Goal: Task Accomplishment & Management: Manage account settings

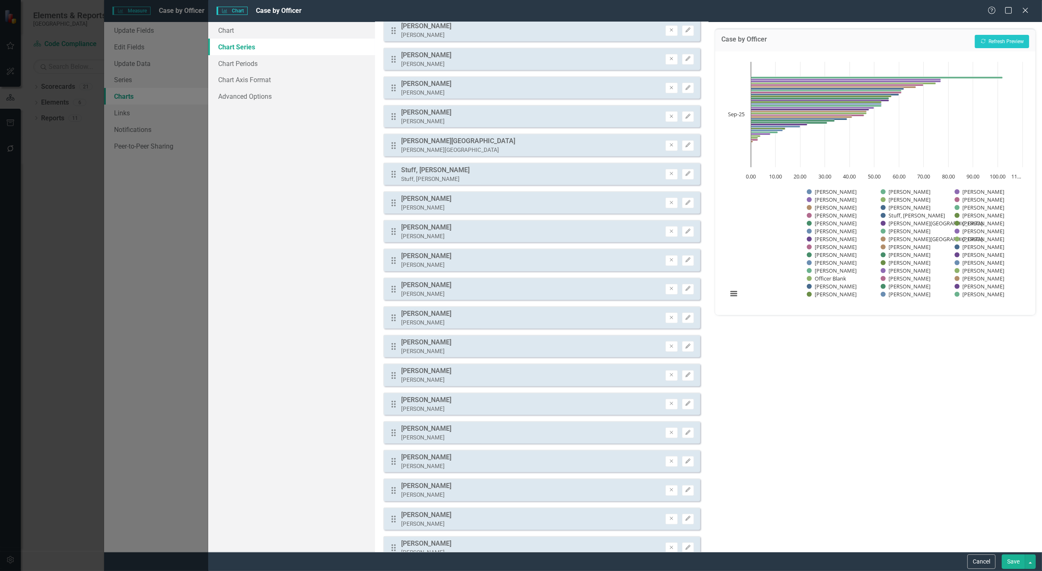
scroll to position [599, 0]
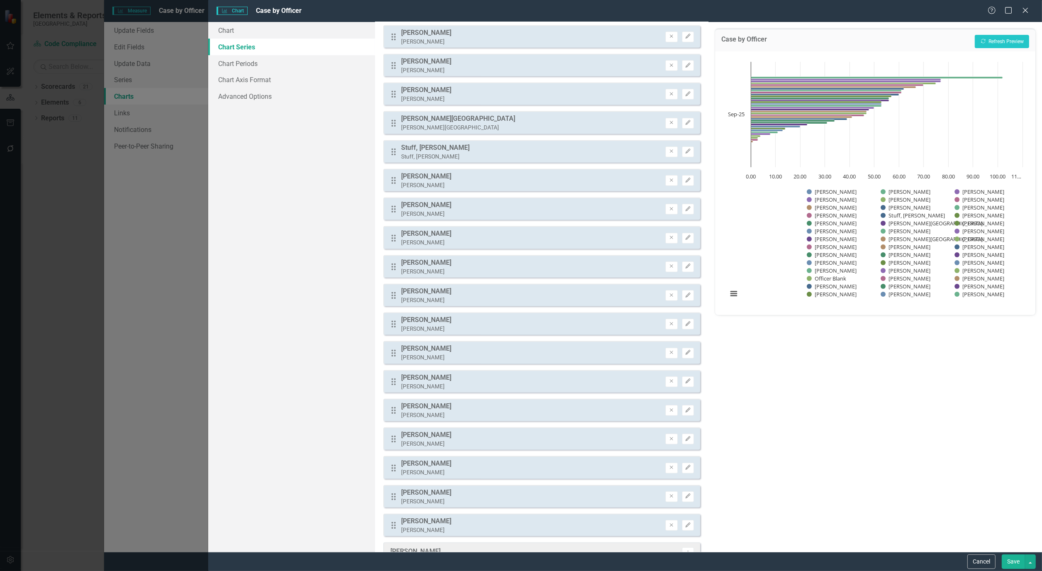
drag, startPoint x: 395, startPoint y: 318, endPoint x: 421, endPoint y: 112, distance: 207.9
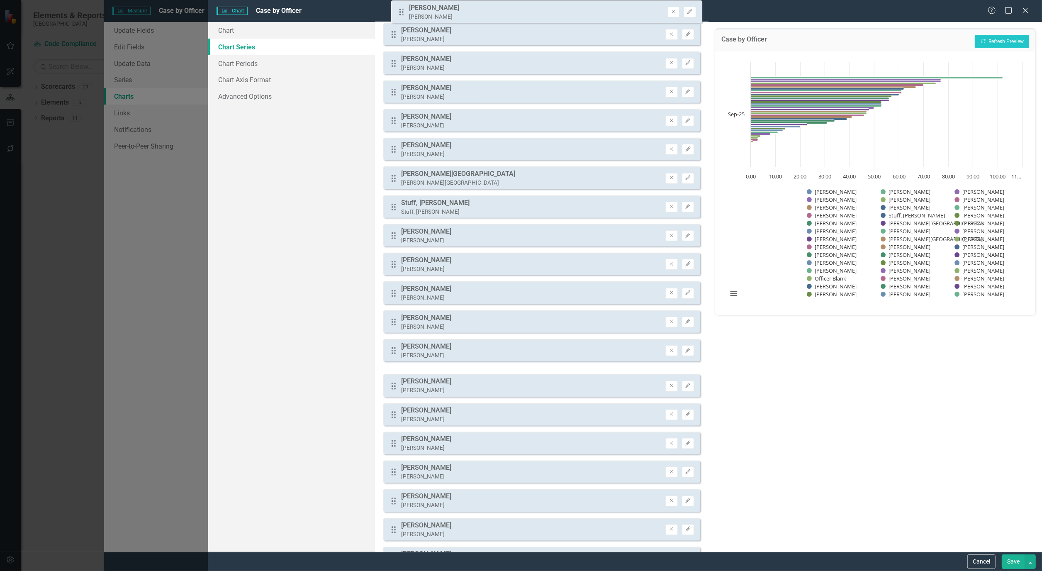
scroll to position [523, 0]
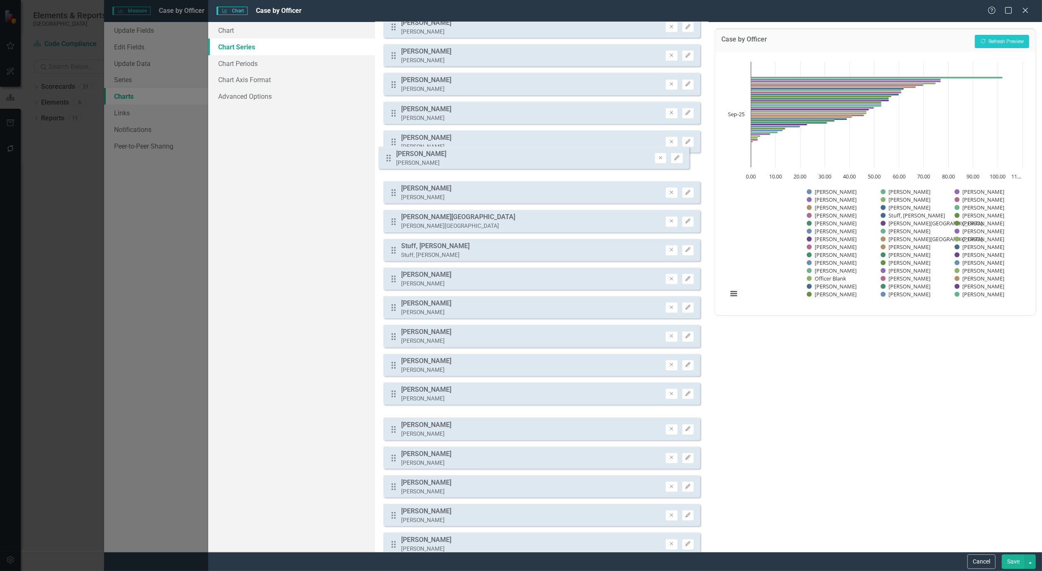
drag, startPoint x: 393, startPoint y: 313, endPoint x: 387, endPoint y: 158, distance: 155.2
click at [387, 158] on div "Drag Officer Blank Officer Blank Remove Edit Drag [PERSON_NAME] [PERSON_NAME] E…" at bounding box center [541, 70] width 317 height 1086
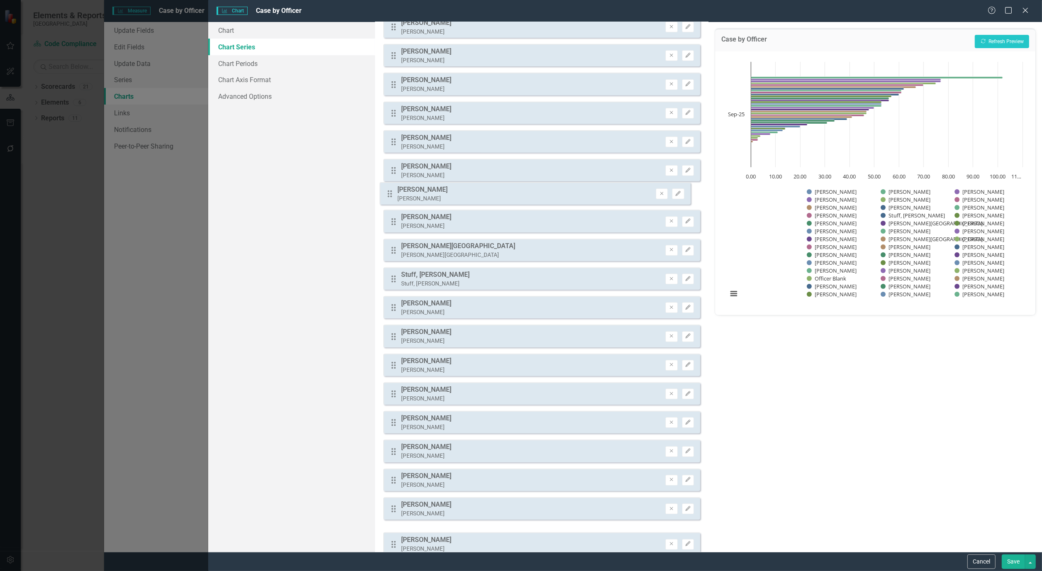
drag, startPoint x: 395, startPoint y: 504, endPoint x: 391, endPoint y: 194, distance: 309.5
click at [391, 194] on div "Drag Officer Blank Officer Blank Remove Edit Drag [PERSON_NAME] [PERSON_NAME] E…" at bounding box center [541, 70] width 317 height 1086
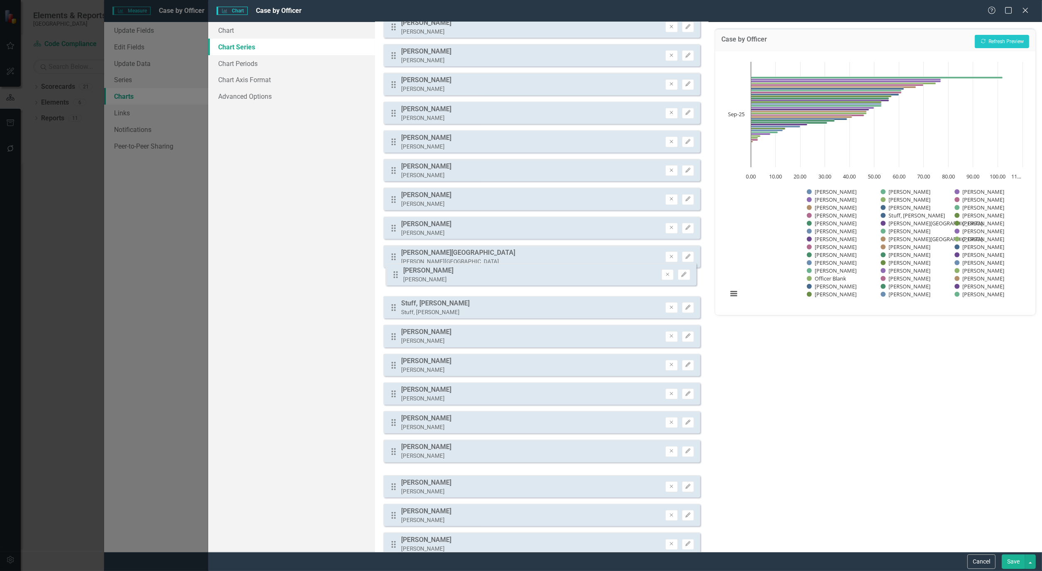
drag, startPoint x: 391, startPoint y: 449, endPoint x: 393, endPoint y: 277, distance: 171.7
click at [393, 277] on div "Drag Officer Blank Officer Blank Remove Edit Drag [PERSON_NAME] [PERSON_NAME] E…" at bounding box center [541, 70] width 317 height 1086
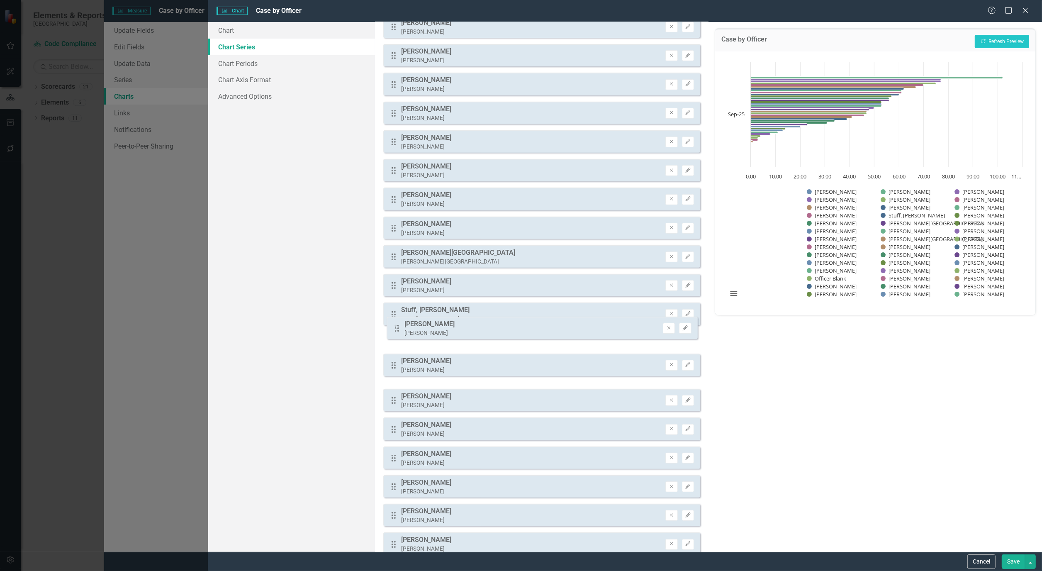
drag, startPoint x: 393, startPoint y: 361, endPoint x: 396, endPoint y: 328, distance: 33.3
click at [396, 328] on div "Drag Officer Blank Officer Blank Remove Edit Drag [PERSON_NAME] [PERSON_NAME] E…" at bounding box center [541, 70] width 317 height 1086
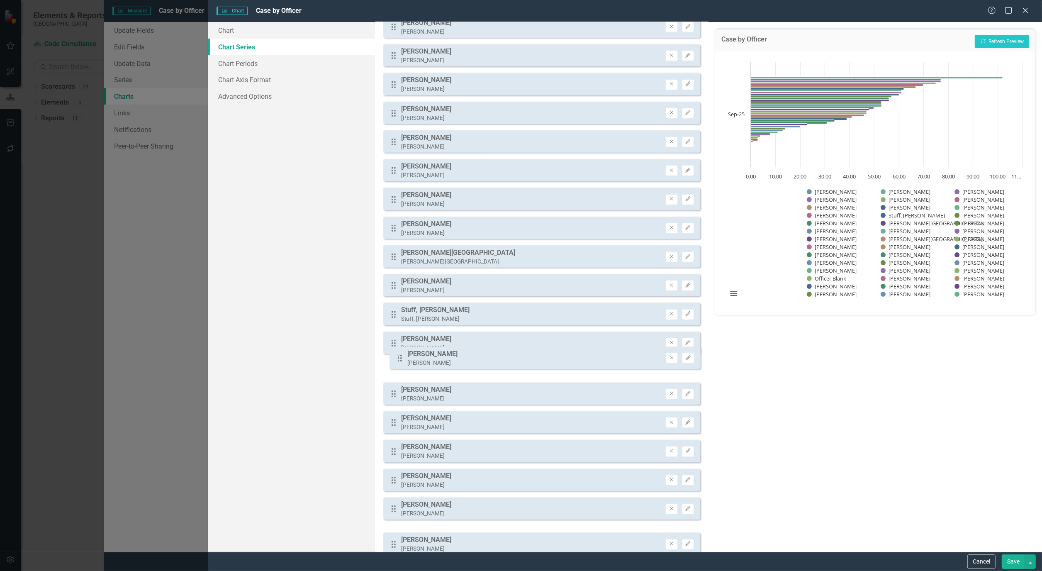
drag, startPoint x: 390, startPoint y: 504, endPoint x: 397, endPoint y: 358, distance: 145.3
click at [397, 358] on div "Drag Officer Blank Officer Blank Remove Edit Drag [PERSON_NAME] [PERSON_NAME] E…" at bounding box center [541, 70] width 317 height 1086
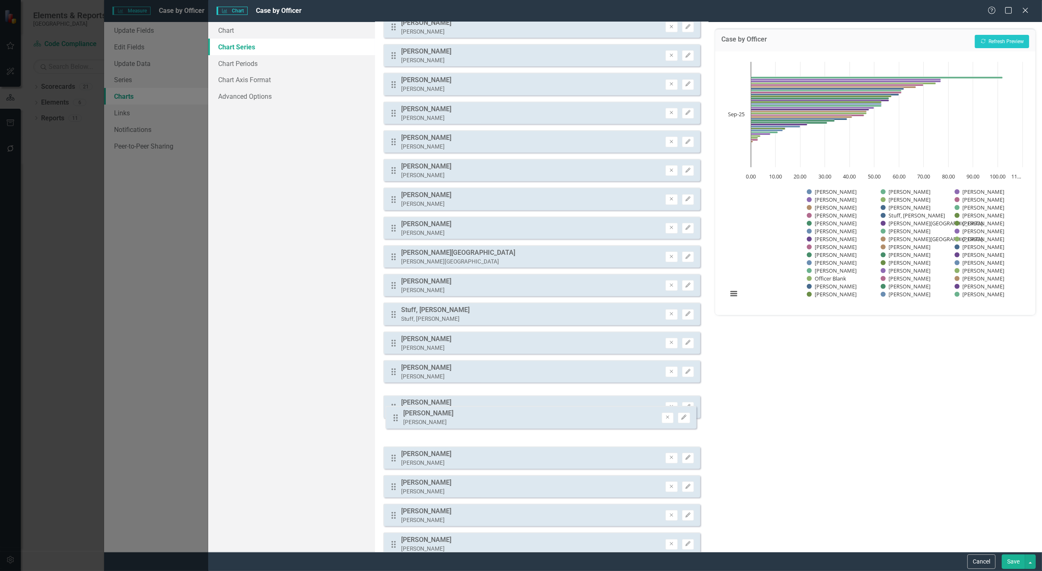
drag, startPoint x: 394, startPoint y: 392, endPoint x: 395, endPoint y: 425, distance: 32.8
click at [395, 425] on div "Drag Officer Blank Officer Blank Remove Edit Drag [PERSON_NAME] [PERSON_NAME] E…" at bounding box center [541, 70] width 317 height 1086
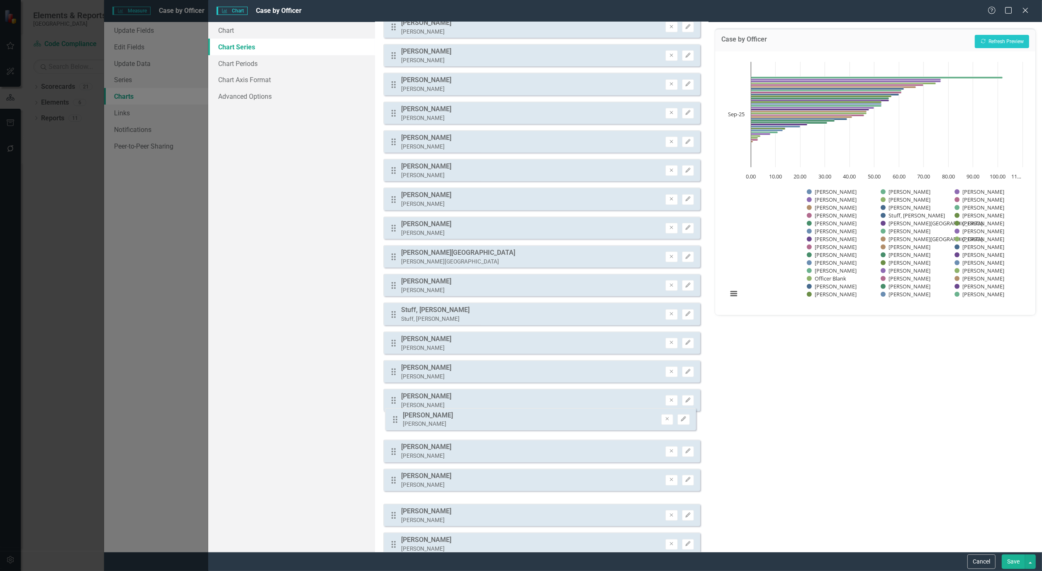
drag, startPoint x: 393, startPoint y: 475, endPoint x: 394, endPoint y: 420, distance: 55.6
click at [394, 420] on div "Drag Officer Blank Officer Blank Remove Edit Drag [PERSON_NAME] [PERSON_NAME] E…" at bounding box center [541, 70] width 317 height 1086
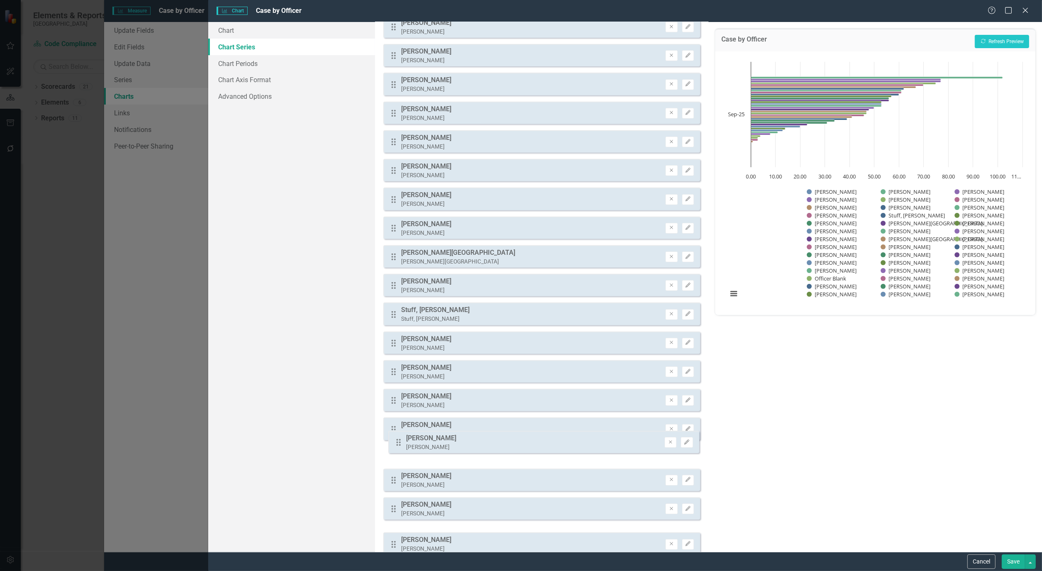
drag, startPoint x: 391, startPoint y: 504, endPoint x: 396, endPoint y: 443, distance: 61.2
click at [396, 443] on div "Drag Officer Blank Officer Blank Remove Edit Drag [PERSON_NAME] [PERSON_NAME] E…" at bounding box center [541, 70] width 317 height 1086
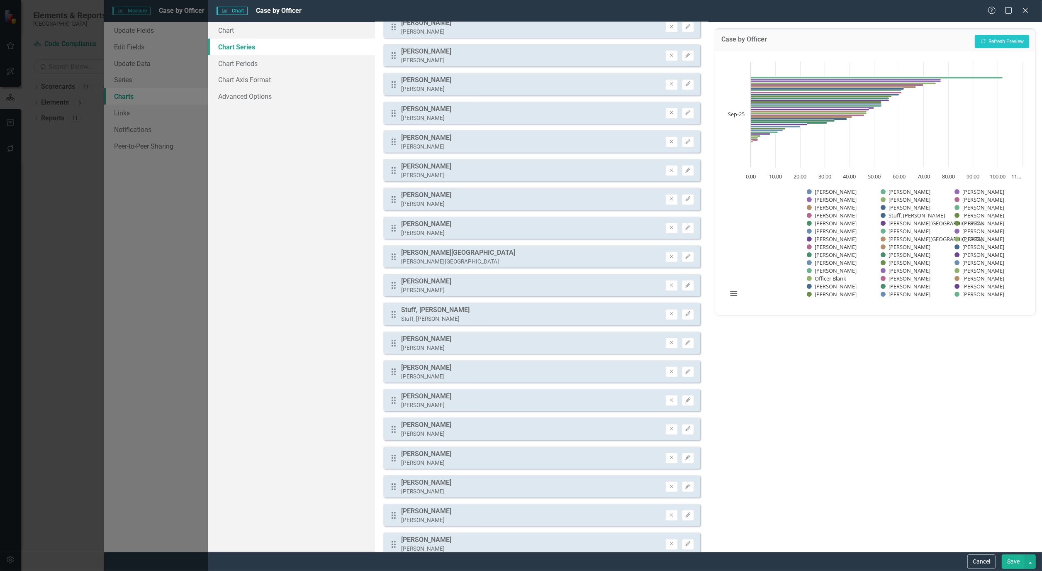
scroll to position [569, 0]
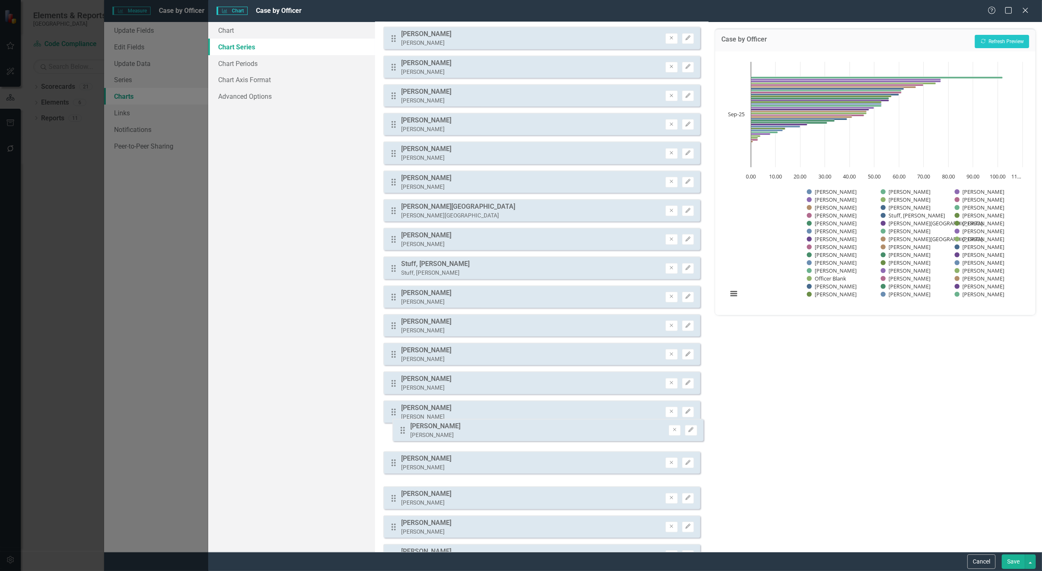
drag, startPoint x: 391, startPoint y: 455, endPoint x: 400, endPoint y: 428, distance: 28.5
click at [400, 428] on div "Drag Officer Blank Officer Blank Remove Edit Drag [PERSON_NAME] [PERSON_NAME] E…" at bounding box center [541, 24] width 317 height 1086
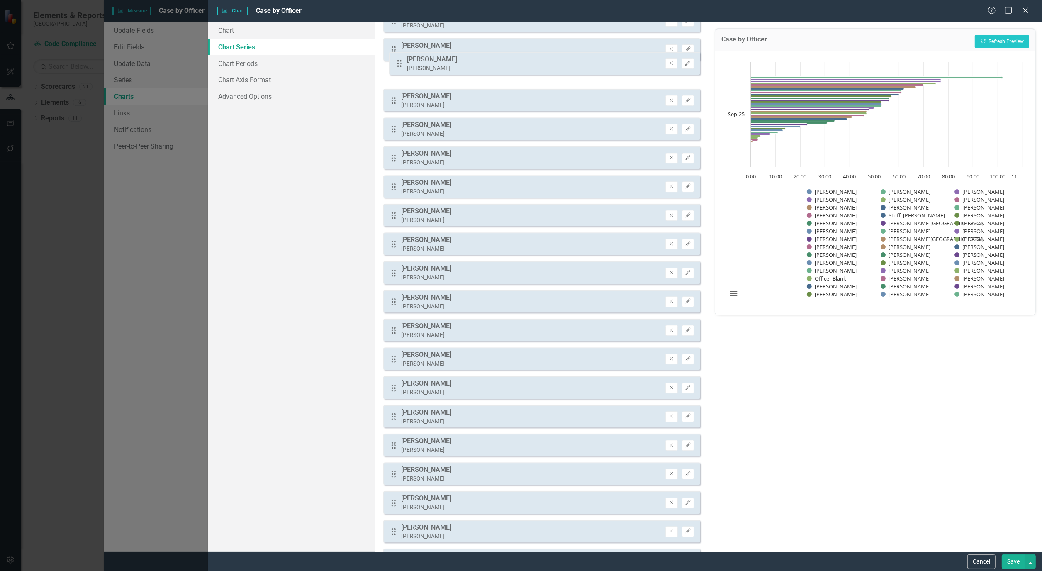
scroll to position [240, 0]
drag, startPoint x: 395, startPoint y: 485, endPoint x: 397, endPoint y: 104, distance: 381.2
click at [397, 104] on div "Drag Officer Blank Officer Blank Remove Edit Drag [PERSON_NAME] [PERSON_NAME] E…" at bounding box center [541, 353] width 317 height 1086
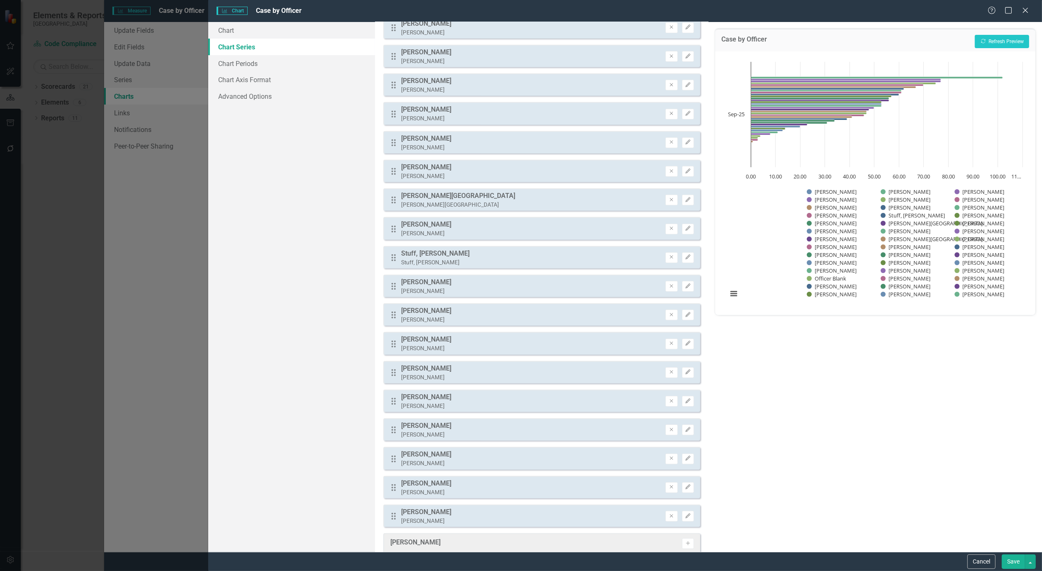
scroll to position [609, 0]
click at [668, 513] on icon "Remove" at bounding box center [671, 515] width 6 height 5
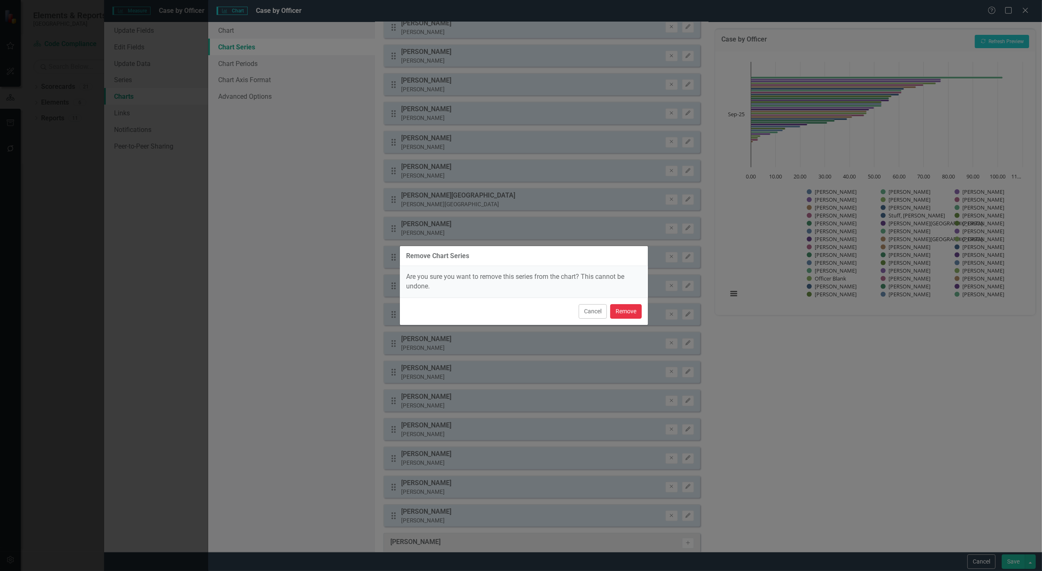
click at [630, 314] on button "Remove" at bounding box center [626, 311] width 32 height 15
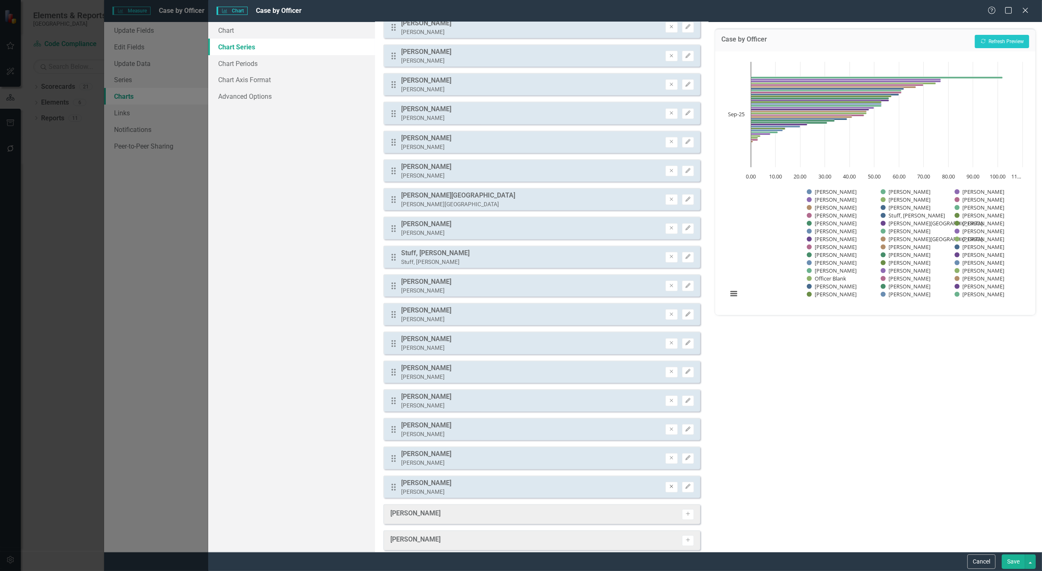
click at [668, 484] on icon "Remove" at bounding box center [671, 486] width 6 height 5
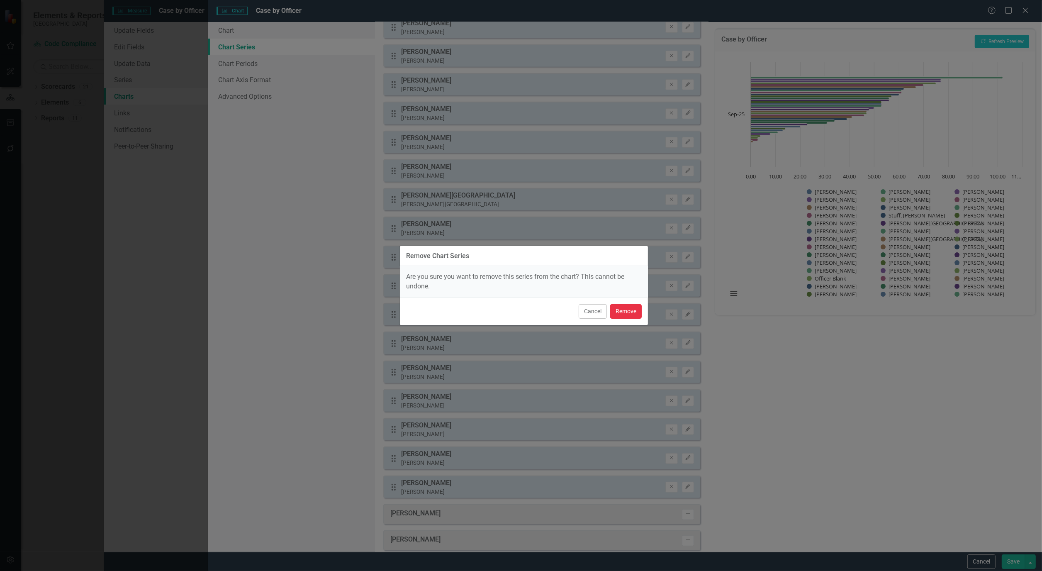
click at [634, 313] on button "Remove" at bounding box center [626, 311] width 32 height 15
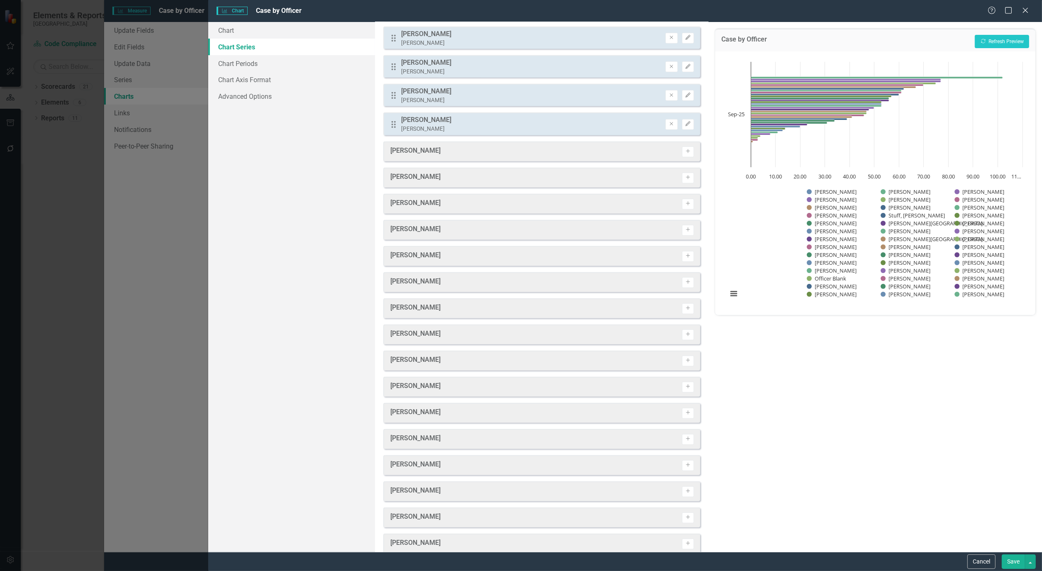
scroll to position [943, 0]
drag, startPoint x: 444, startPoint y: 531, endPoint x: 428, endPoint y: 531, distance: 15.8
click at [428, 538] on div "[PERSON_NAME]" at bounding box center [415, 544] width 50 height 12
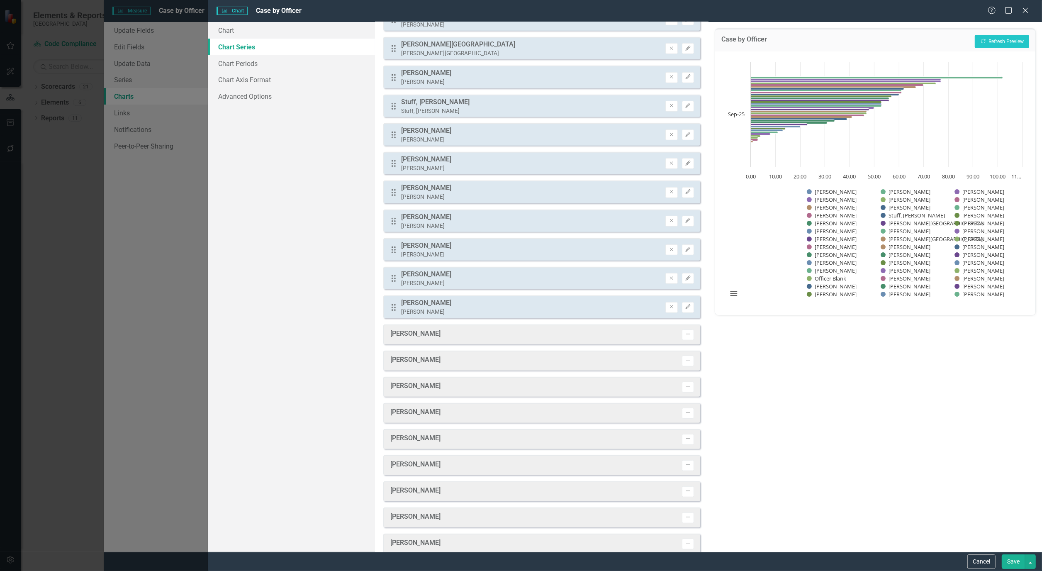
scroll to position [758, 0]
click at [1013, 561] on button "Save" at bounding box center [1013, 561] width 23 height 15
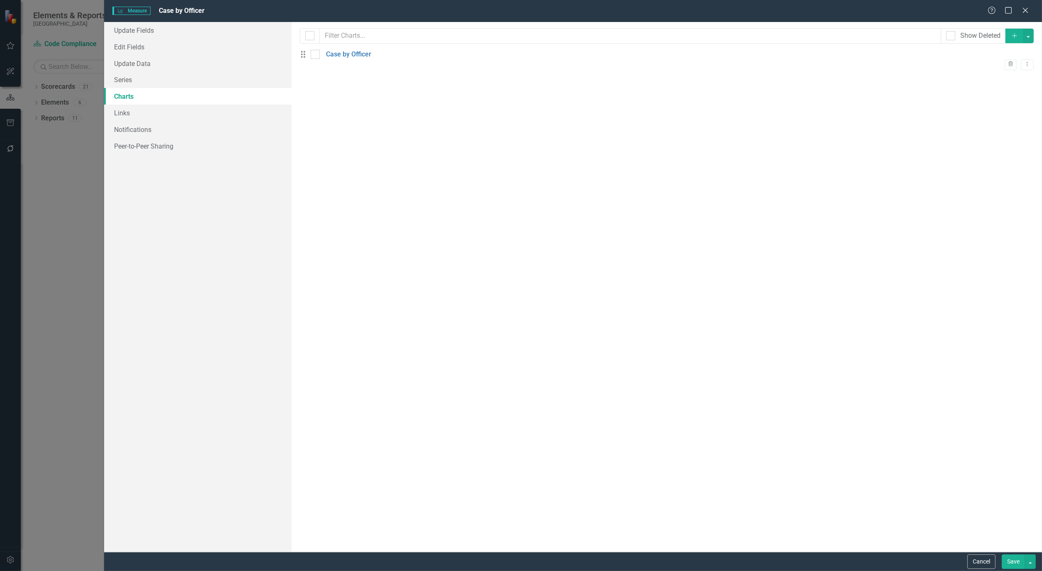
click at [1014, 558] on button "Save" at bounding box center [1013, 561] width 23 height 15
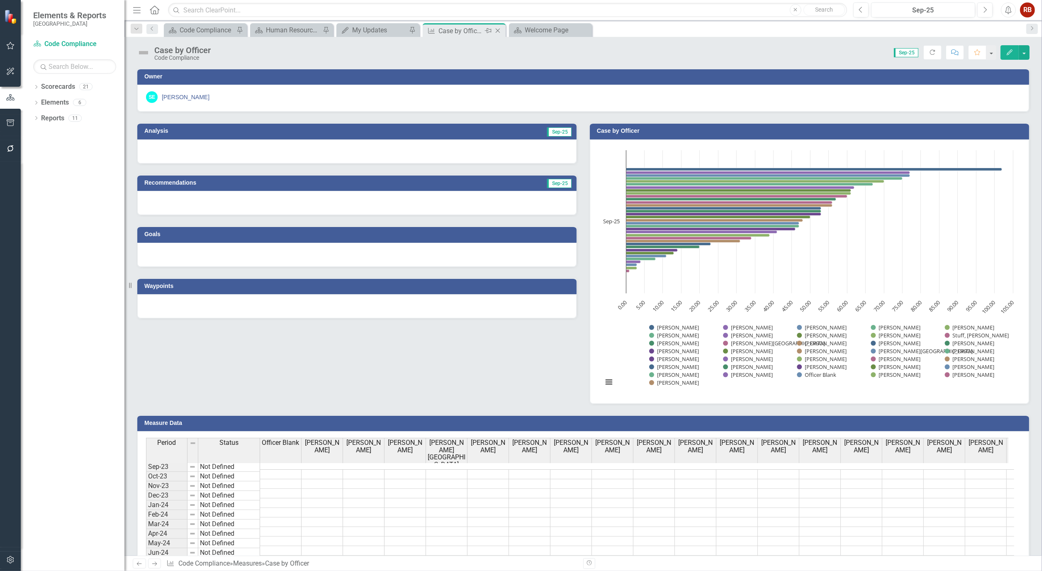
click at [498, 29] on icon "Close" at bounding box center [498, 30] width 8 height 7
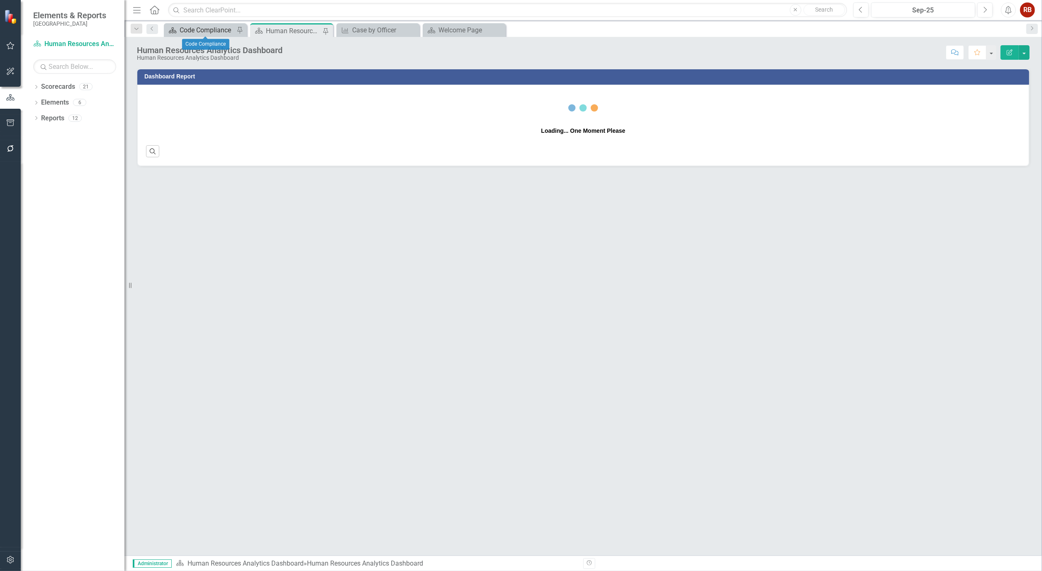
click at [189, 27] on div "Code Compliance" at bounding box center [207, 30] width 55 height 10
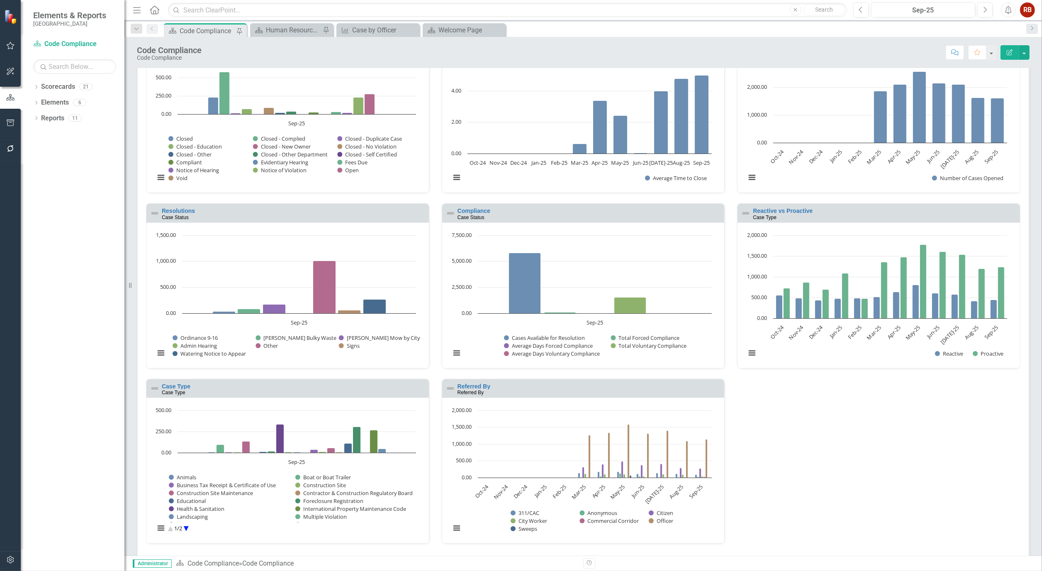
scroll to position [1736, 0]
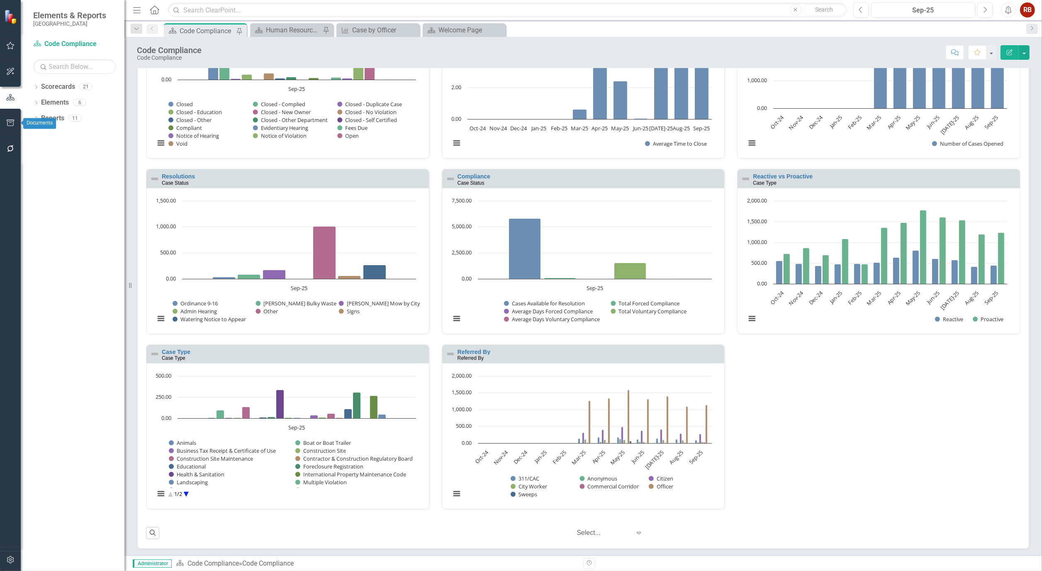
click at [7, 117] on button "button" at bounding box center [10, 122] width 19 height 17
click at [51, 56] on link "Briefing Books" at bounding box center [73, 52] width 104 height 10
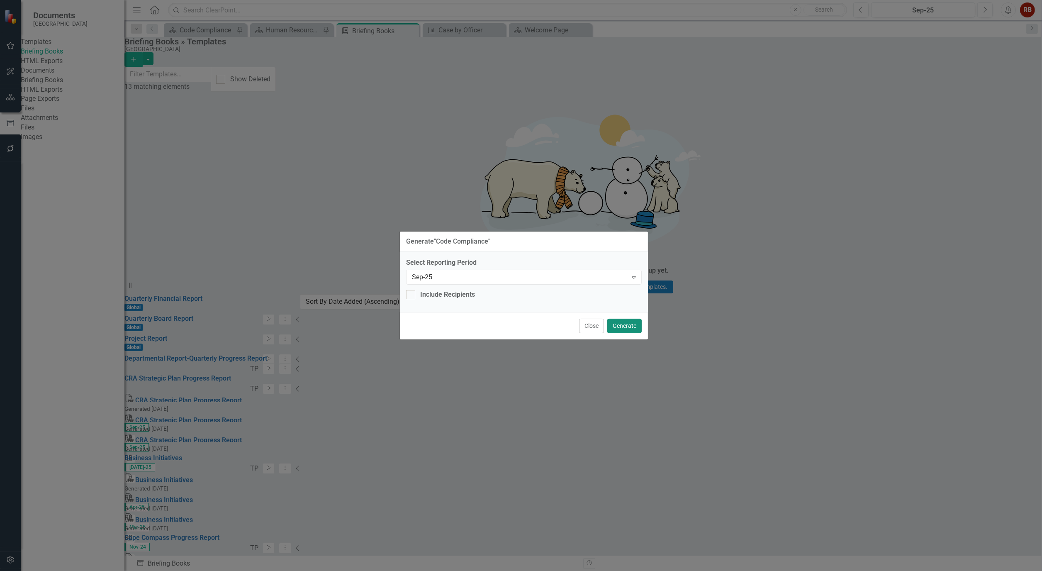
click at [633, 325] on button "Generate" at bounding box center [624, 326] width 34 height 15
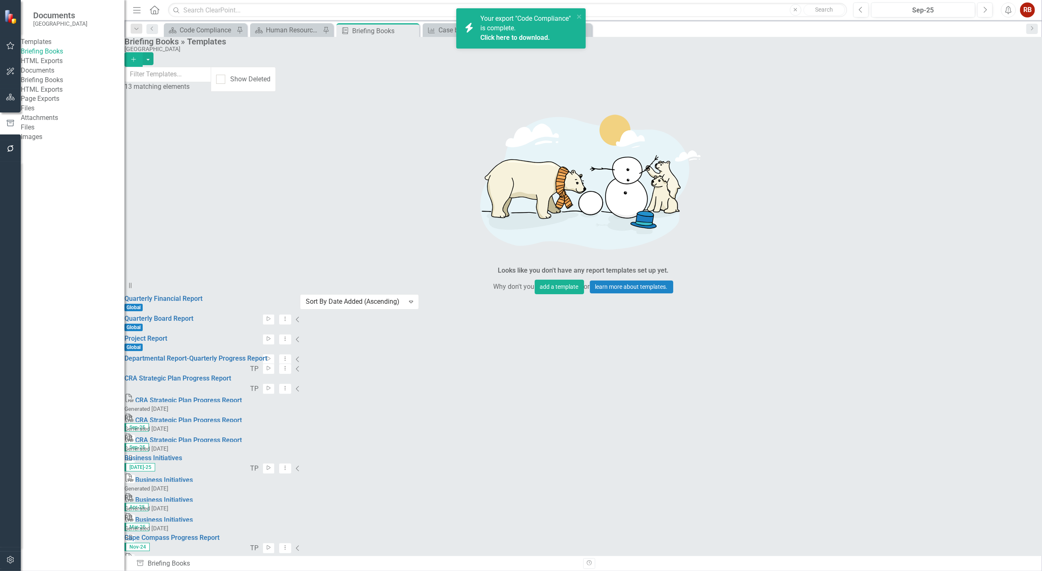
click at [515, 36] on link "Click here to download." at bounding box center [515, 38] width 70 height 8
click at [67, 85] on link "Briefing Books" at bounding box center [73, 80] width 104 height 10
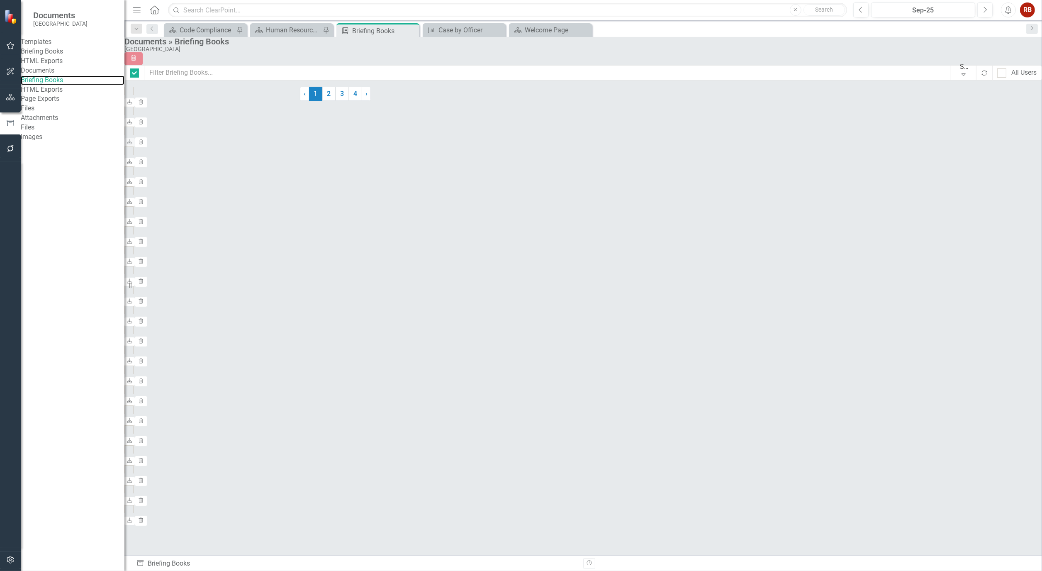
checkbox input "false"
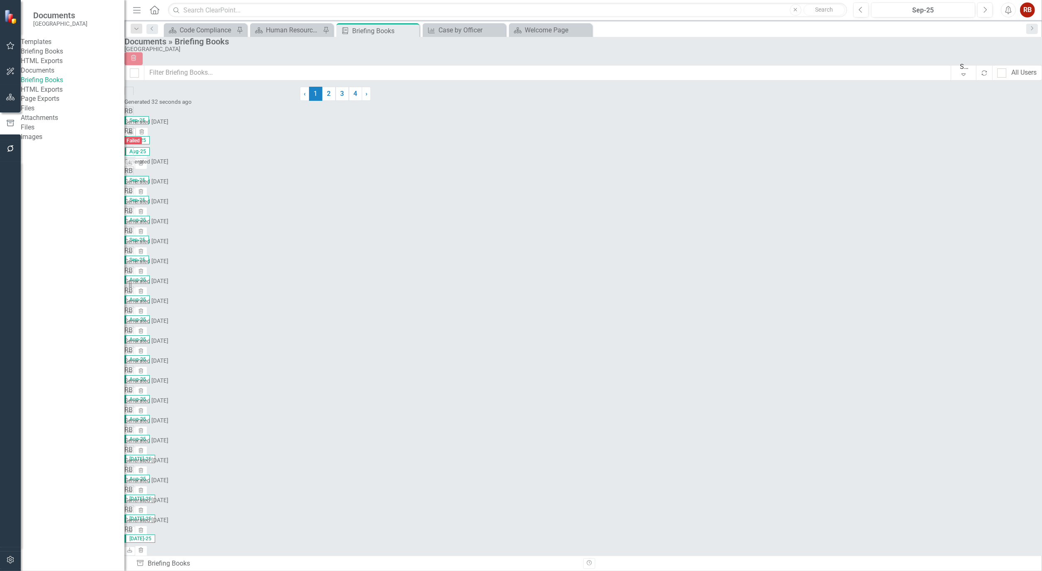
click at [133, 130] on icon "Download" at bounding box center [130, 132] width 6 height 5
click at [672, 40] on div "Documents » Briefing Books Cape Coral Trash Show All Expand Recalculate All Use…" at bounding box center [583, 281] width 918 height 488
click at [412, 28] on icon "Close" at bounding box center [411, 30] width 8 height 7
click at [325, 30] on icon at bounding box center [325, 31] width 5 height 5
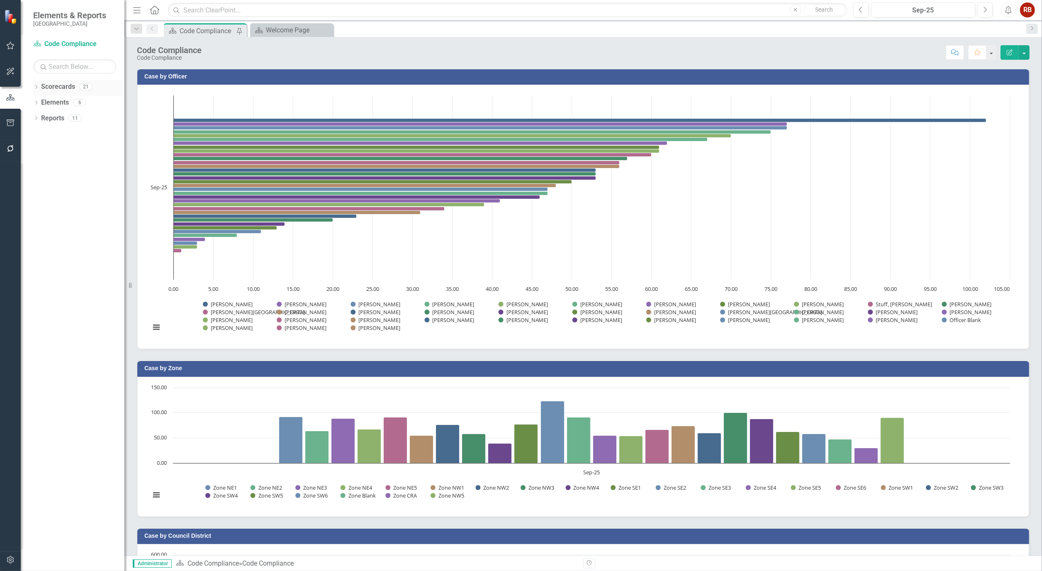
click at [34, 85] on div "Dropdown" at bounding box center [36, 87] width 6 height 7
click at [64, 114] on link "[GEOGRAPHIC_DATA], [GEOGRAPHIC_DATA] Strategic Plan" at bounding box center [78, 119] width 91 height 10
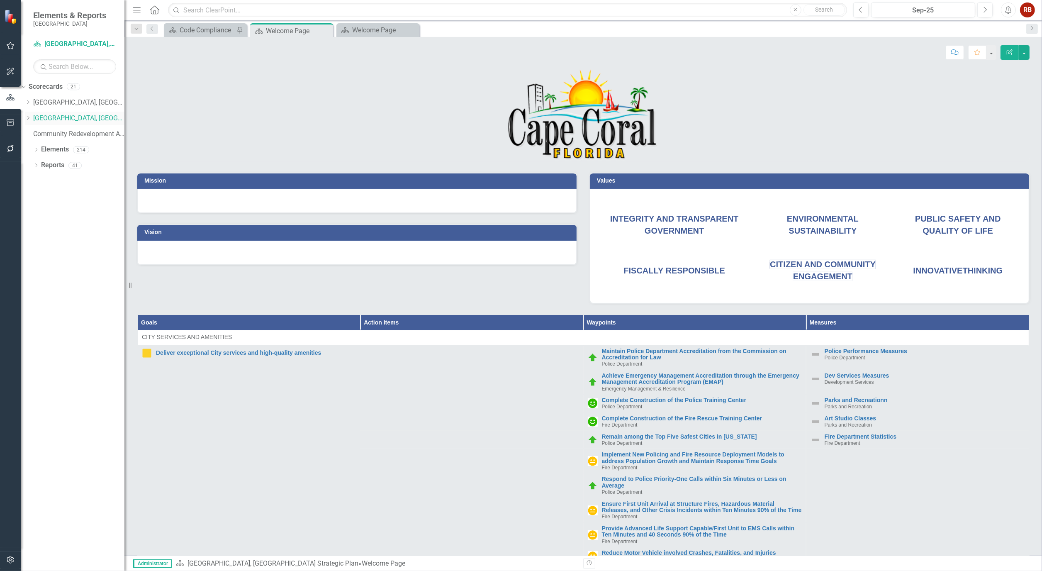
click at [40, 112] on div "Dropdown [GEOGRAPHIC_DATA], [GEOGRAPHIC_DATA] Strategic Plan" at bounding box center [75, 119] width 100 height 14
click at [31, 120] on icon "Dropdown" at bounding box center [28, 117] width 6 height 5
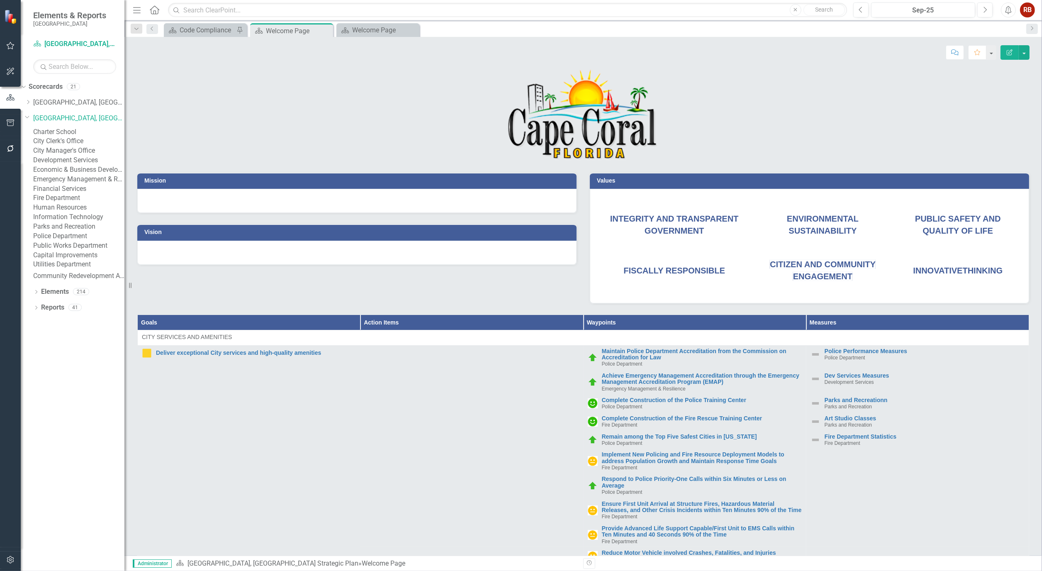
click at [68, 133] on link "Charter School" at bounding box center [78, 132] width 91 height 10
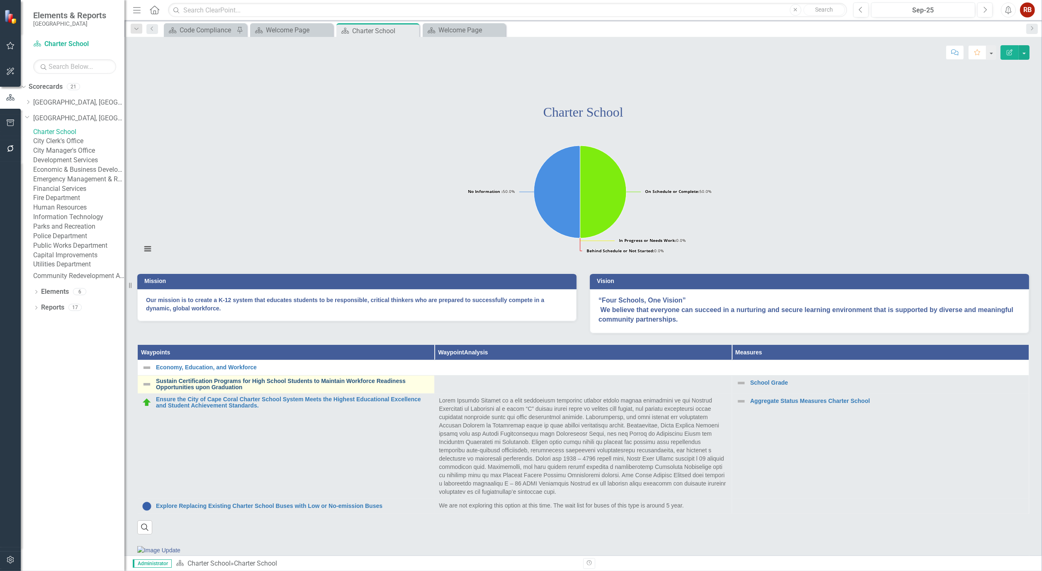
click at [208, 391] on link "Sustain Certification Programs for High School Students to Maintain Workforce R…" at bounding box center [293, 384] width 274 height 13
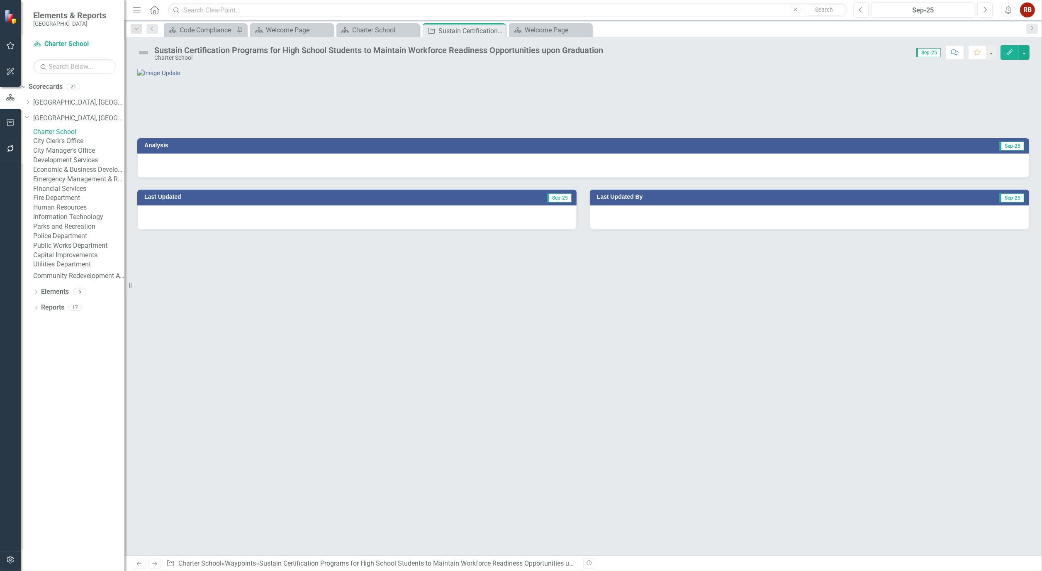
click at [212, 178] on div at bounding box center [583, 165] width 892 height 24
click at [200, 178] on div at bounding box center [583, 165] width 892 height 24
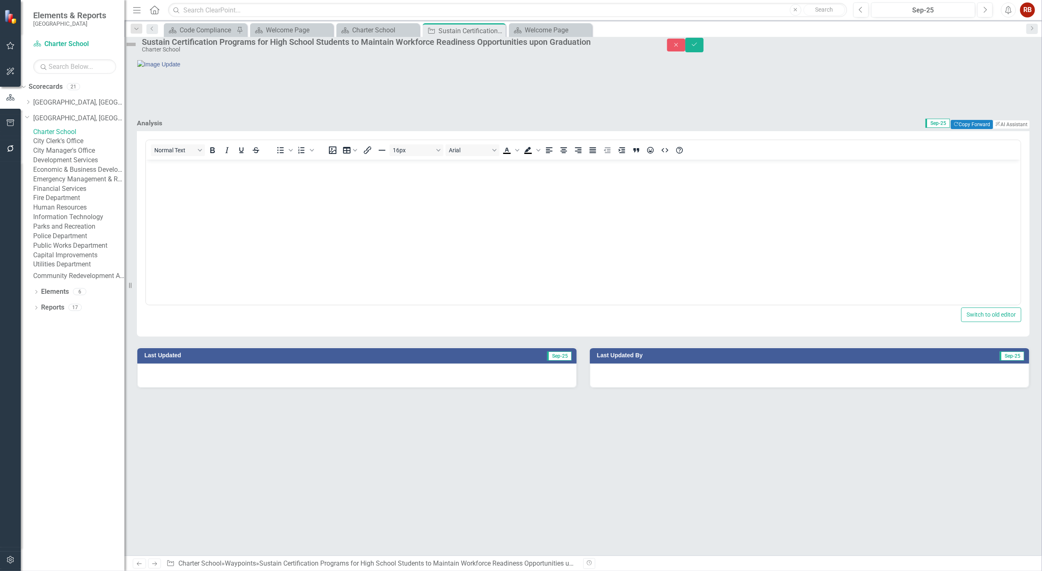
click at [198, 186] on body "Rich Text Area. Press ALT-0 for help." at bounding box center [583, 221] width 874 height 124
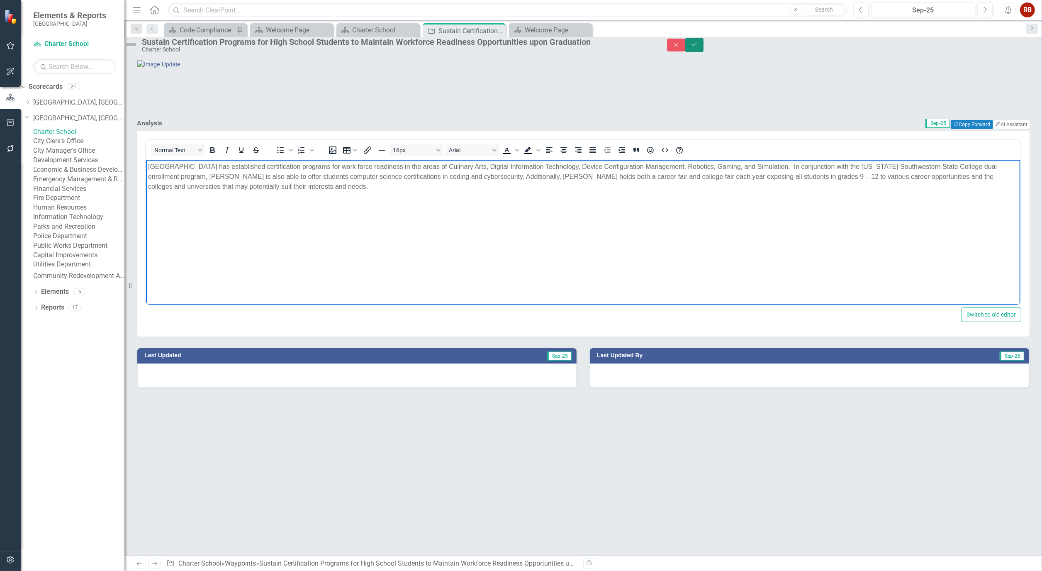
click at [698, 47] on icon "Save" at bounding box center [694, 44] width 7 height 6
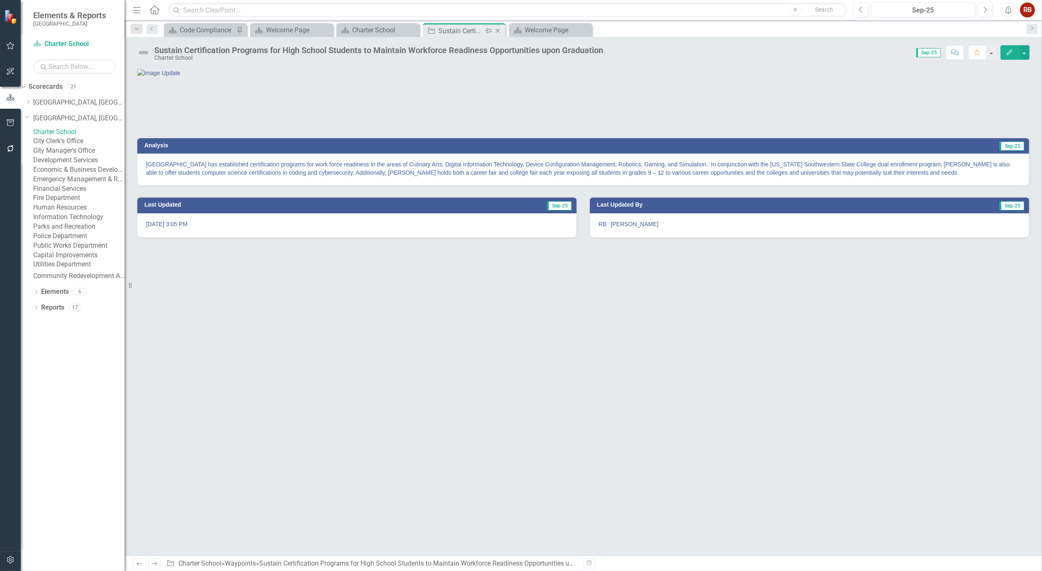
click at [500, 32] on icon "Close" at bounding box center [498, 30] width 8 height 7
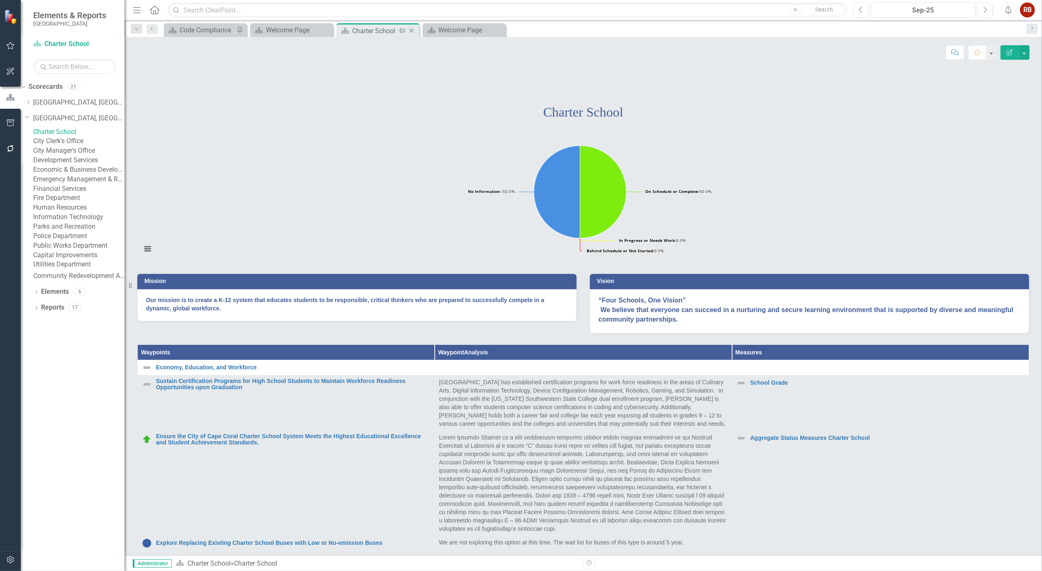
click at [387, 32] on div "Charter School" at bounding box center [374, 31] width 44 height 10
click at [71, 146] on link "City Clerk's Office" at bounding box center [78, 141] width 91 height 10
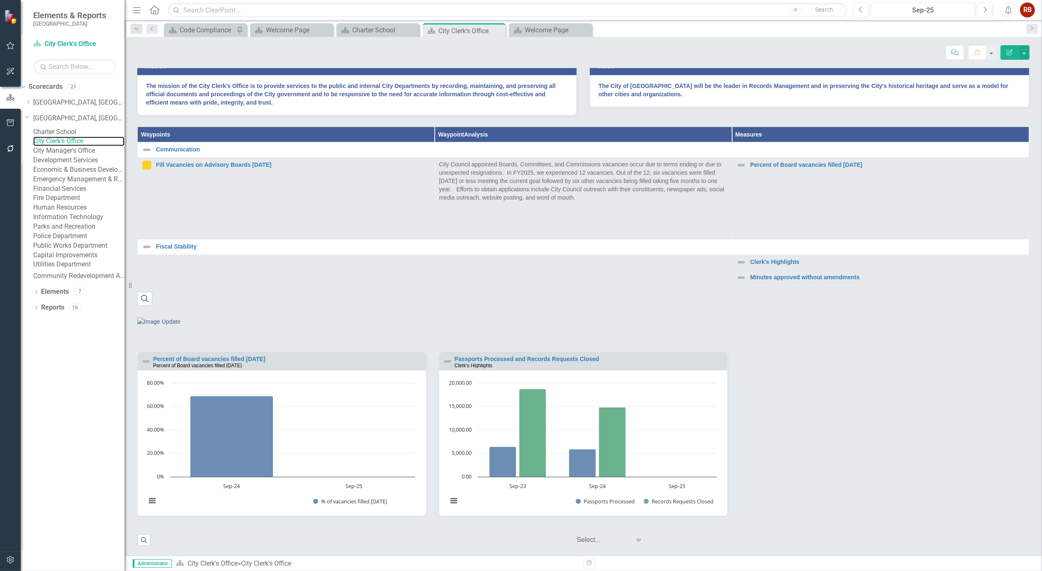
scroll to position [273, 0]
click at [321, 292] on div "Search" at bounding box center [583, 295] width 892 height 20
click at [497, 30] on icon "Close" at bounding box center [498, 30] width 8 height 7
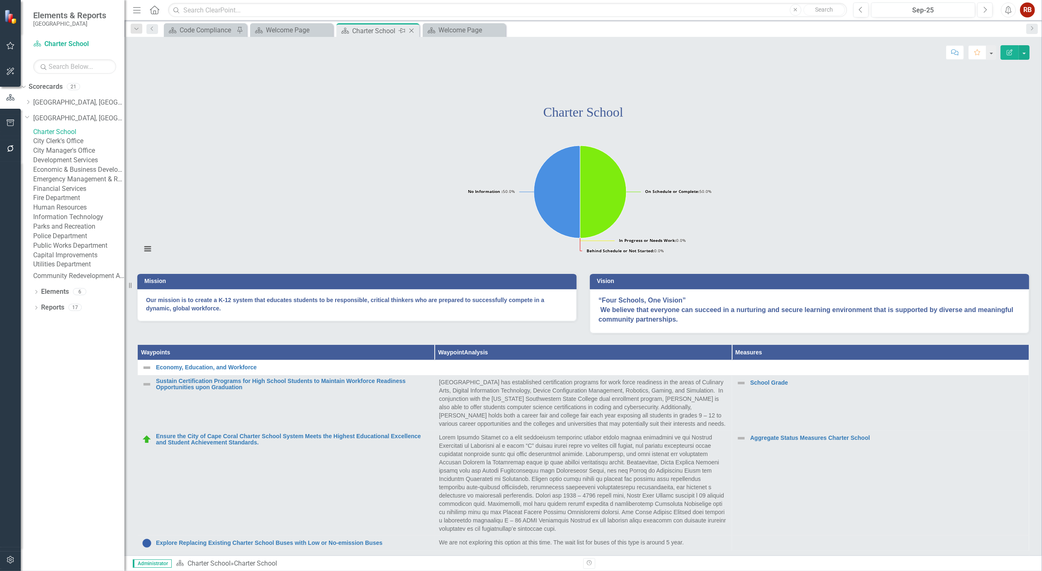
click at [410, 31] on icon "Close" at bounding box center [411, 30] width 8 height 7
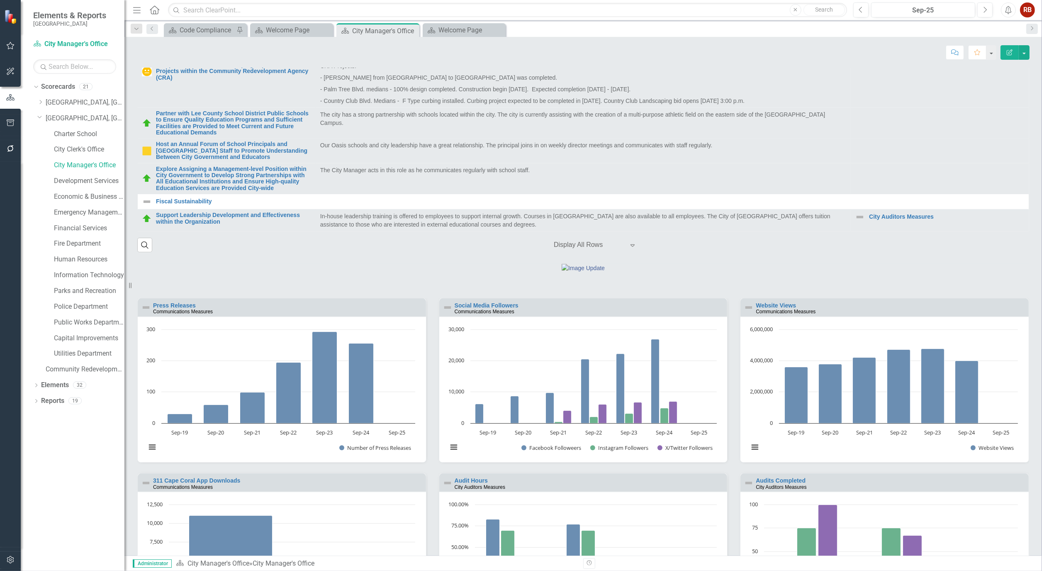
scroll to position [553, 0]
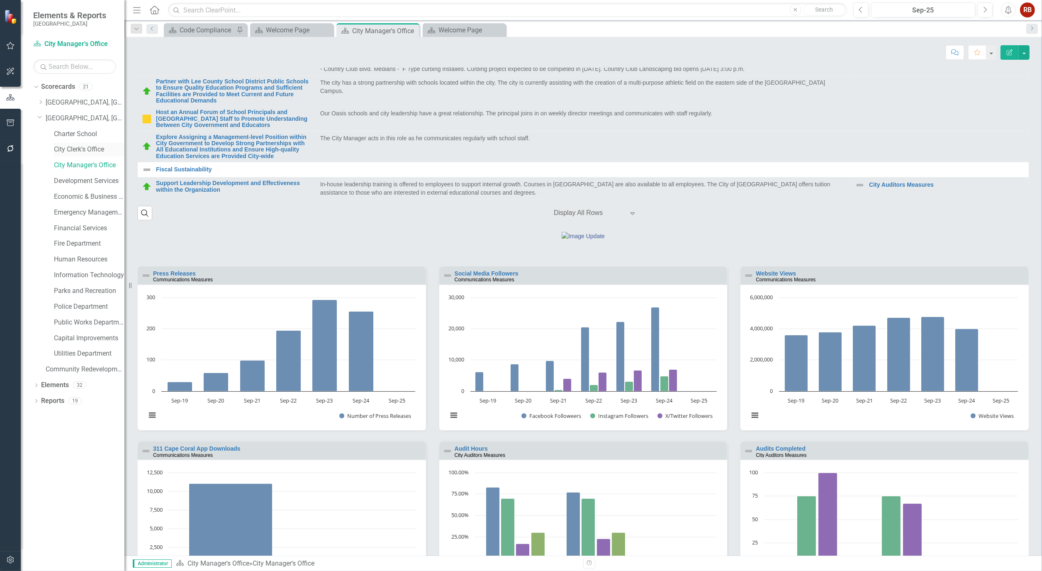
click at [73, 148] on link "City Clerk's Office" at bounding box center [89, 150] width 71 height 10
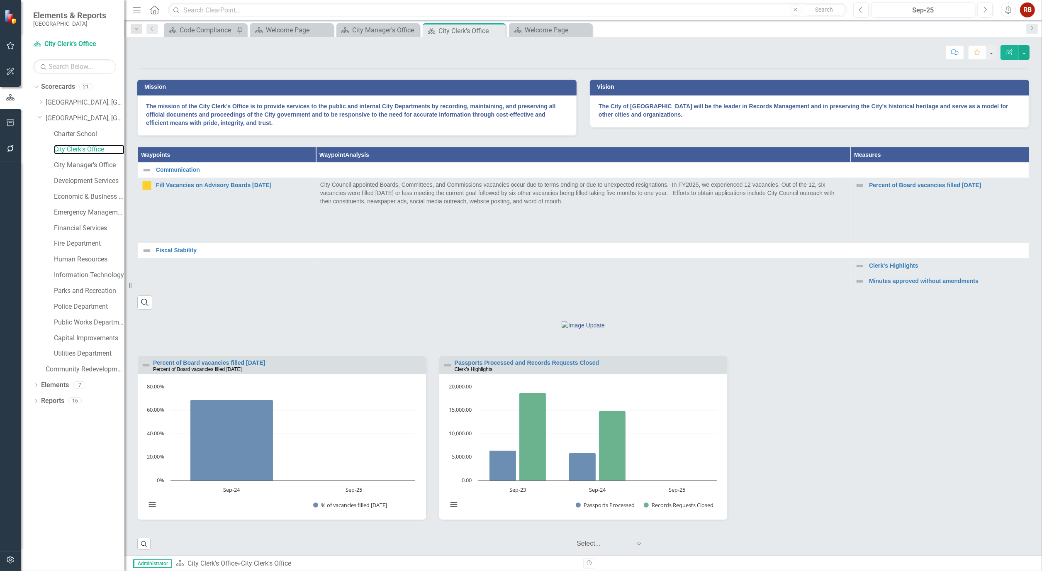
scroll to position [273, 0]
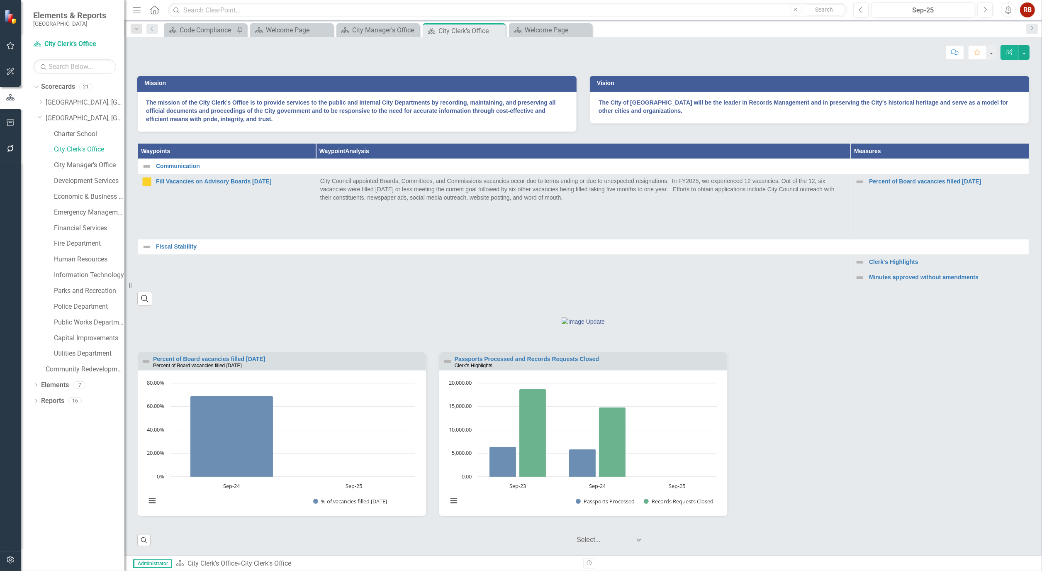
click at [492, 49] on div "Score: N/A Sep-25 Completed Comment Favorite Edit Report" at bounding box center [583, 52] width 893 height 14
click at [499, 30] on icon "Close" at bounding box center [498, 30] width 8 height 7
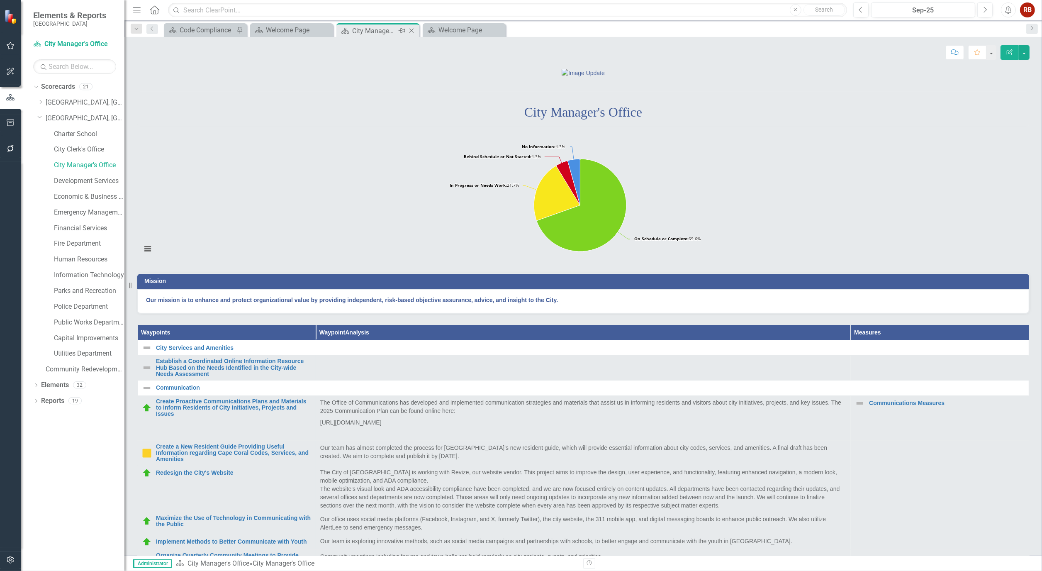
click at [371, 34] on div "City Manager's Office" at bounding box center [374, 31] width 44 height 10
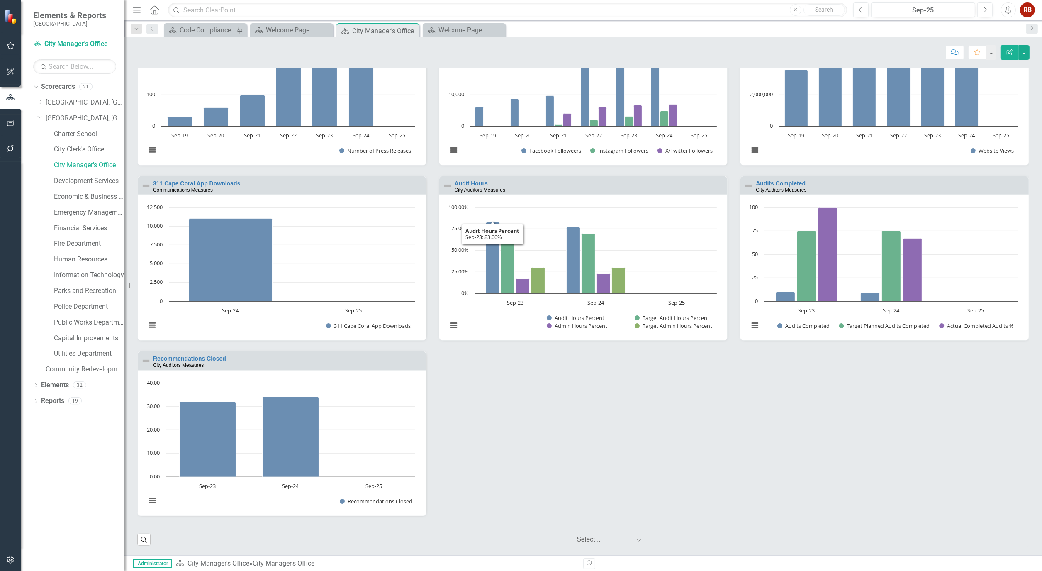
scroll to position [769, 0]
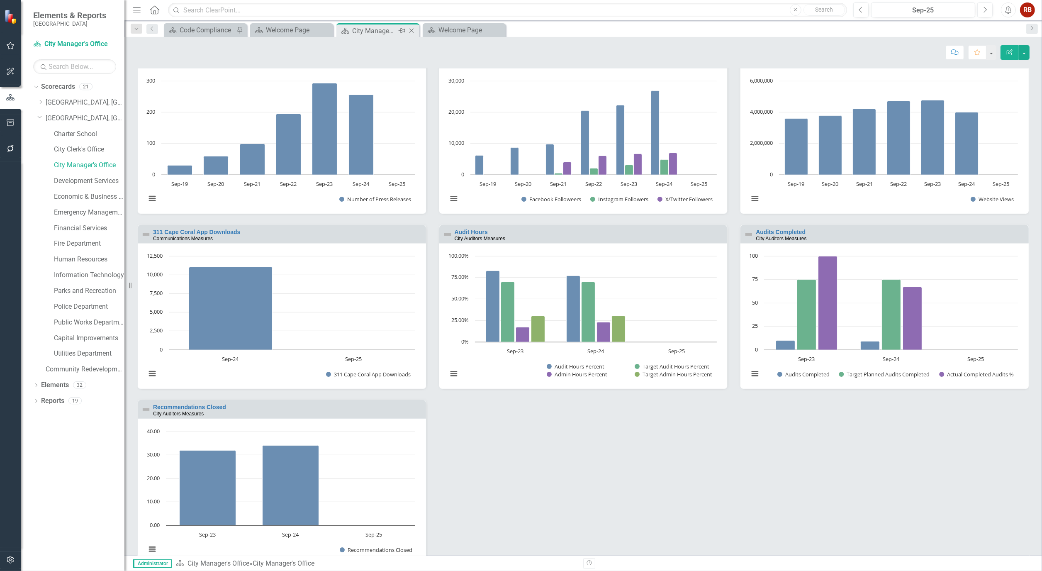
click at [412, 30] on icon "Close" at bounding box center [411, 30] width 8 height 7
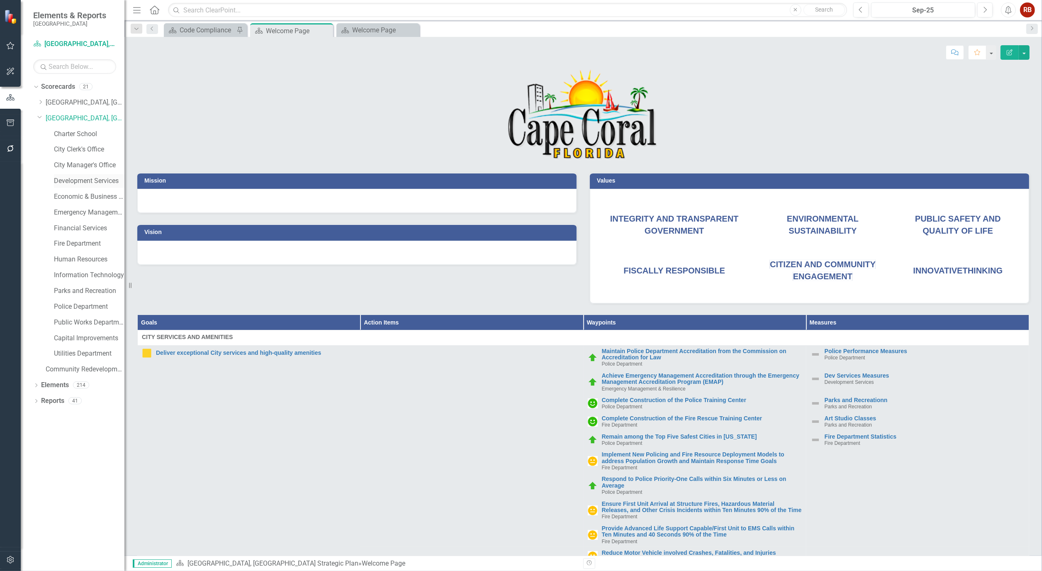
click at [83, 179] on link "Development Services" at bounding box center [89, 181] width 71 height 10
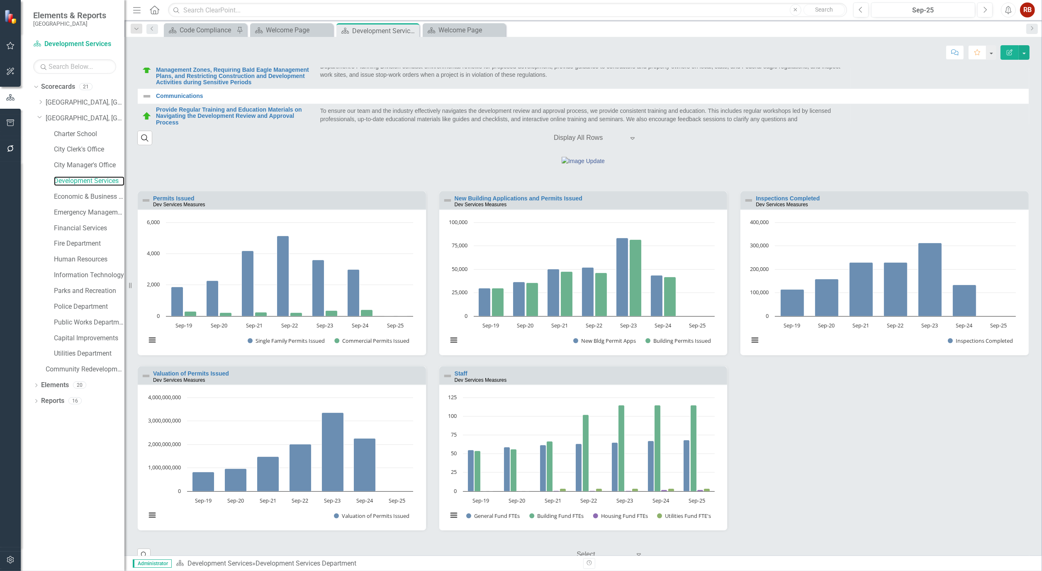
scroll to position [770, 0]
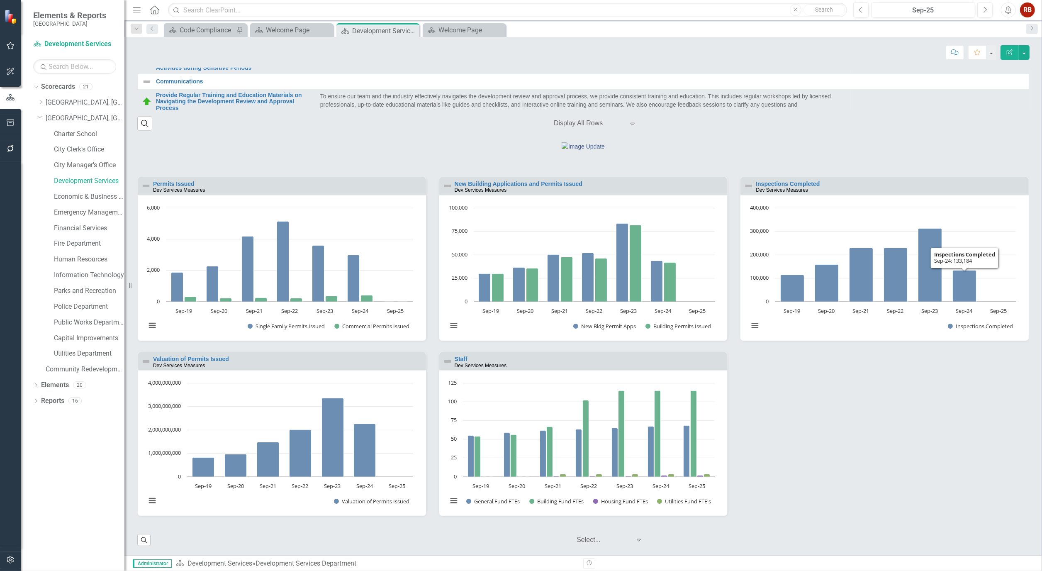
drag, startPoint x: 931, startPoint y: 442, endPoint x: 923, endPoint y: 438, distance: 9.1
click at [931, 442] on div "Permits Issued Dev Services Measures Loading... Chart Bar chart with 2 data ser…" at bounding box center [583, 351] width 904 height 351
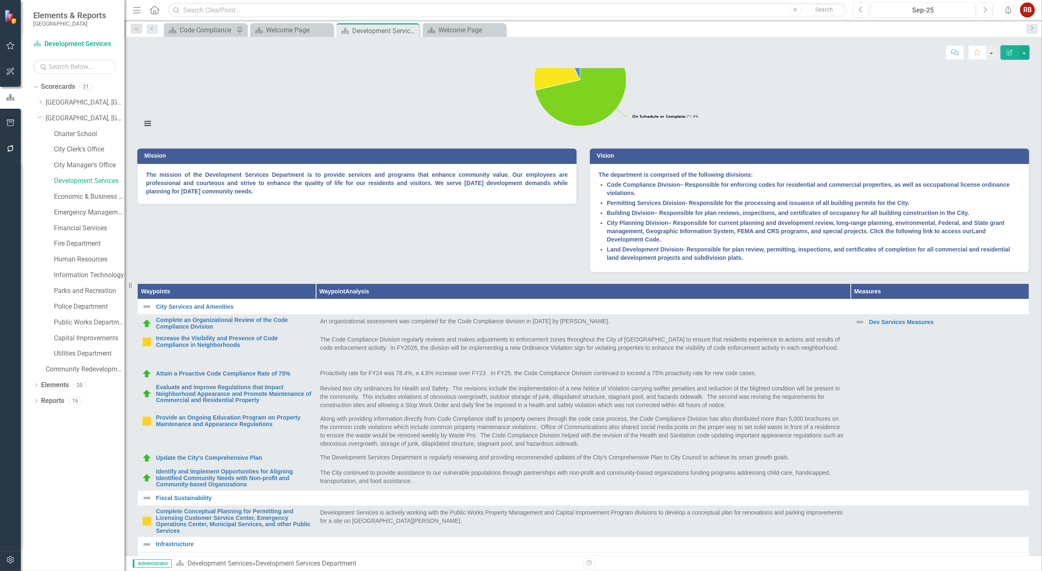
scroll to position [0, 0]
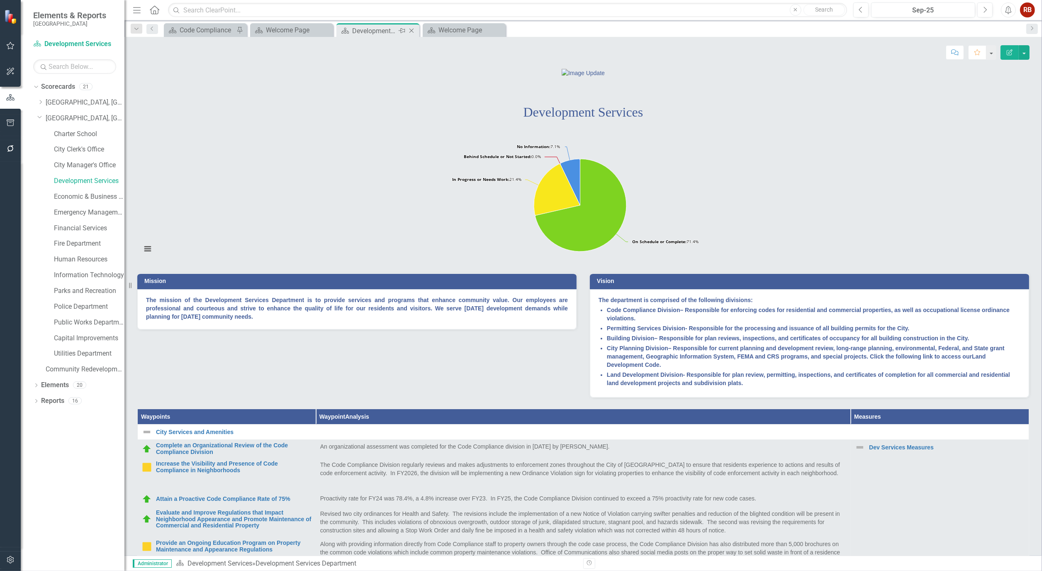
click at [412, 30] on icon at bounding box center [411, 31] width 5 height 5
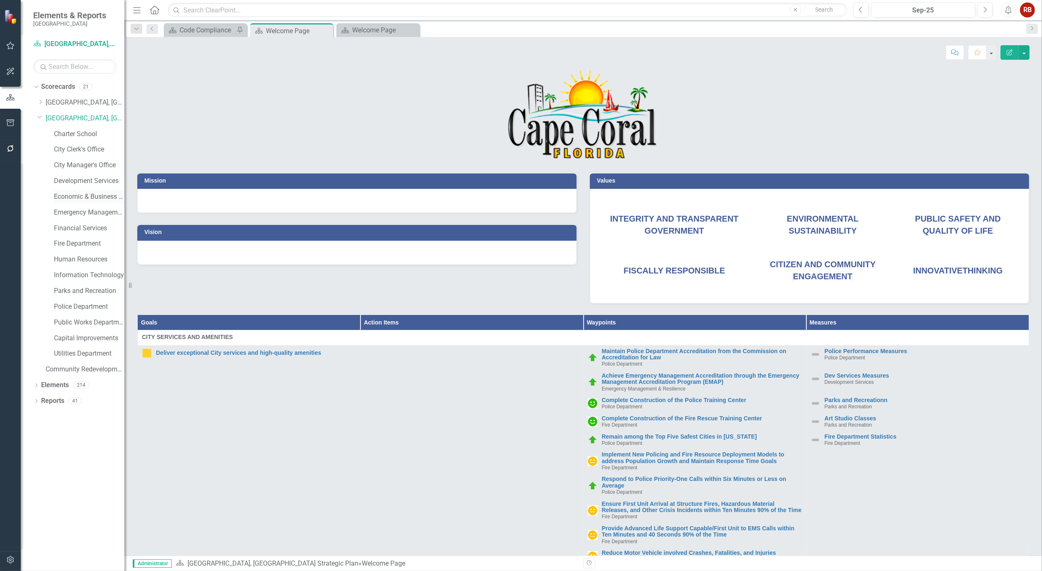
click at [85, 199] on link "Economic & Business Development" at bounding box center [89, 197] width 71 height 10
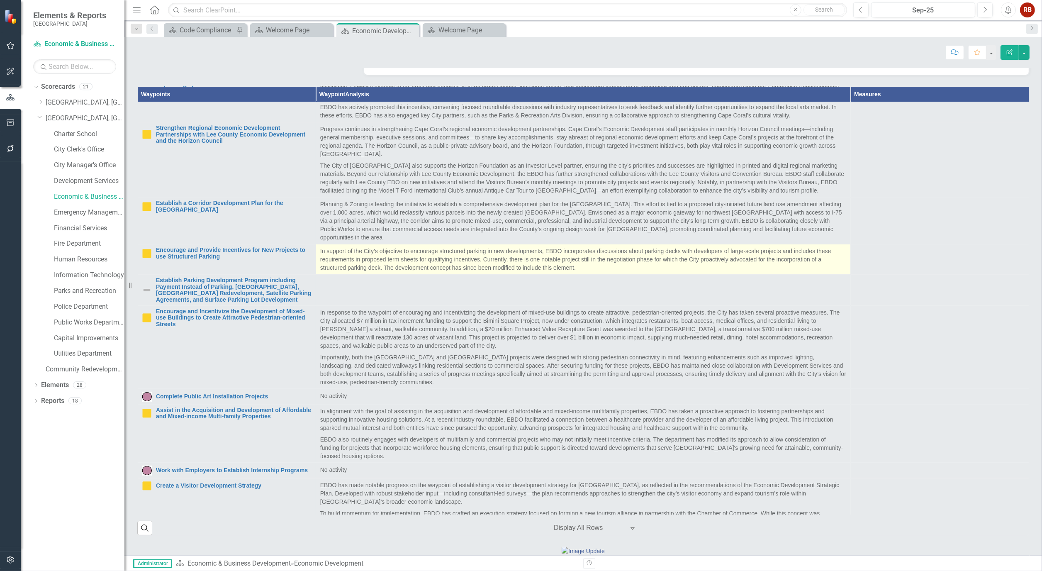
scroll to position [322, 0]
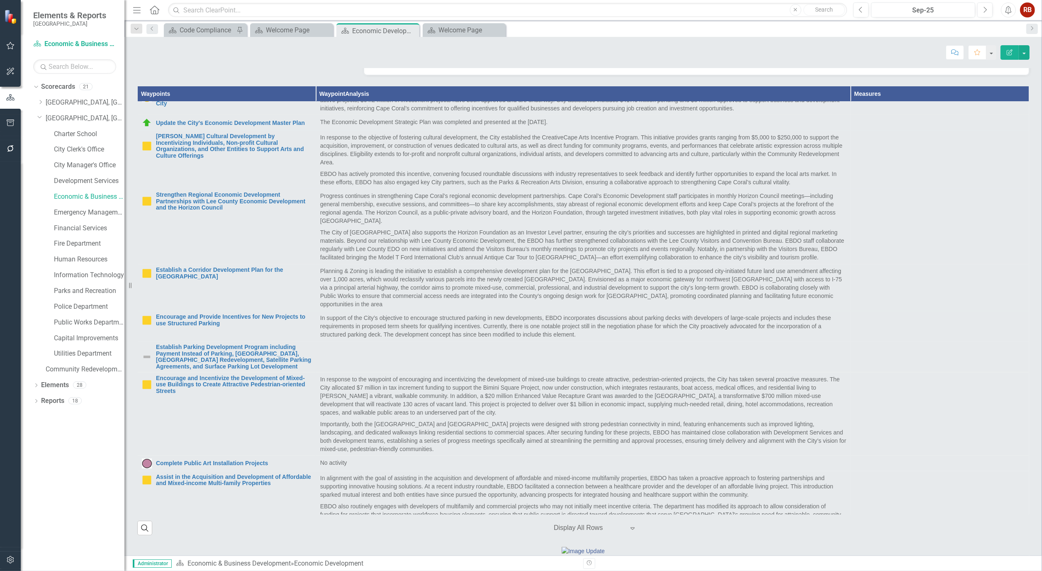
click at [231, 99] on div "Office of Economic & Business Development Loading... Chart Pie chart with 4 sli…" at bounding box center [583, 255] width 905 height 1041
click at [97, 184] on link "Development Services" at bounding box center [89, 181] width 71 height 10
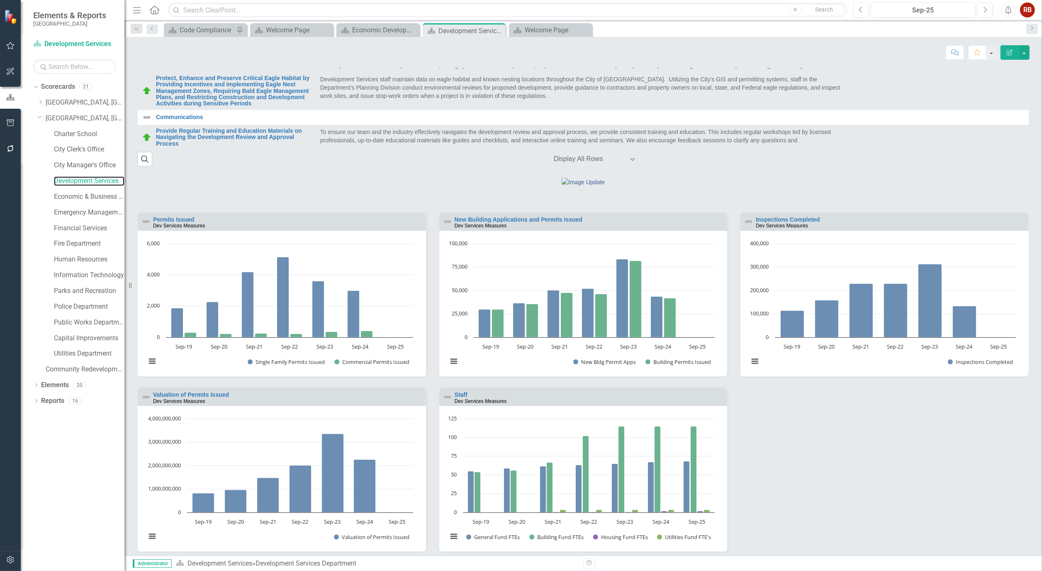
scroll to position [770, 0]
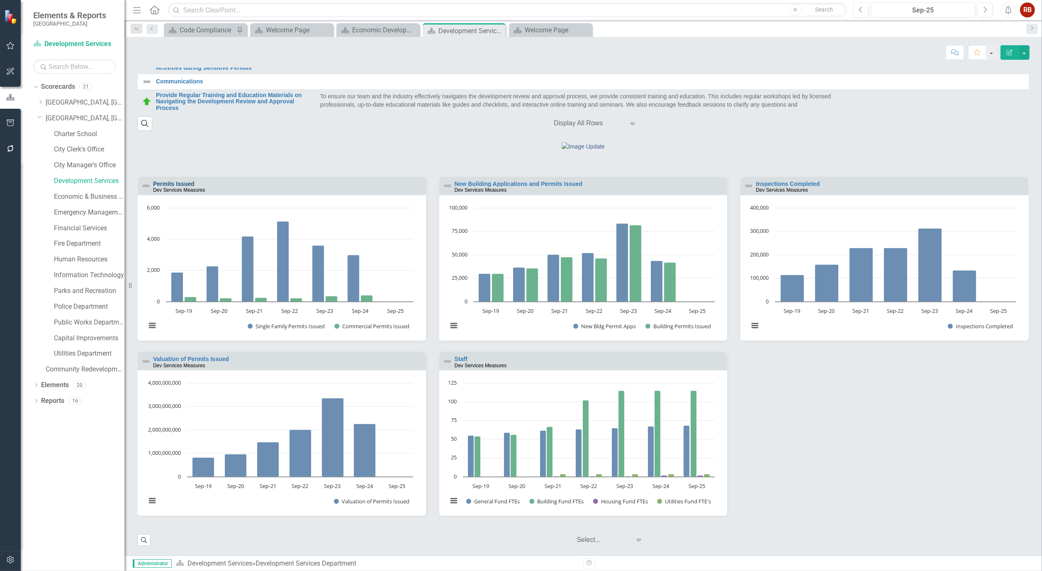
click at [177, 184] on link "Permits Issued" at bounding box center [173, 183] width 41 height 7
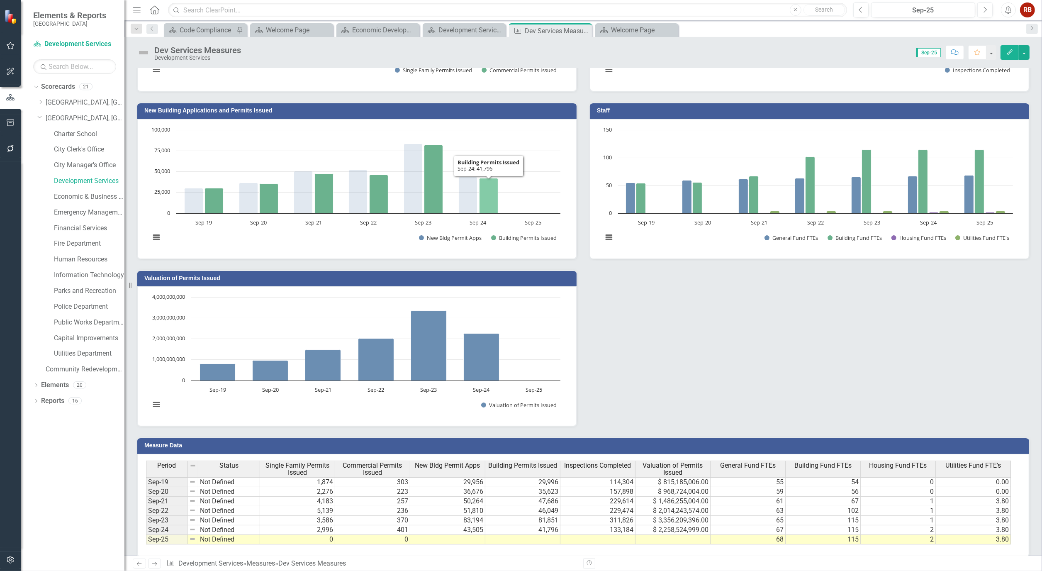
scroll to position [148, 0]
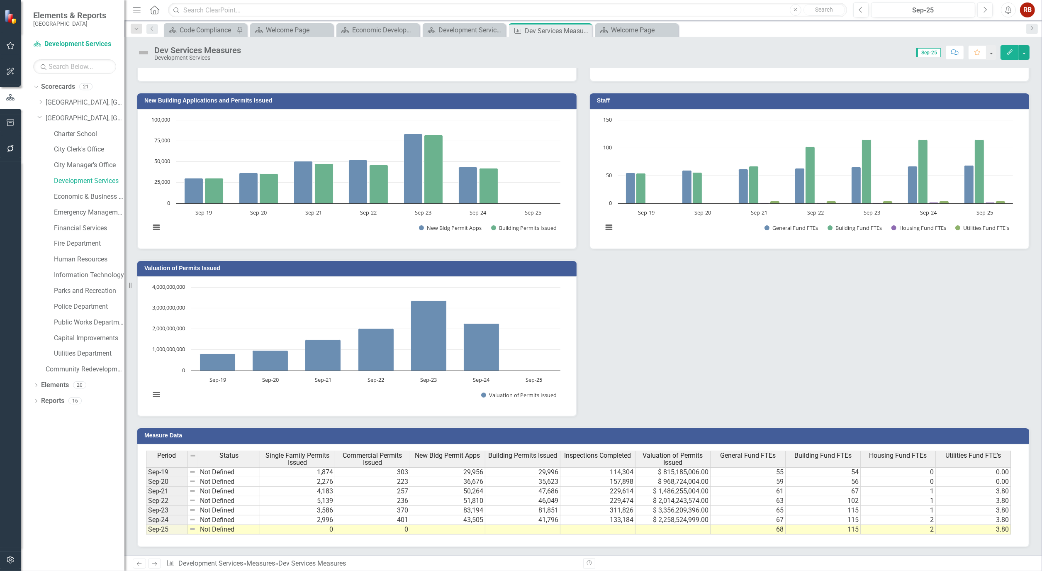
click at [321, 525] on td "0" at bounding box center [297, 530] width 75 height 10
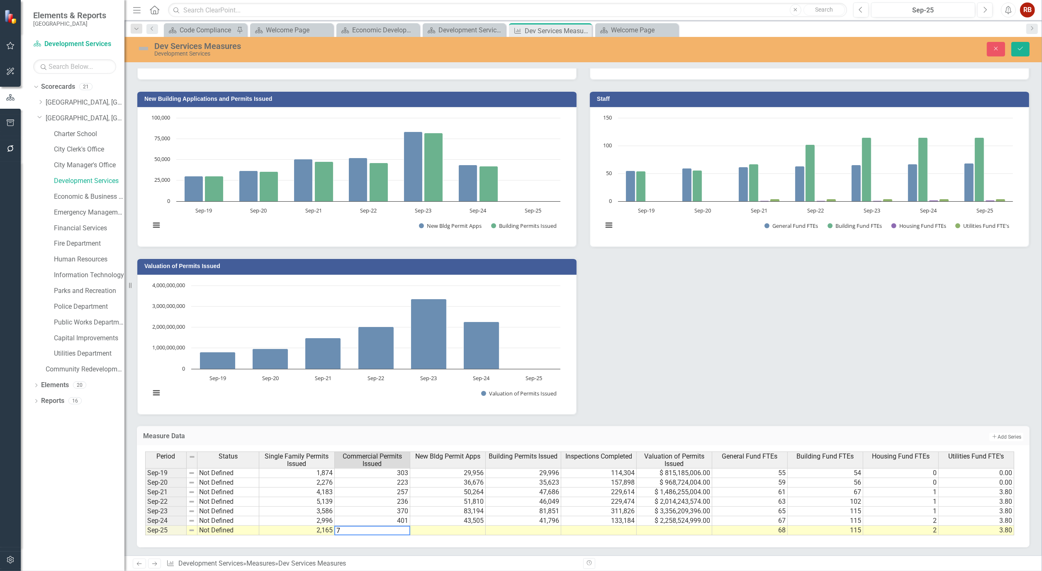
type textarea "78"
type textarea "32756"
type textarea "30755"
type textarea "90276"
type textarea "68.09"
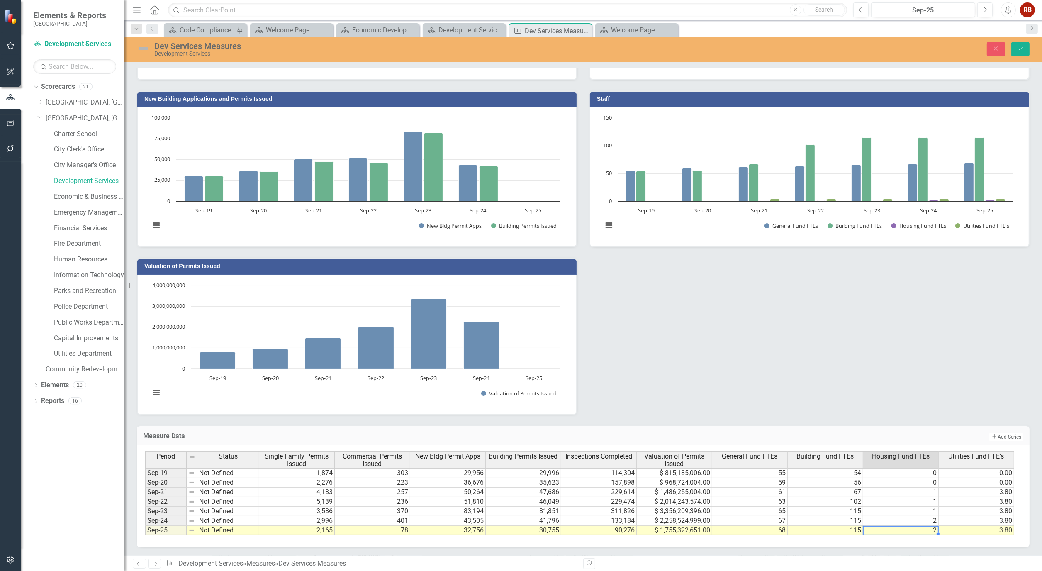
scroll to position [0, 5]
click at [1026, 47] on button "Save" at bounding box center [1020, 49] width 18 height 15
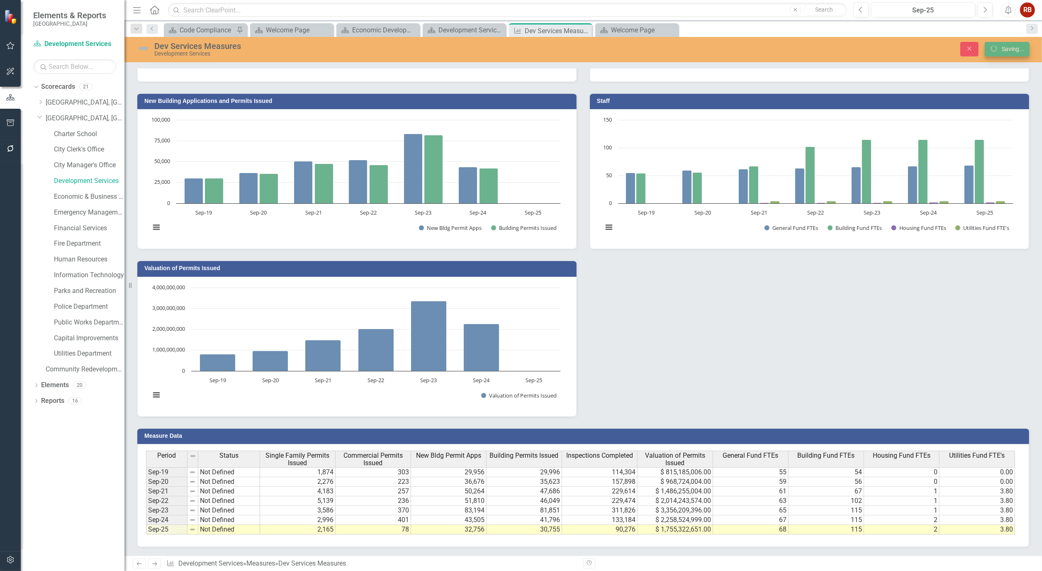
scroll to position [0, 0]
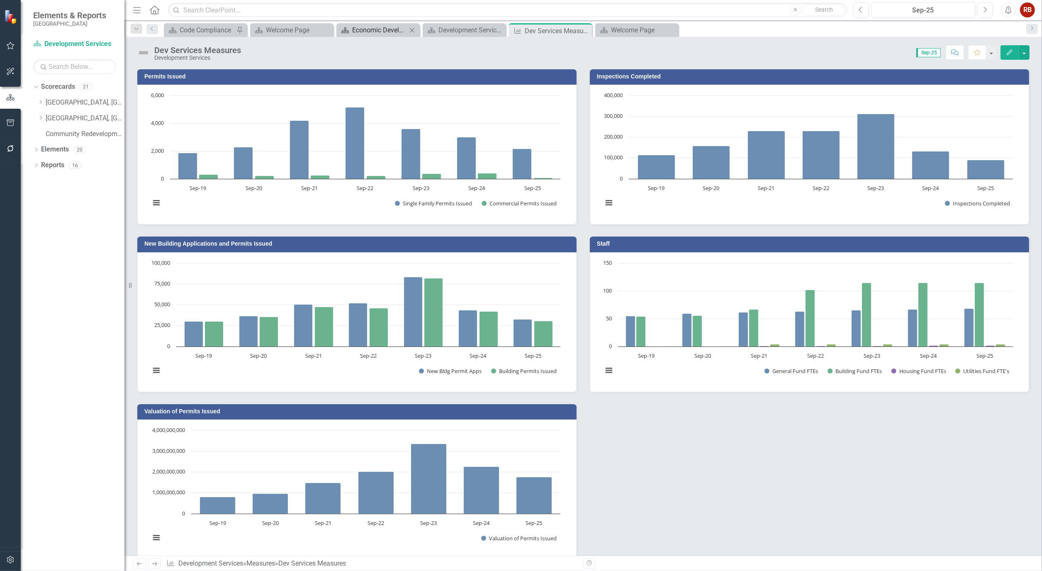
click at [376, 31] on div "Economic Development" at bounding box center [379, 30] width 55 height 10
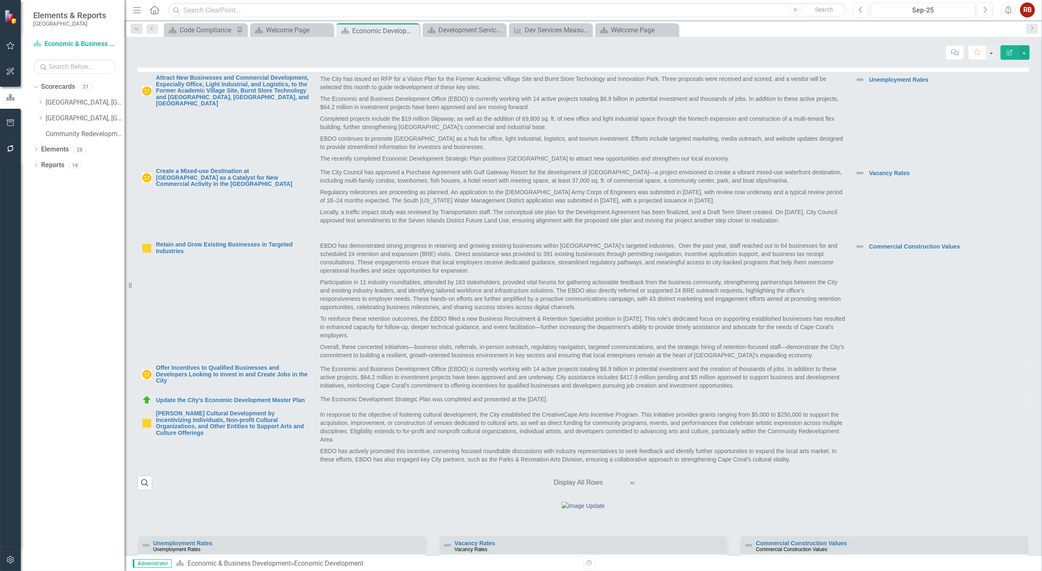
scroll to position [368, 0]
click at [451, 26] on div "Development Services Department" at bounding box center [465, 30] width 55 height 10
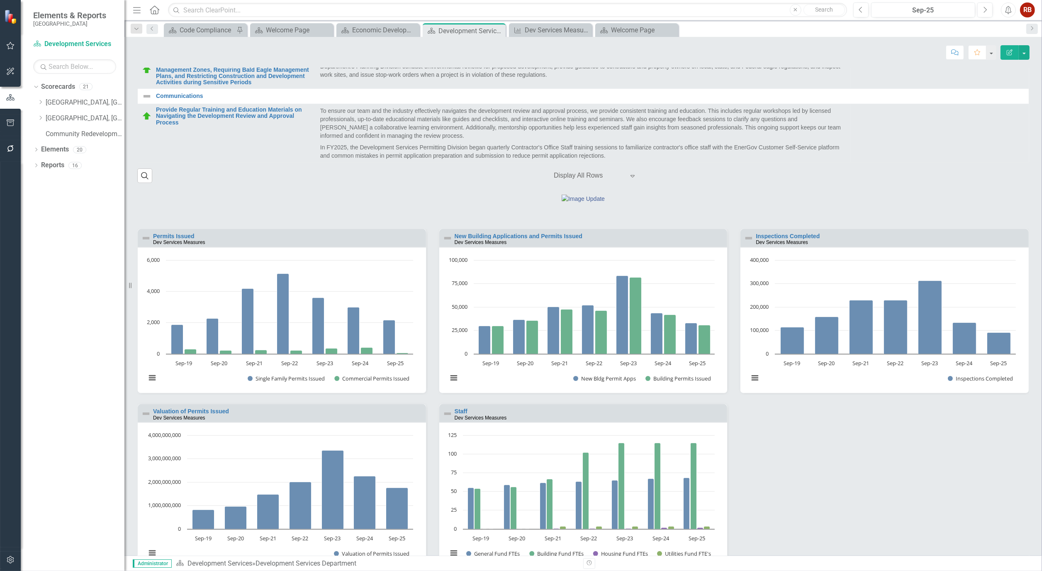
scroll to position [770, 0]
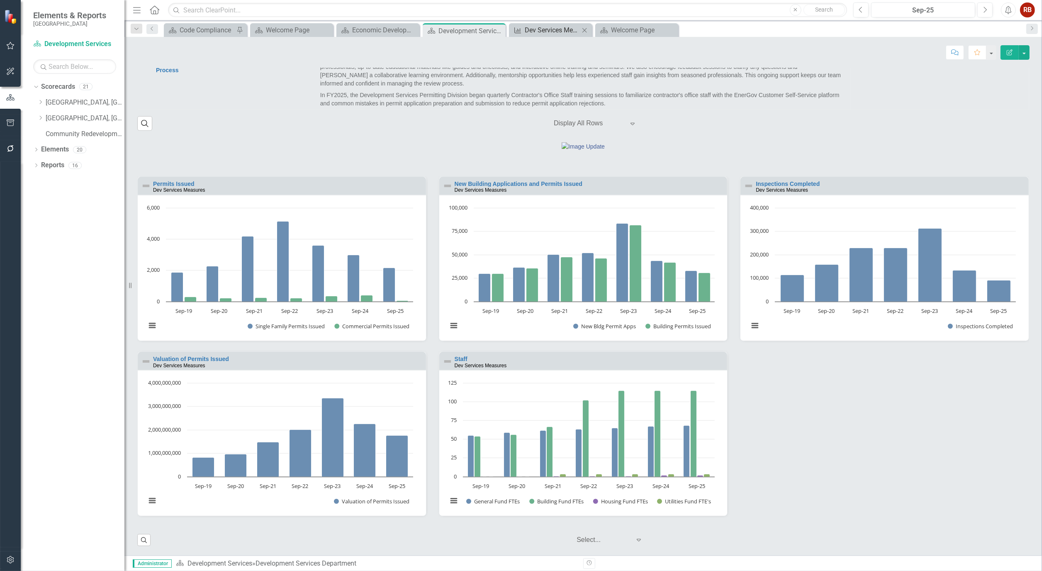
click at [537, 31] on div "Dev Services Measures" at bounding box center [552, 30] width 55 height 10
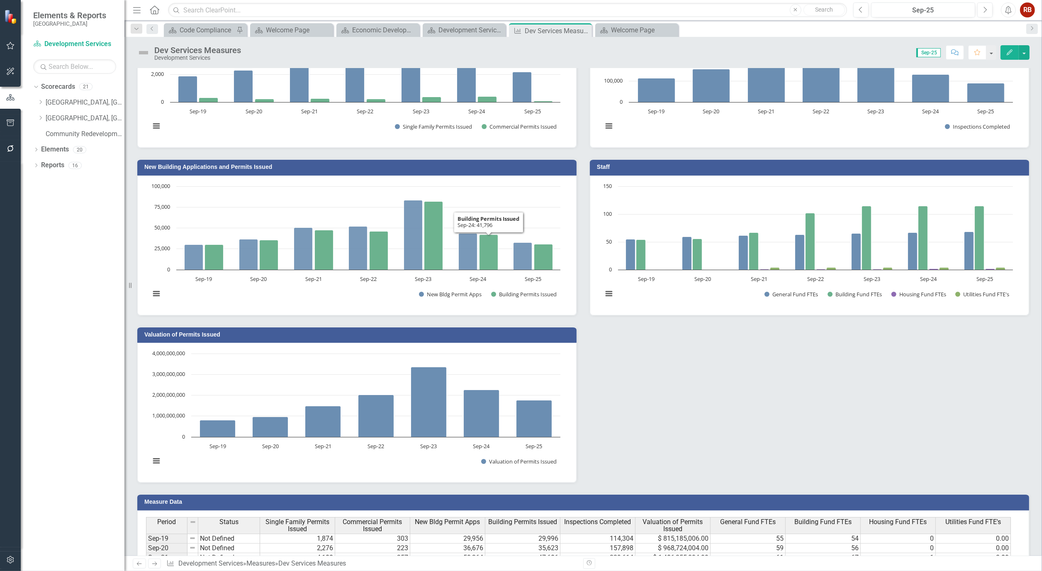
scroll to position [148, 0]
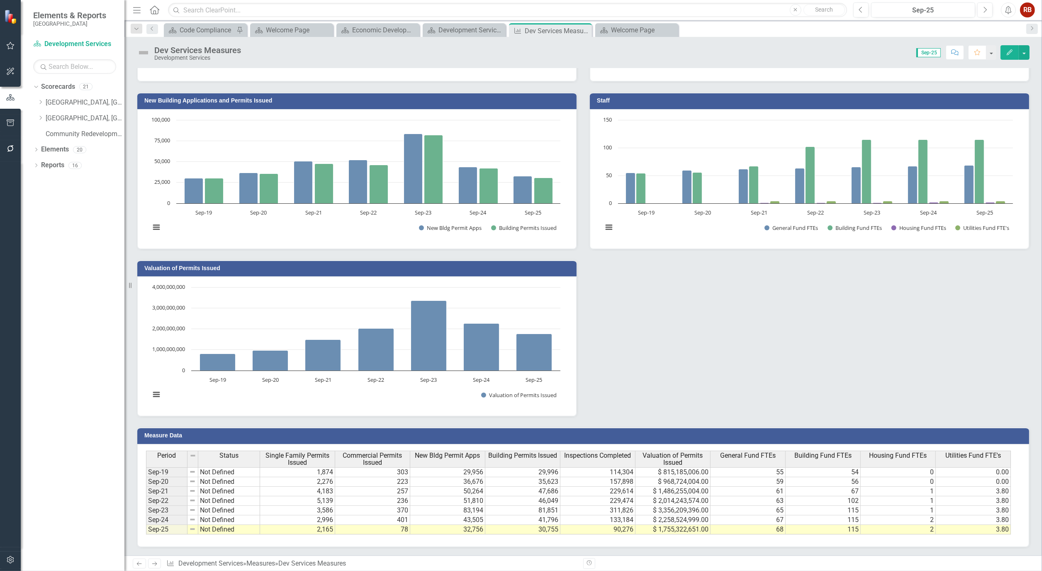
click at [674, 326] on div "Permits Issued Chart Bar chart with 2 data series. Permits Issued (Chart Type: …" at bounding box center [583, 166] width 905 height 502
click at [584, 28] on icon "Close" at bounding box center [584, 30] width 8 height 7
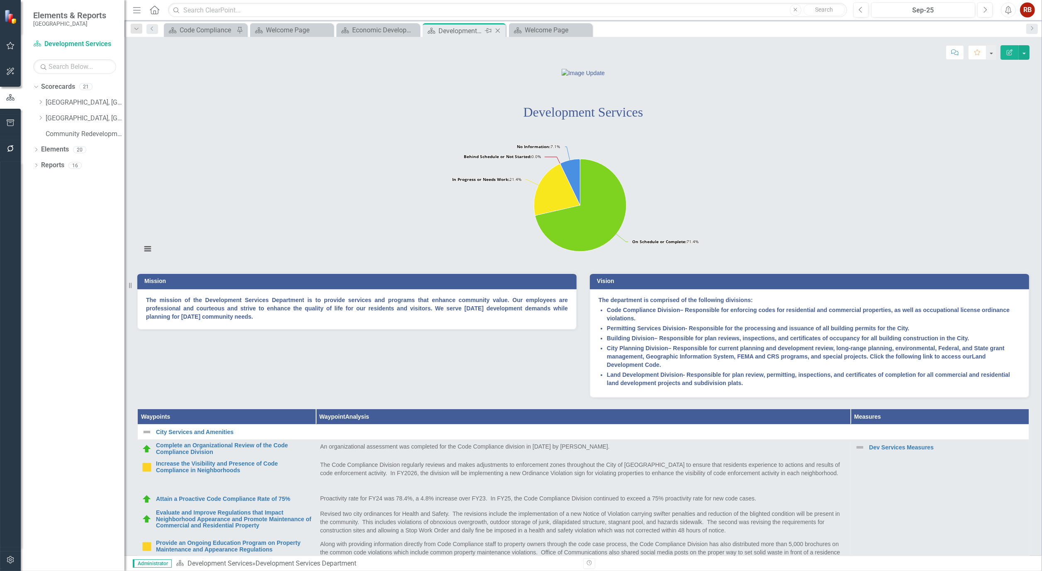
click at [498, 31] on icon "Close" at bounding box center [498, 30] width 8 height 7
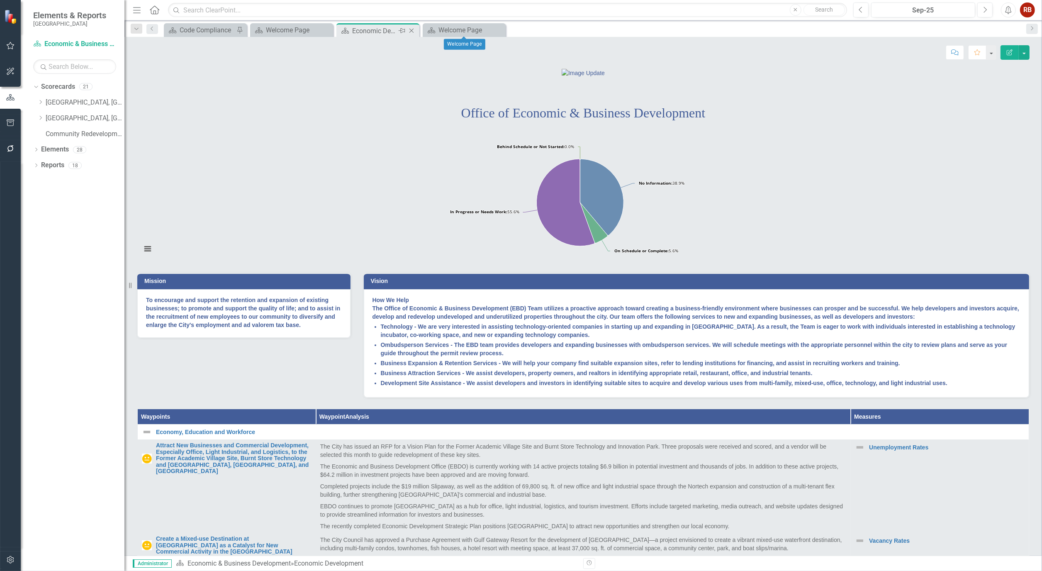
click at [369, 33] on div "Economic Development" at bounding box center [374, 31] width 44 height 10
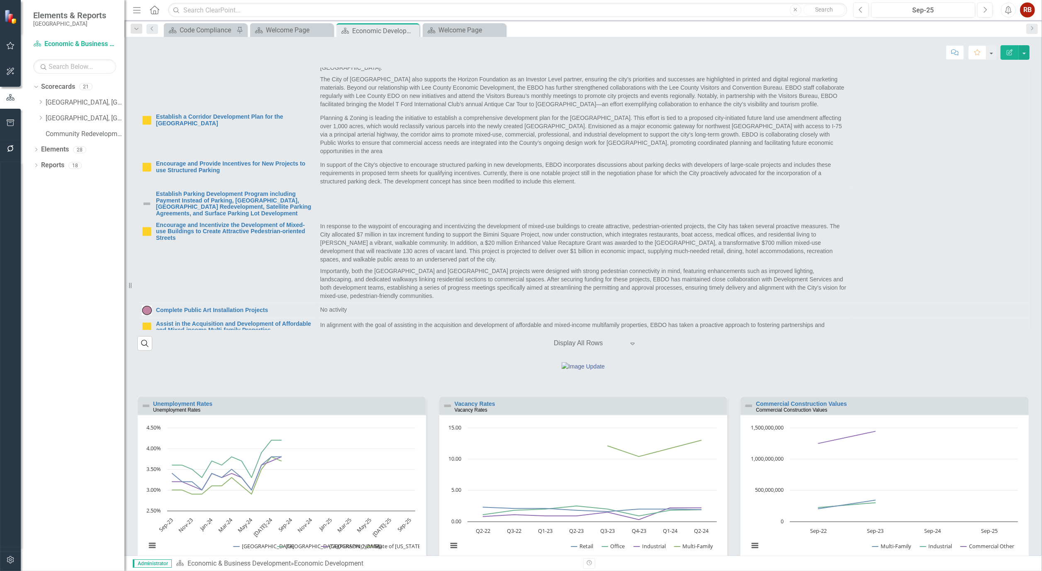
scroll to position [282, 0]
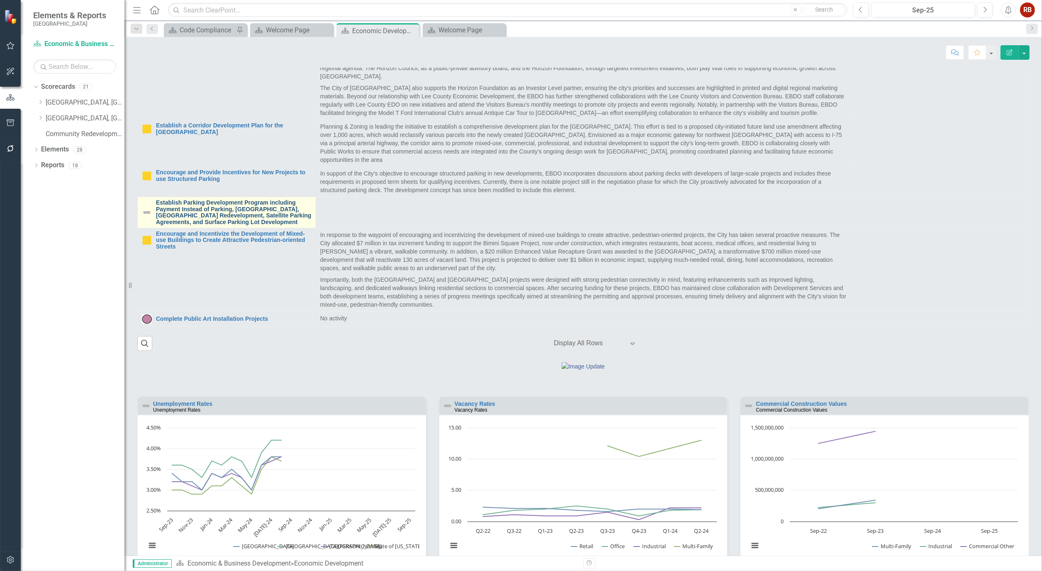
click at [224, 225] on link "Establish Parking Development Program including Payment Instead of Parking, [GE…" at bounding box center [234, 213] width 156 height 26
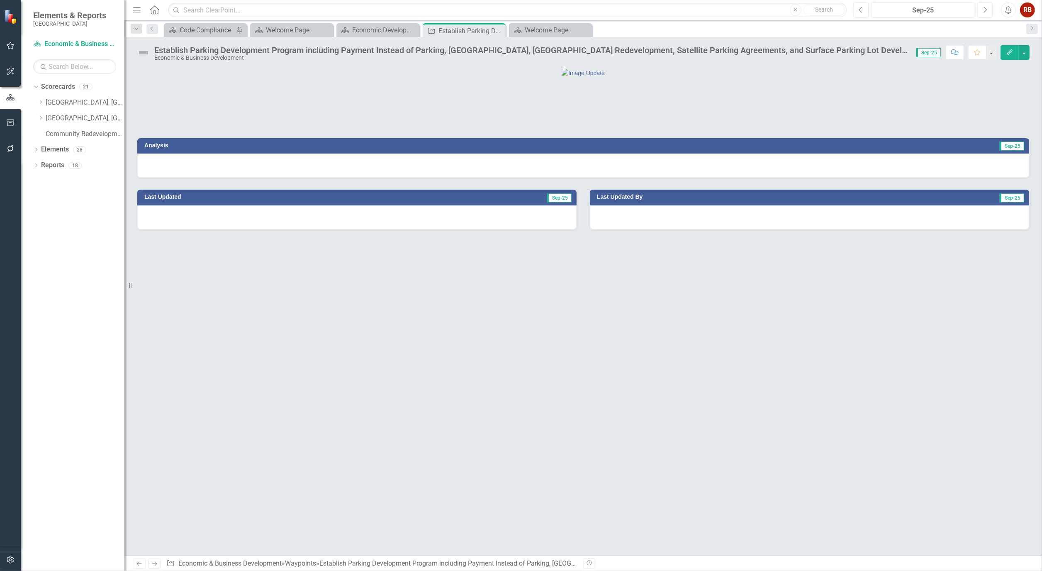
click at [1007, 48] on button "Edit" at bounding box center [1009, 52] width 18 height 15
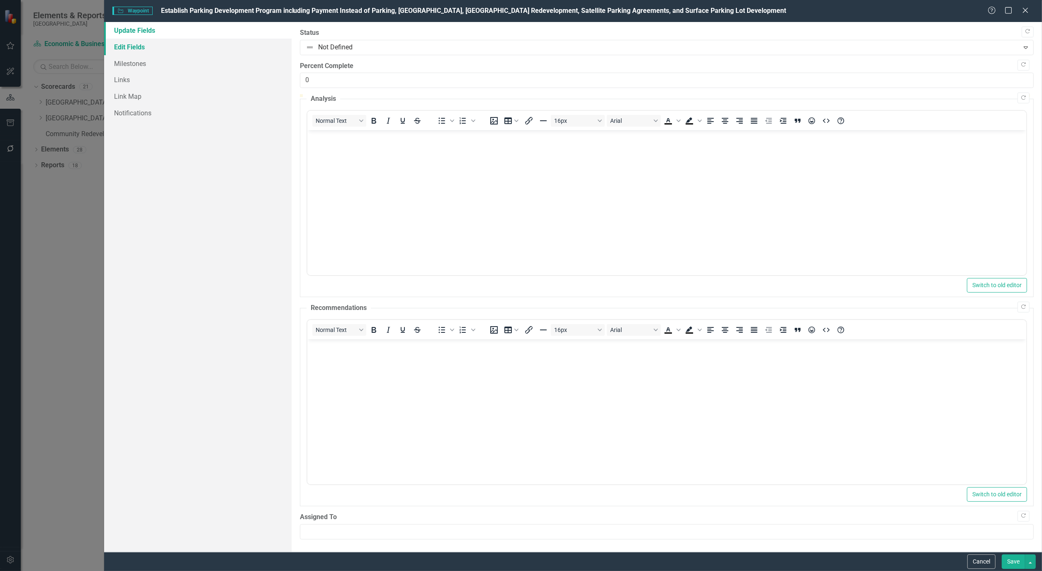
click at [122, 46] on link "Edit Fields" at bounding box center [197, 47] width 187 height 17
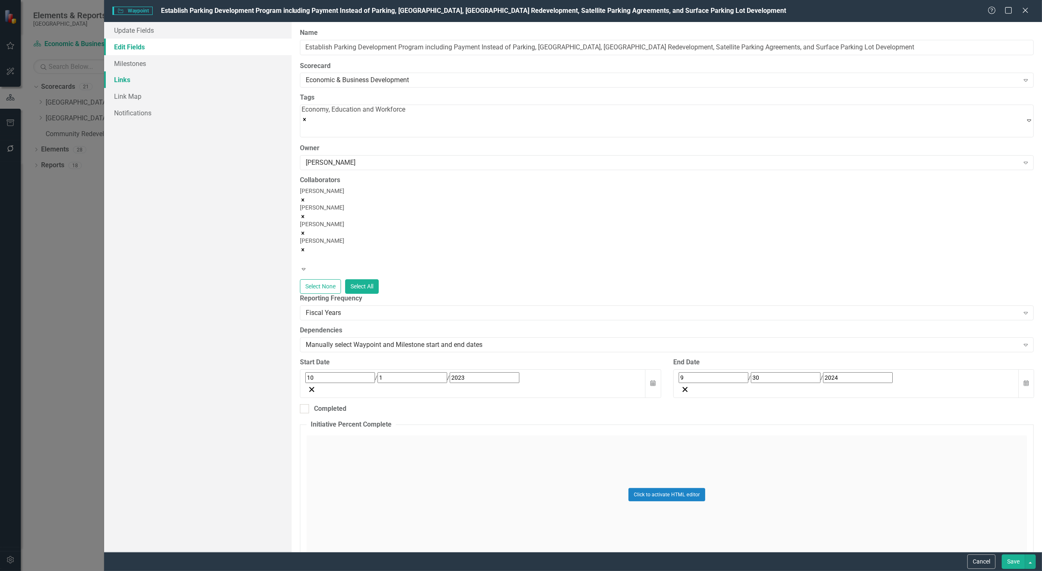
click at [119, 82] on link "Links" at bounding box center [197, 79] width 187 height 17
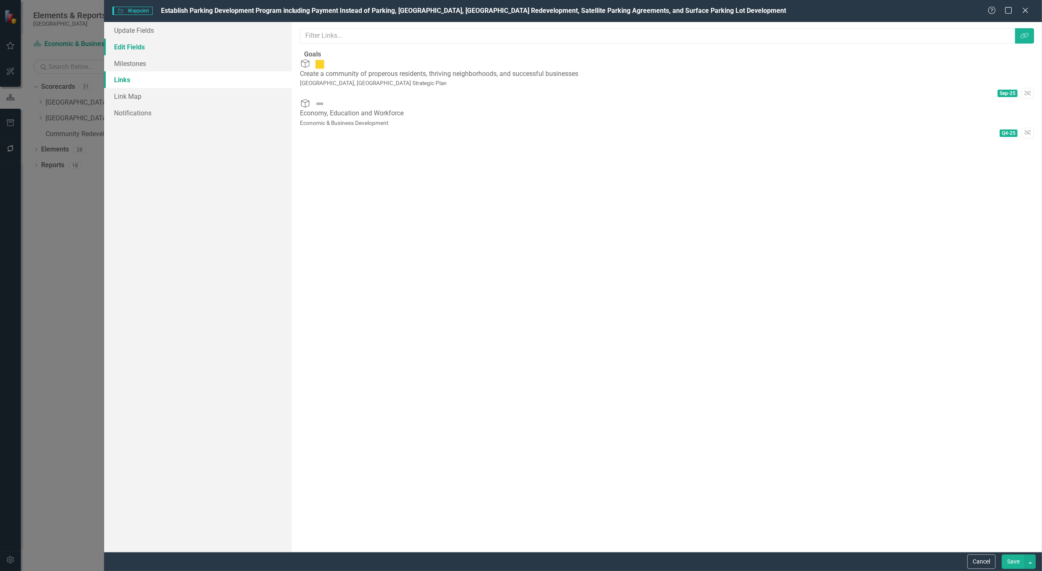
click at [127, 42] on link "Edit Fields" at bounding box center [197, 47] width 187 height 17
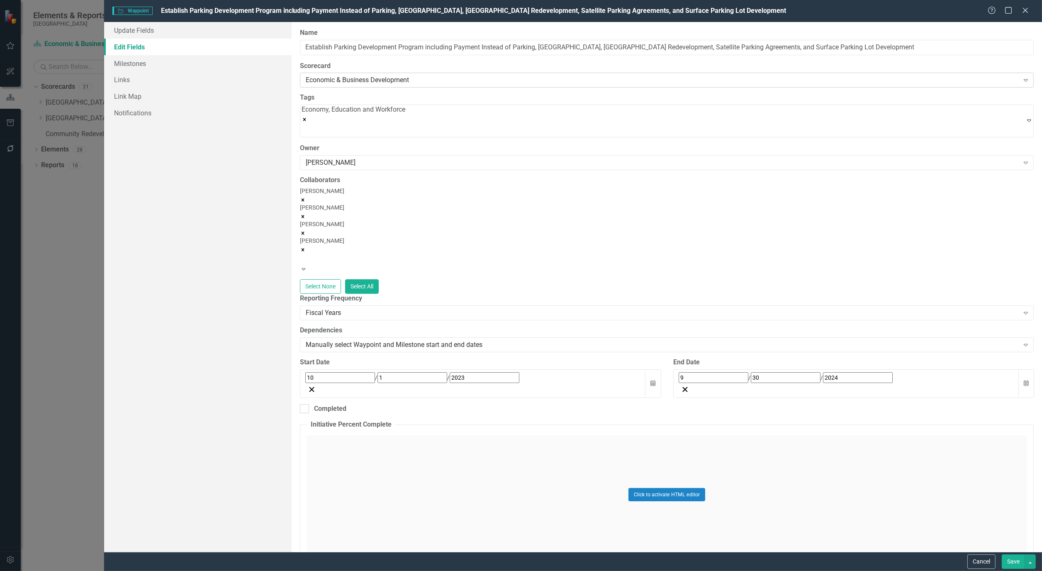
click at [1022, 79] on icon "Expand" at bounding box center [1026, 80] width 8 height 7
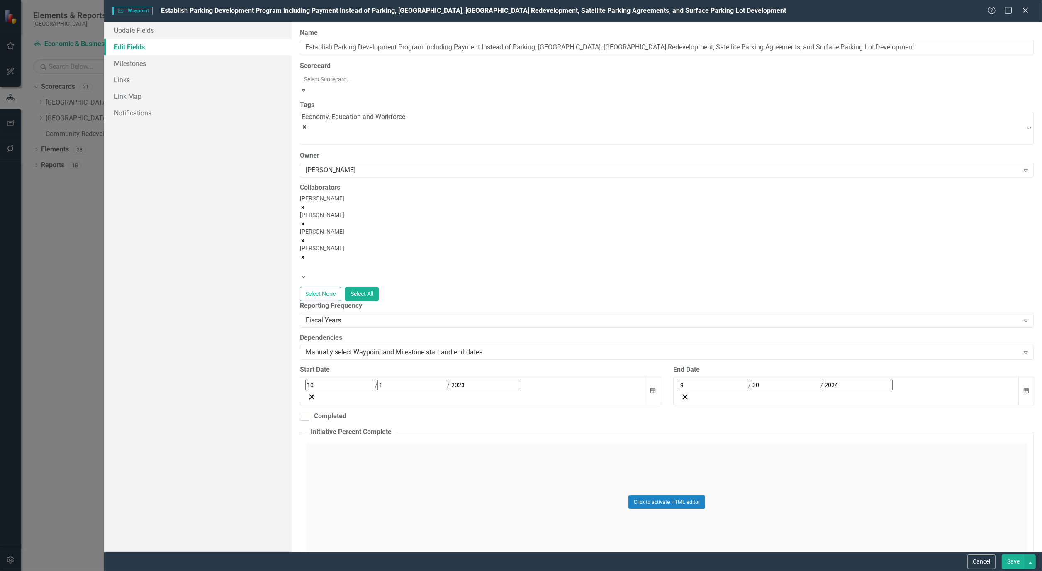
scroll to position [76, 0]
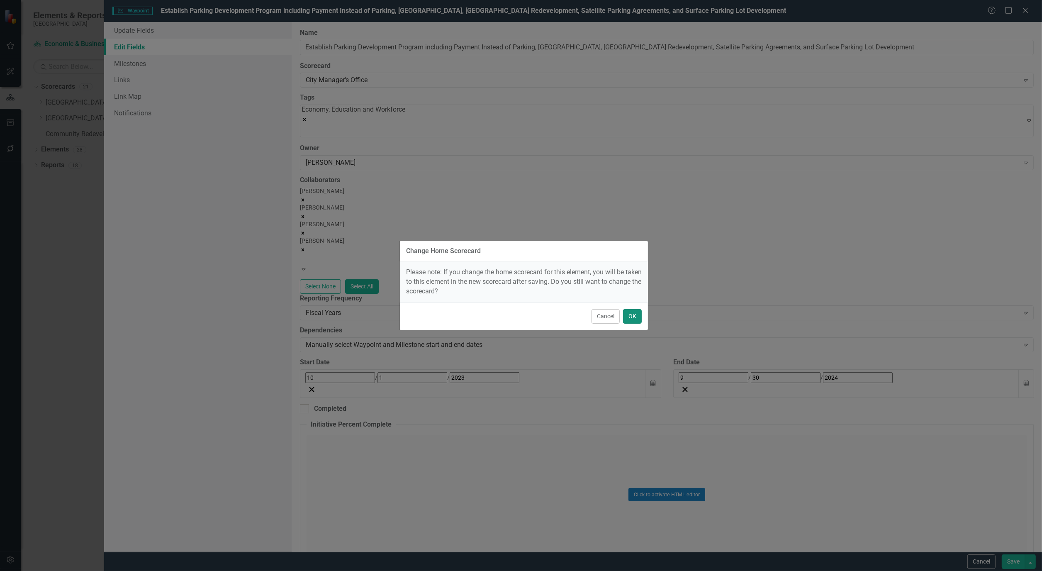
click at [631, 314] on button "OK" at bounding box center [632, 316] width 19 height 15
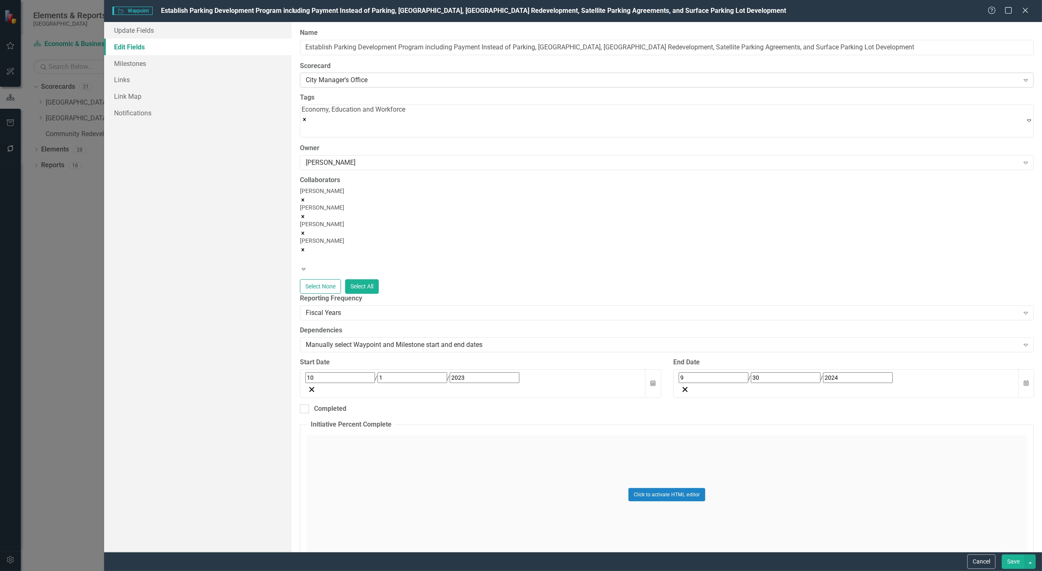
click at [1022, 79] on icon "Expand" at bounding box center [1026, 80] width 8 height 7
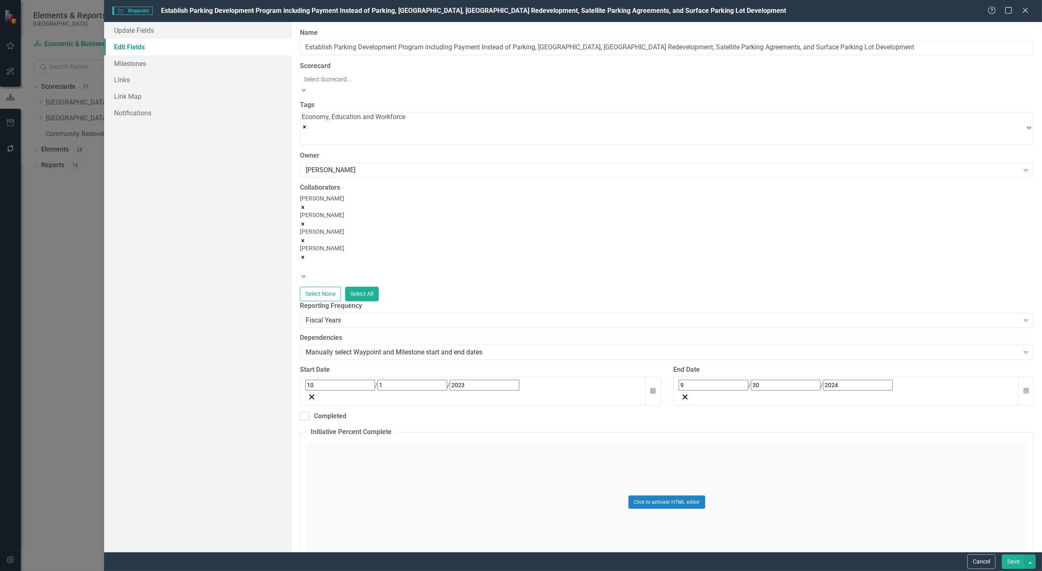
scroll to position [95, 0]
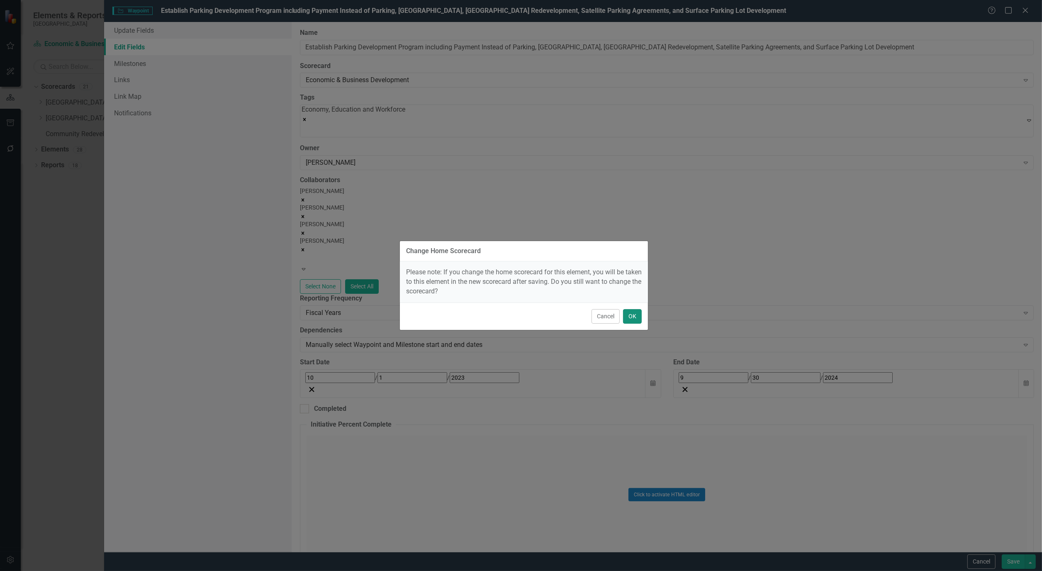
click at [637, 318] on button "OK" at bounding box center [632, 316] width 19 height 15
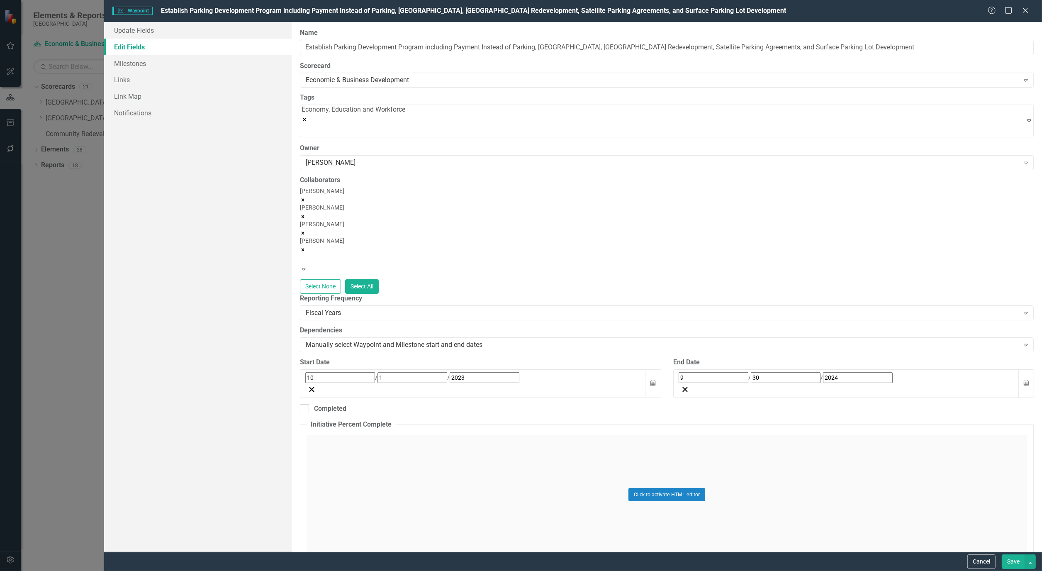
click at [1015, 558] on button "Save" at bounding box center [1013, 561] width 23 height 15
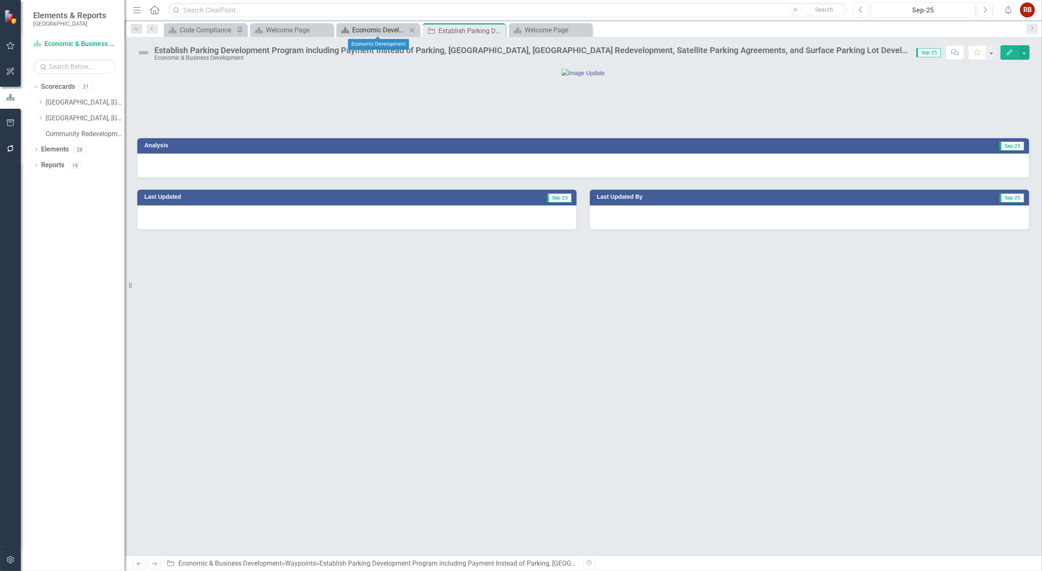
click at [385, 30] on div "Economic Development" at bounding box center [379, 30] width 55 height 10
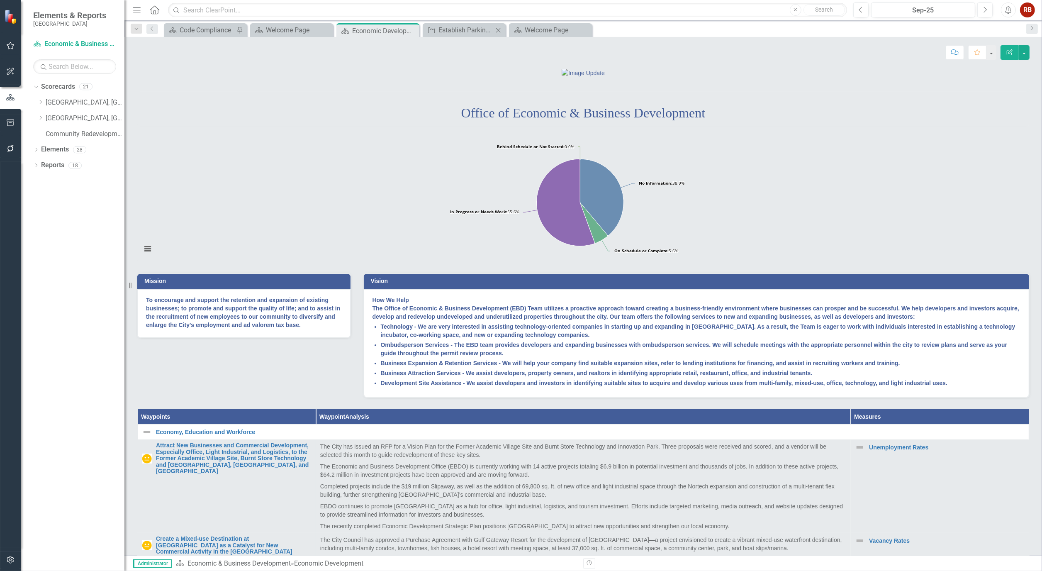
click at [476, 23] on div "Waypoint Establish Parking Development Program including Payment Instead of Par…" at bounding box center [464, 30] width 83 height 14
click at [470, 30] on div "Establish Parking Development Program including Payment Instead of Parking, [GE…" at bounding box center [465, 30] width 55 height 10
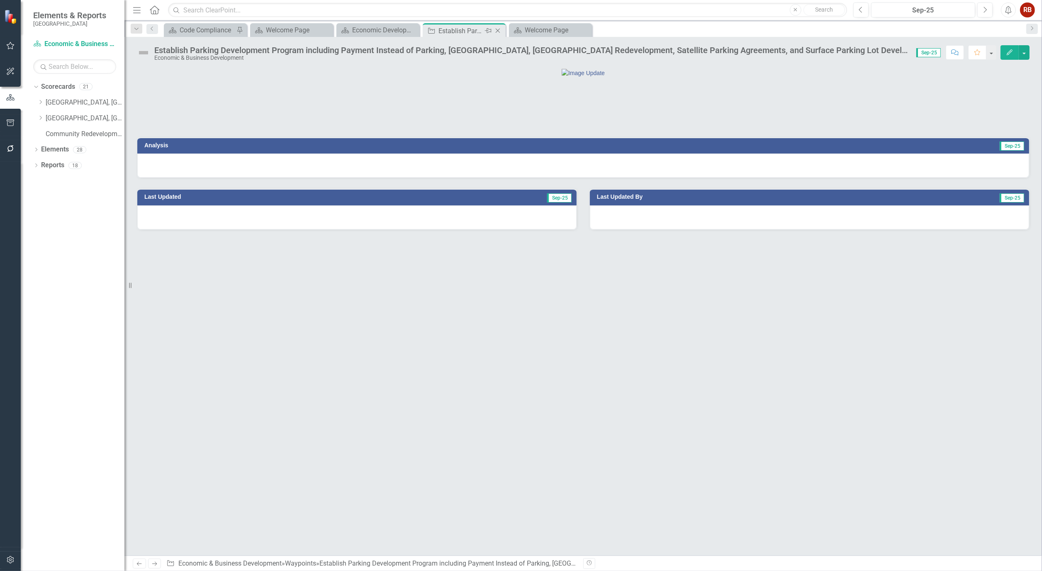
click at [500, 33] on icon "Close" at bounding box center [498, 30] width 8 height 7
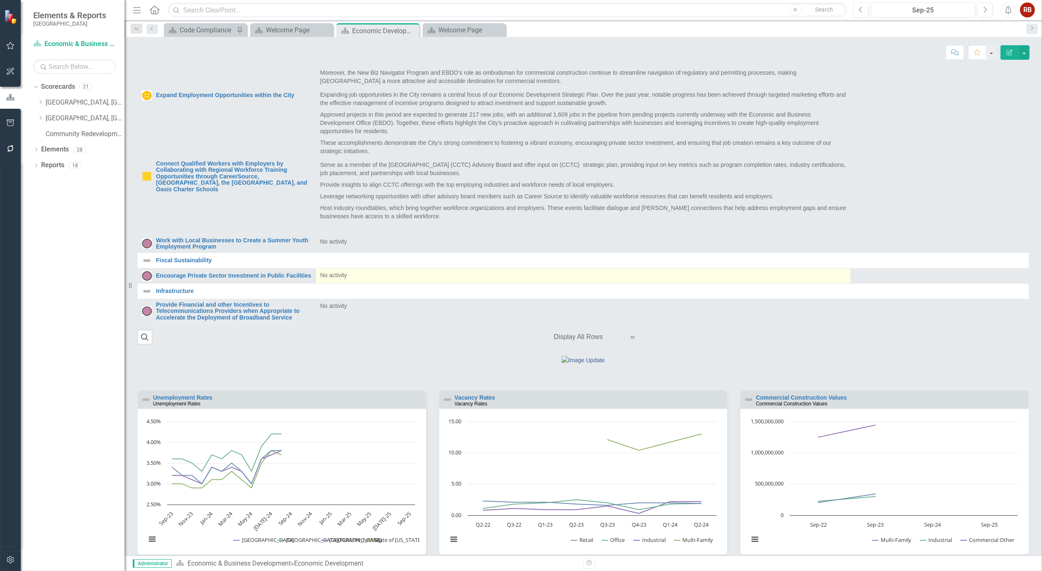
scroll to position [595, 0]
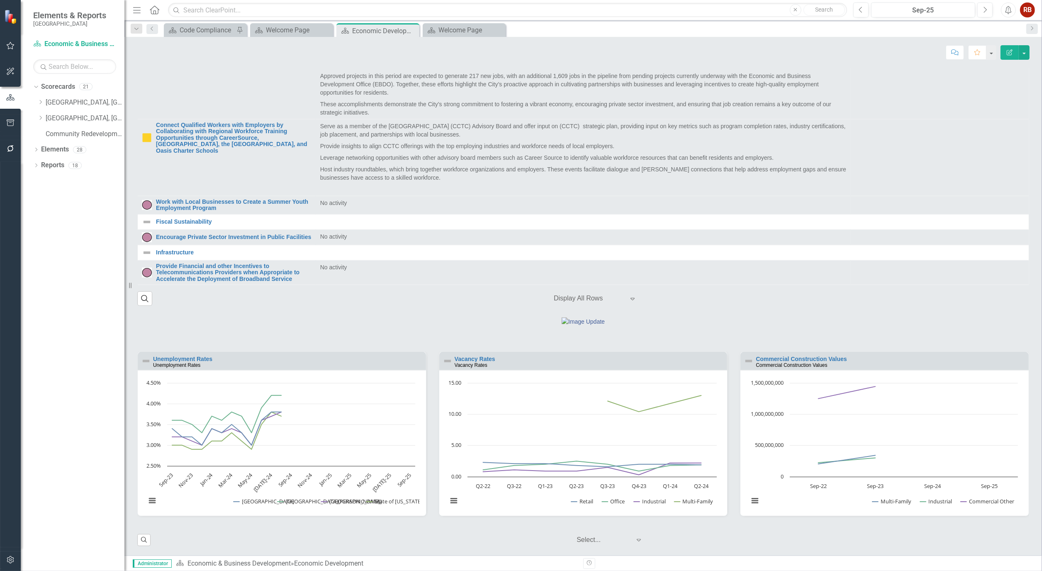
click at [481, 355] on div "Vacancy Rates Vacancy Rates" at bounding box center [583, 361] width 288 height 18
click at [481, 360] on link "Vacancy Rates" at bounding box center [475, 358] width 41 height 7
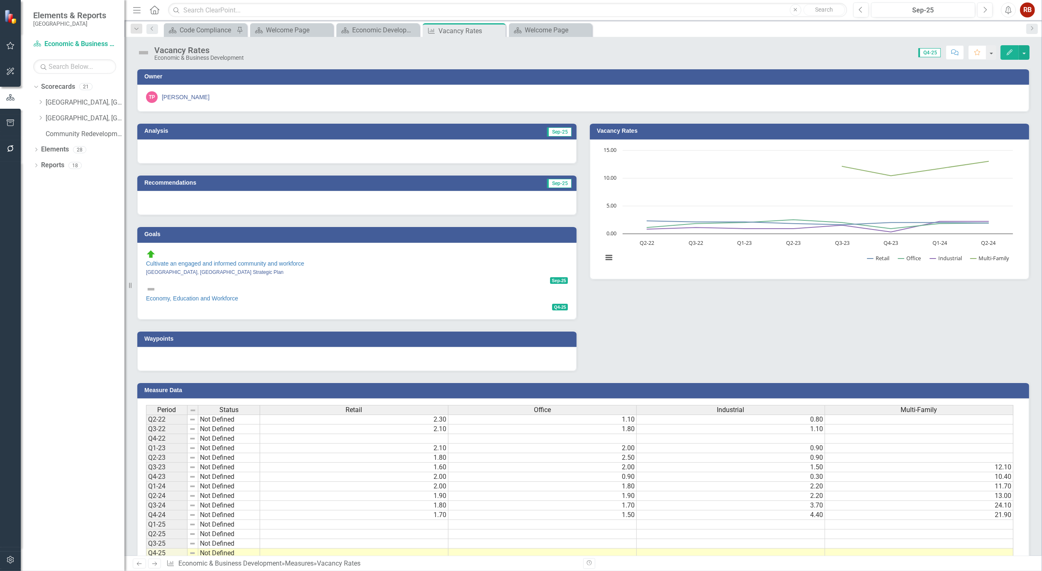
scroll to position [22, 0]
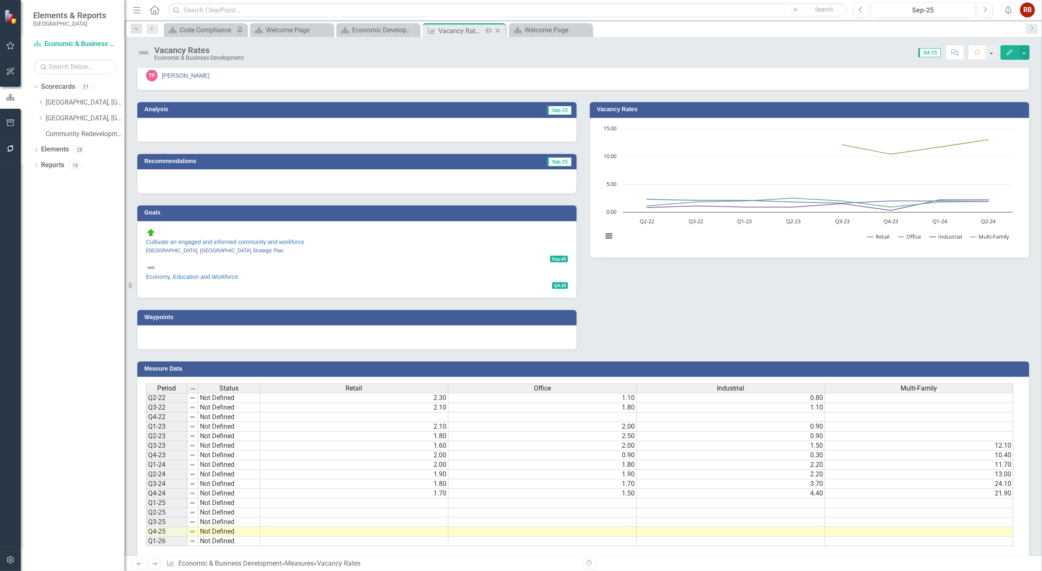
click at [498, 30] on icon "Close" at bounding box center [498, 30] width 8 height 7
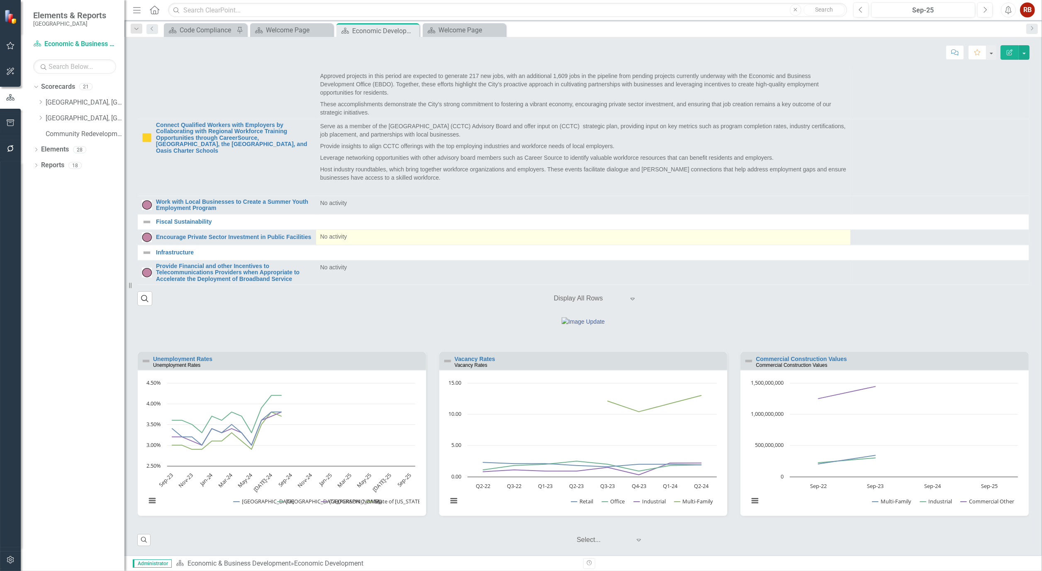
scroll to position [595, 0]
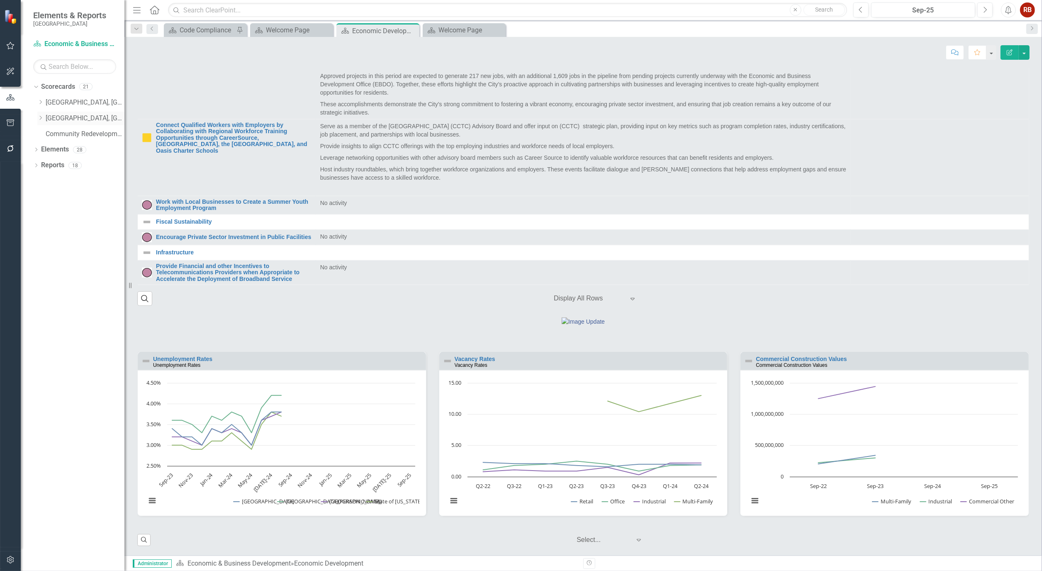
click at [41, 117] on icon "Dropdown" at bounding box center [40, 117] width 6 height 5
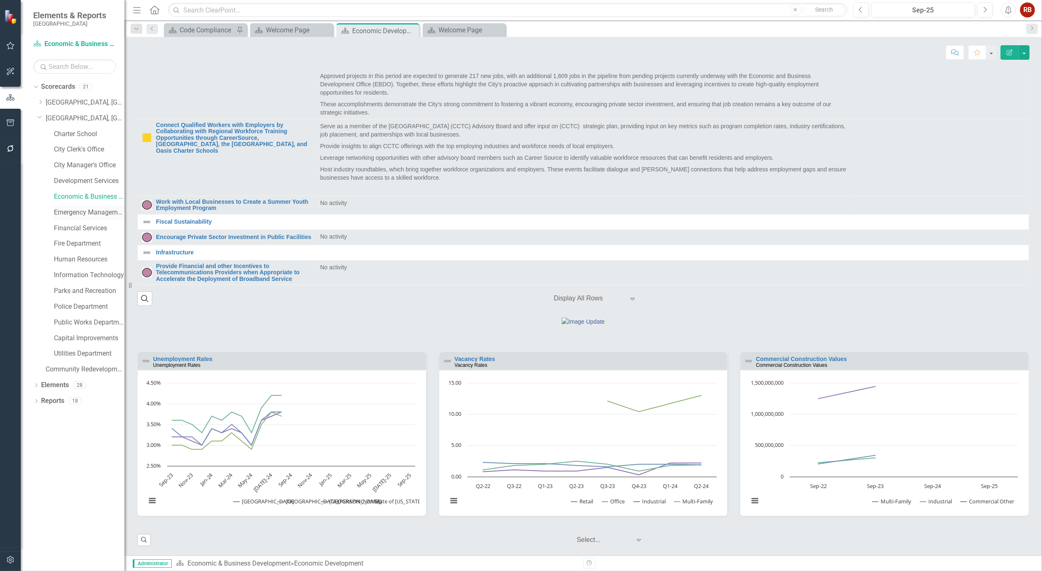
click at [87, 212] on link "Emergency Management & Resilience" at bounding box center [89, 213] width 71 height 10
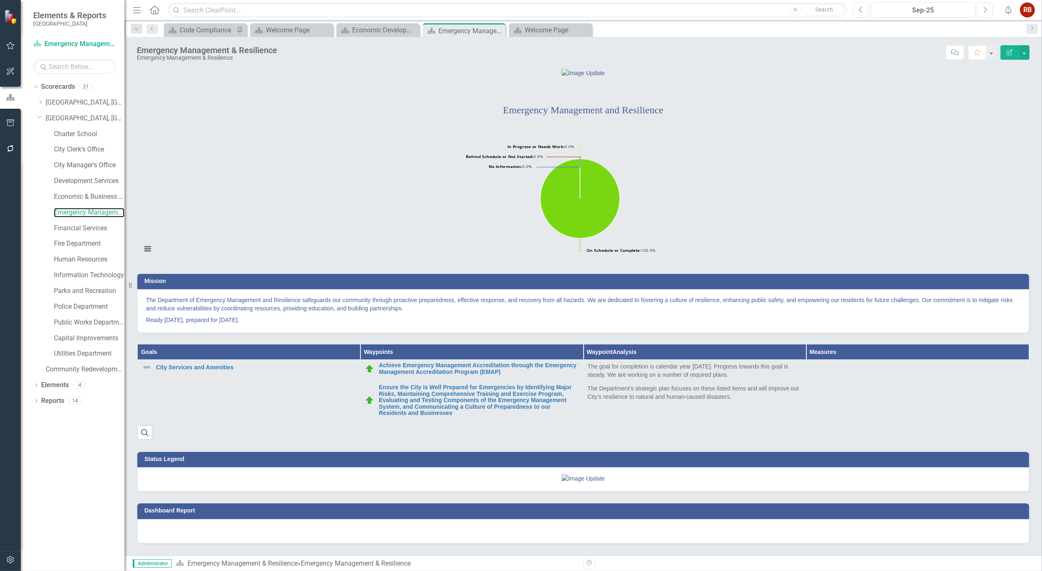
scroll to position [72, 0]
click at [376, 29] on div "Economic Development" at bounding box center [379, 30] width 55 height 10
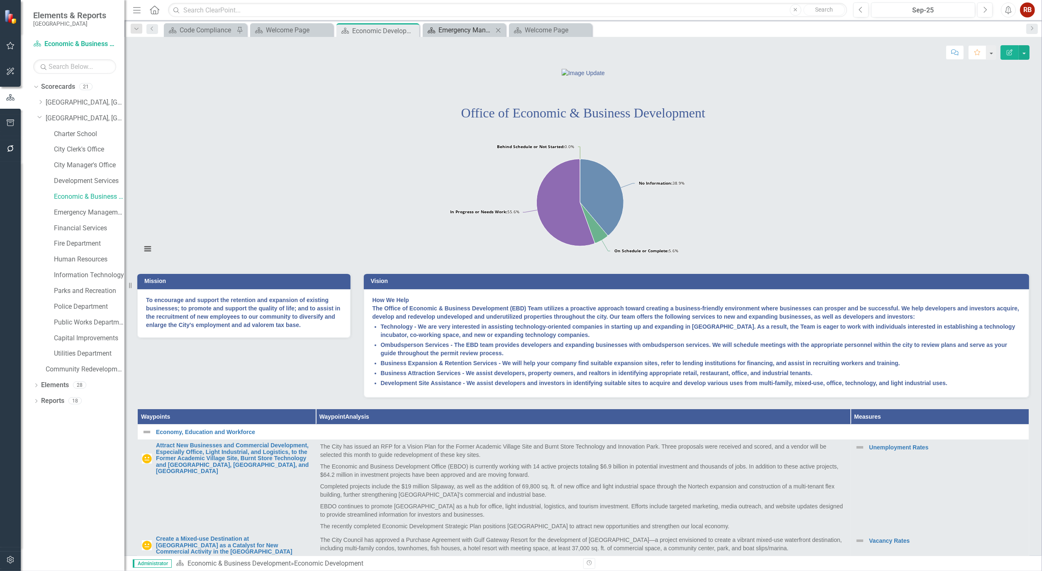
click at [441, 29] on div "Emergency Management & Resilience" at bounding box center [465, 30] width 55 height 10
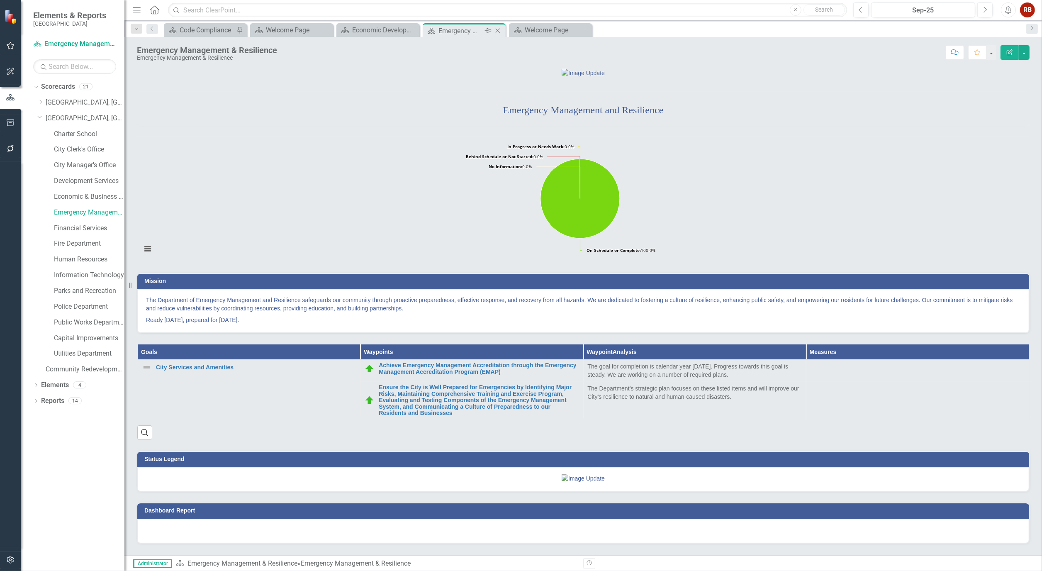
click at [498, 31] on icon at bounding box center [498, 31] width 5 height 5
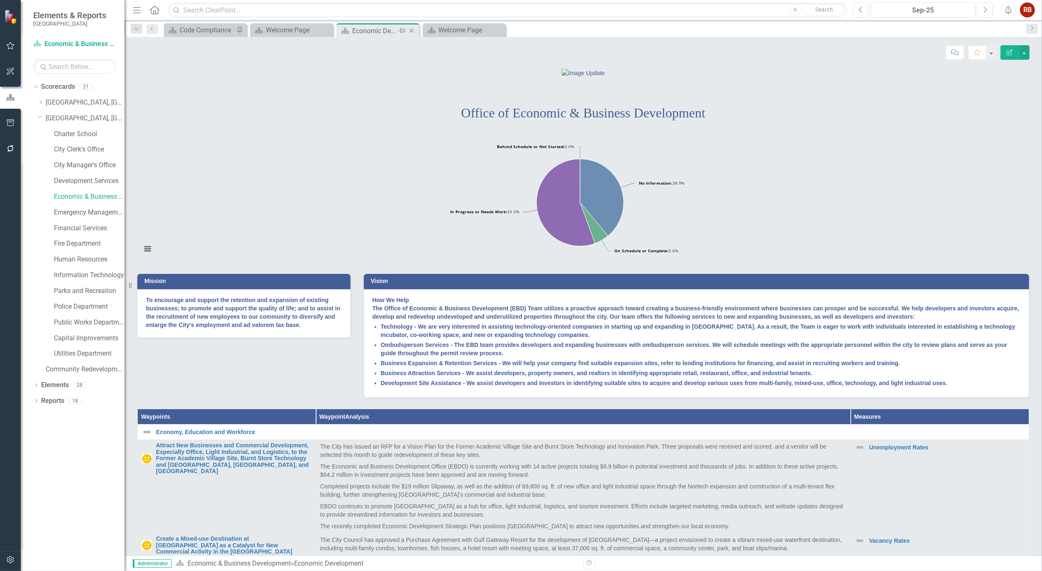
click at [412, 30] on icon "Close" at bounding box center [411, 30] width 8 height 7
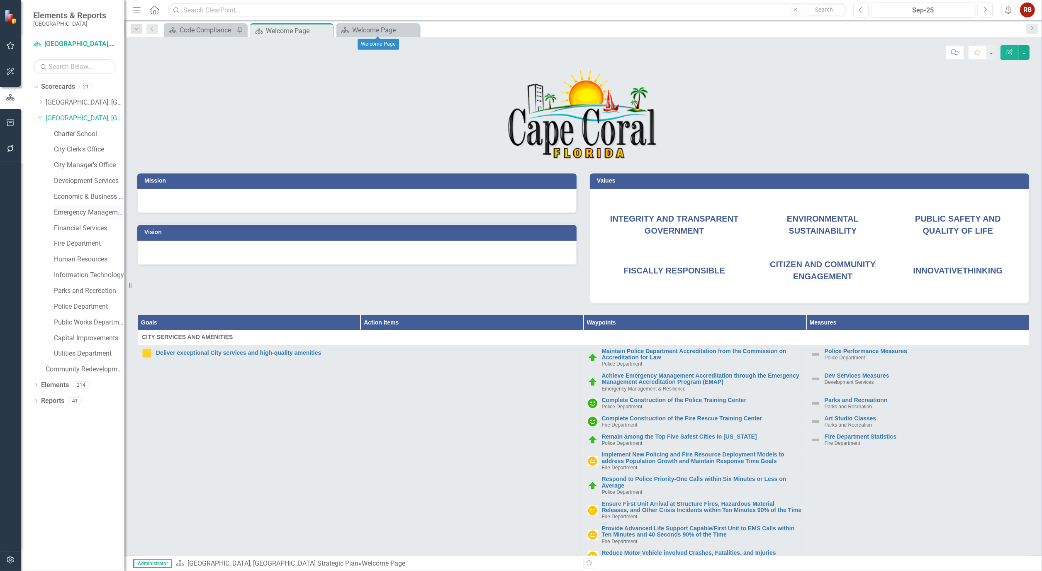
click at [78, 213] on link "Emergency Management & Resilience" at bounding box center [89, 213] width 71 height 10
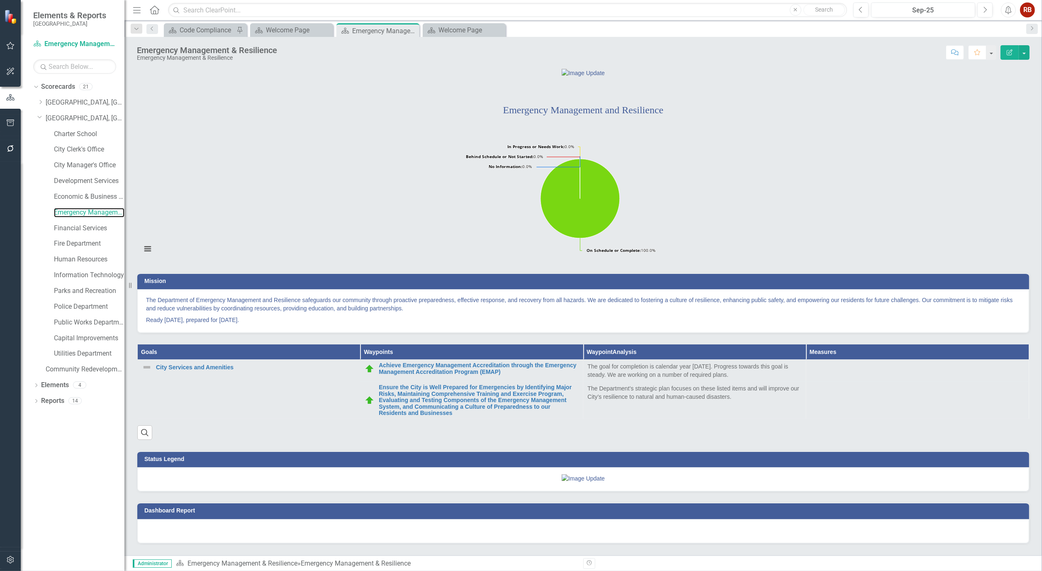
scroll to position [72, 0]
click at [413, 31] on icon "Close" at bounding box center [411, 30] width 8 height 7
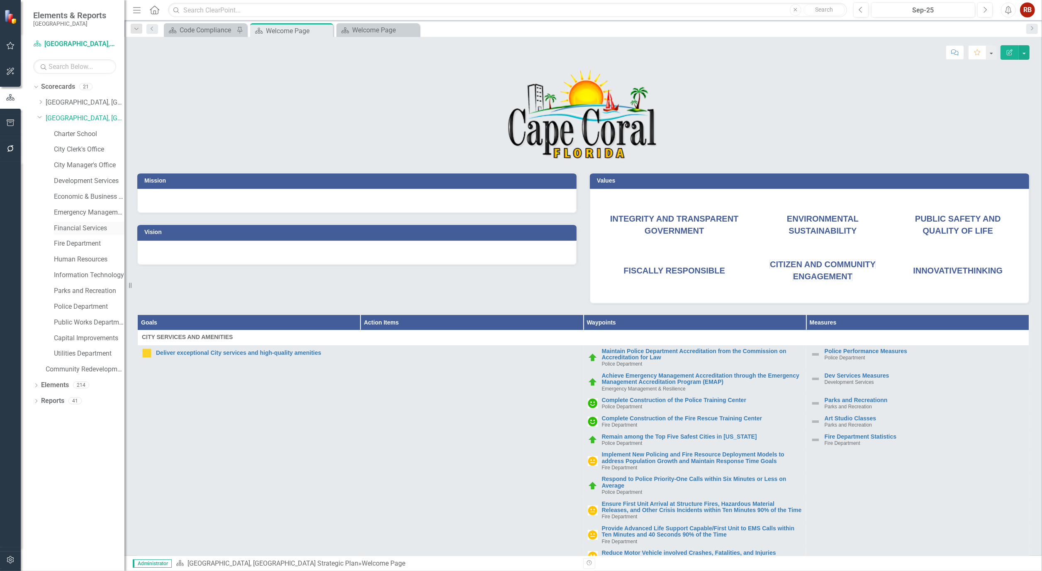
click at [79, 232] on link "Financial Services" at bounding box center [89, 229] width 71 height 10
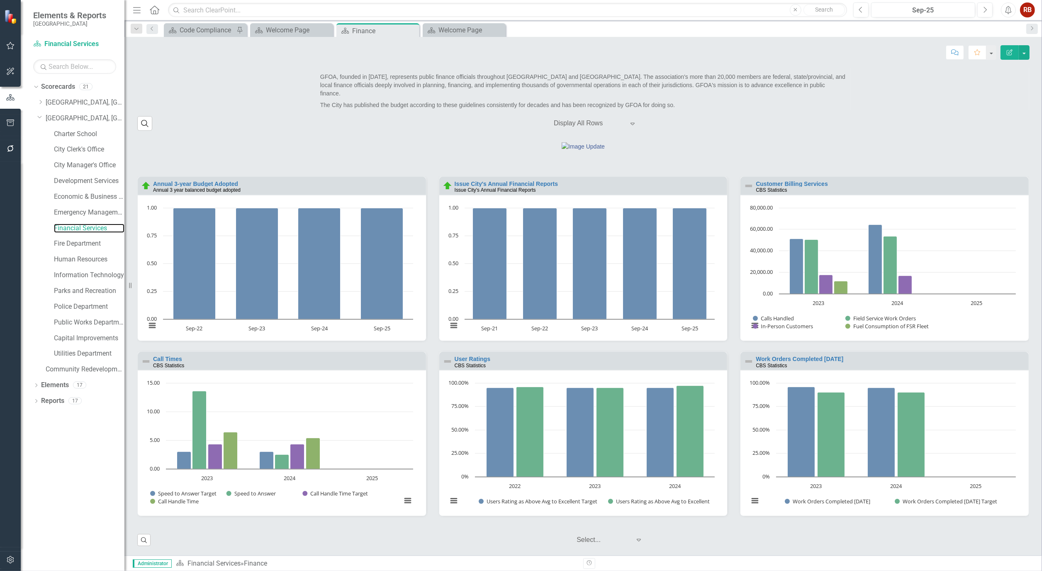
scroll to position [0, 0]
click at [801, 354] on div "Work Orders Completed in 1 day CBS Statistics" at bounding box center [884, 360] width 288 height 18
click at [801, 358] on link "Work Orders Completed in 1 day" at bounding box center [800, 358] width 88 height 7
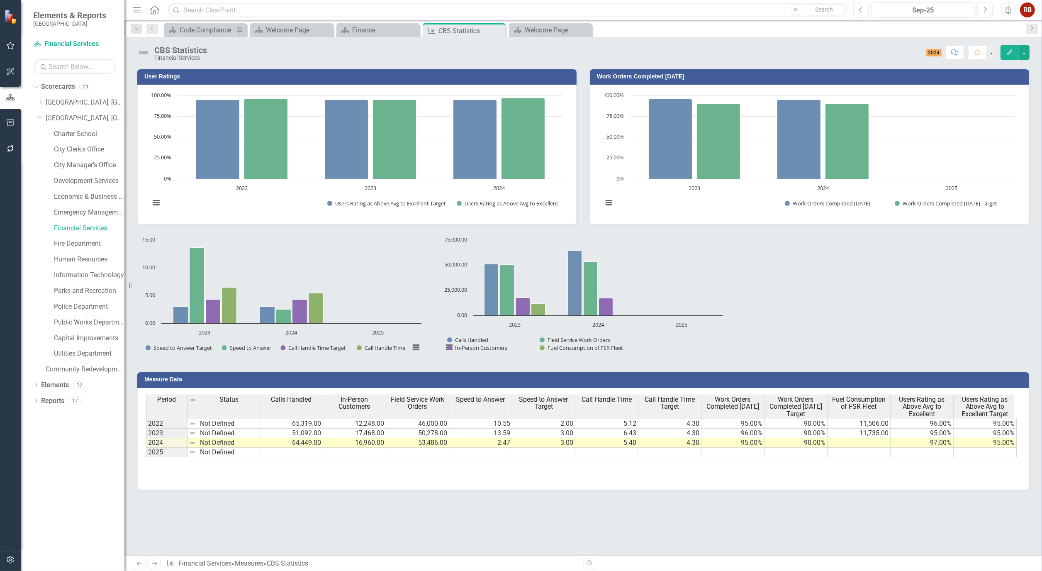
click at [867, 295] on div "User Ratings Loading... Chart Bar chart with 2 data series. User Ratings (Chart…" at bounding box center [583, 209] width 905 height 303
click at [498, 30] on icon at bounding box center [498, 31] width 5 height 5
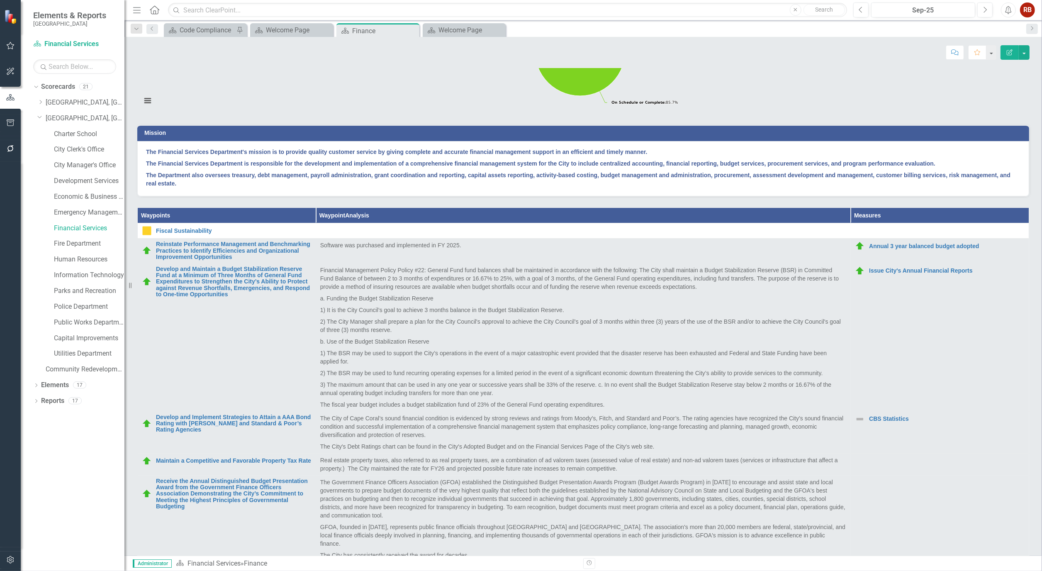
scroll to position [25, 0]
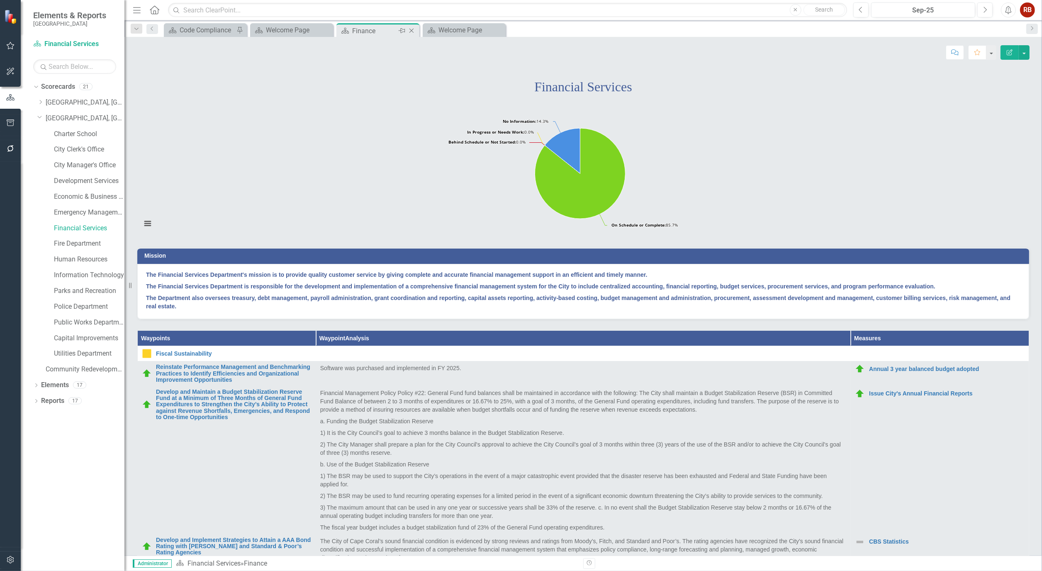
click at [411, 31] on icon "Close" at bounding box center [411, 30] width 8 height 7
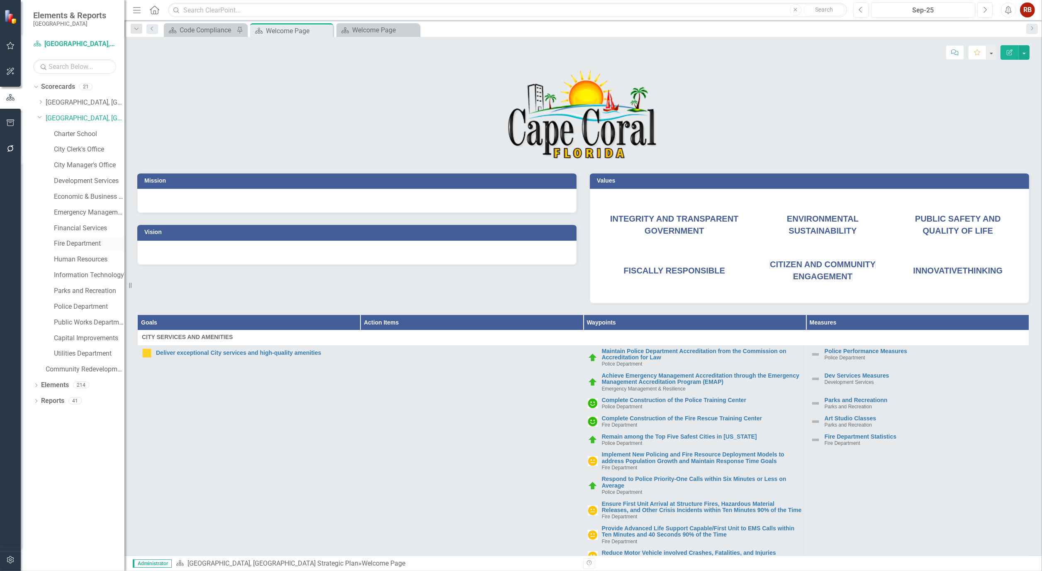
click at [68, 243] on link "Fire Department" at bounding box center [89, 244] width 71 height 10
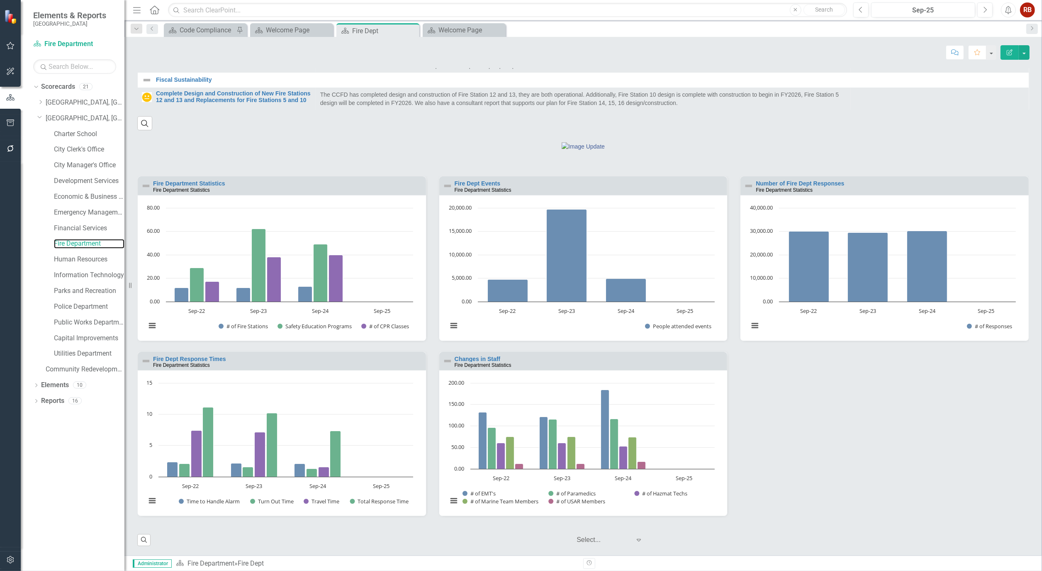
scroll to position [510, 0]
click at [825, 509] on div "Fire Department Statistics Fire Department Statistics Loading... Chart Bar char…" at bounding box center [583, 351] width 904 height 351
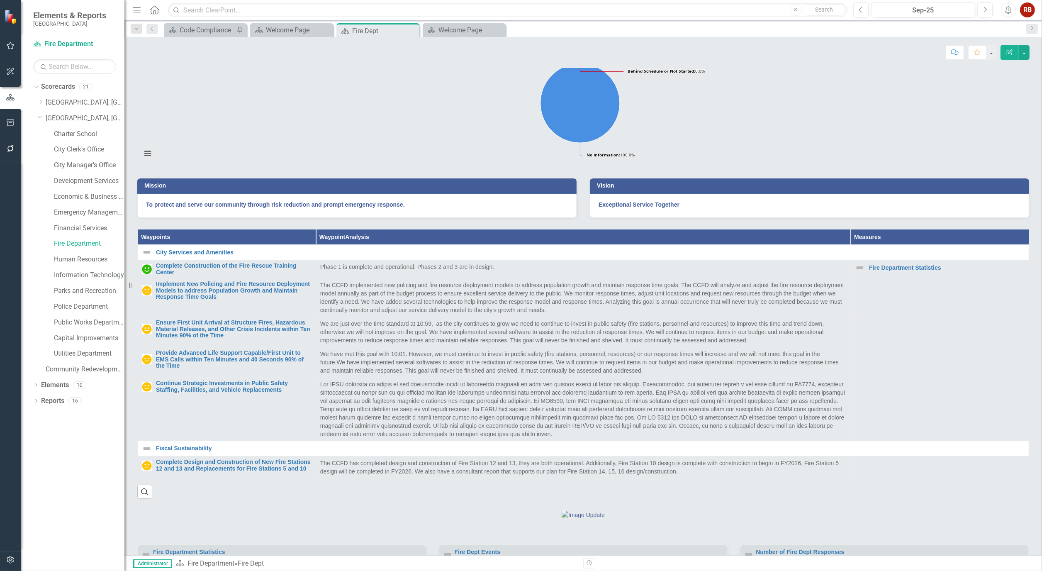
scroll to position [0, 0]
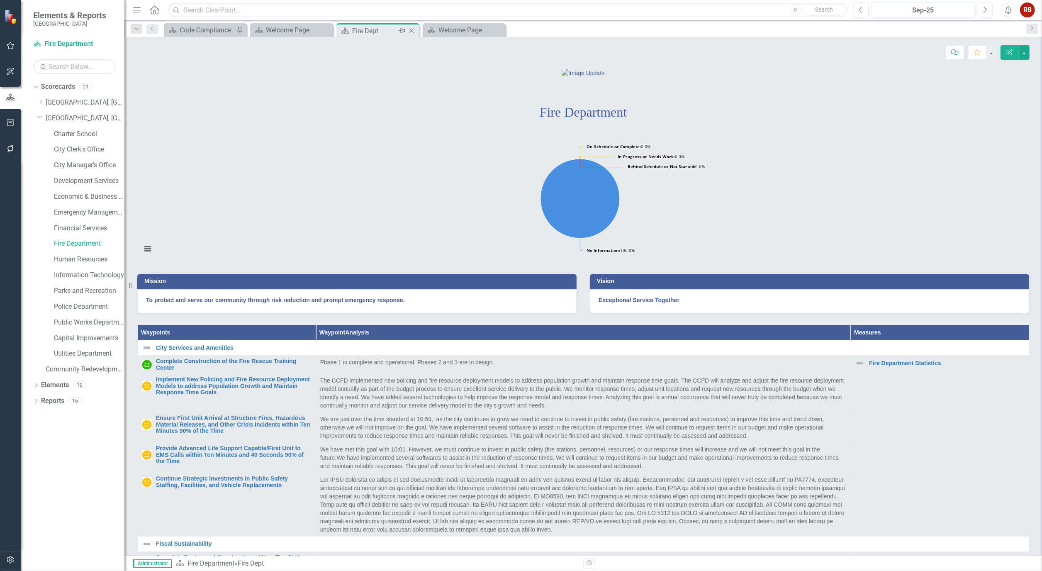
click at [411, 30] on icon "Close" at bounding box center [411, 30] width 8 height 7
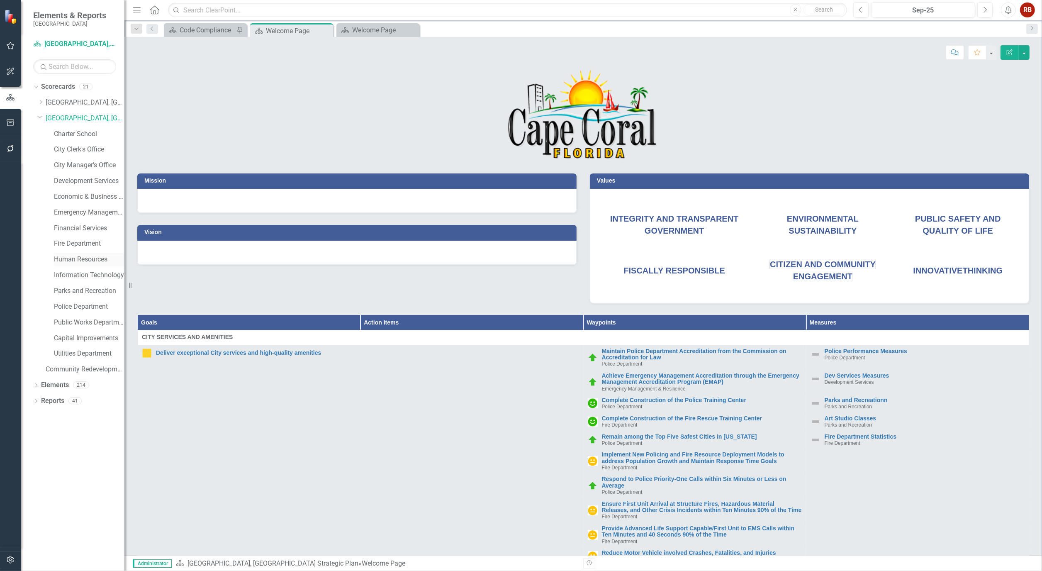
click at [83, 258] on link "Human Resources" at bounding box center [89, 260] width 71 height 10
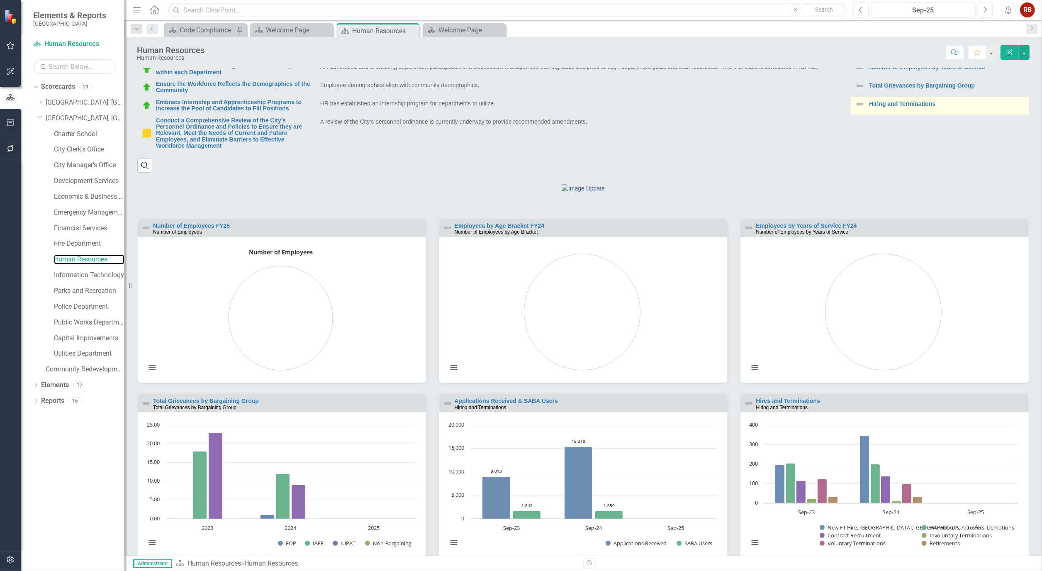
scroll to position [691, 0]
